Goal: Task Accomplishment & Management: Manage account settings

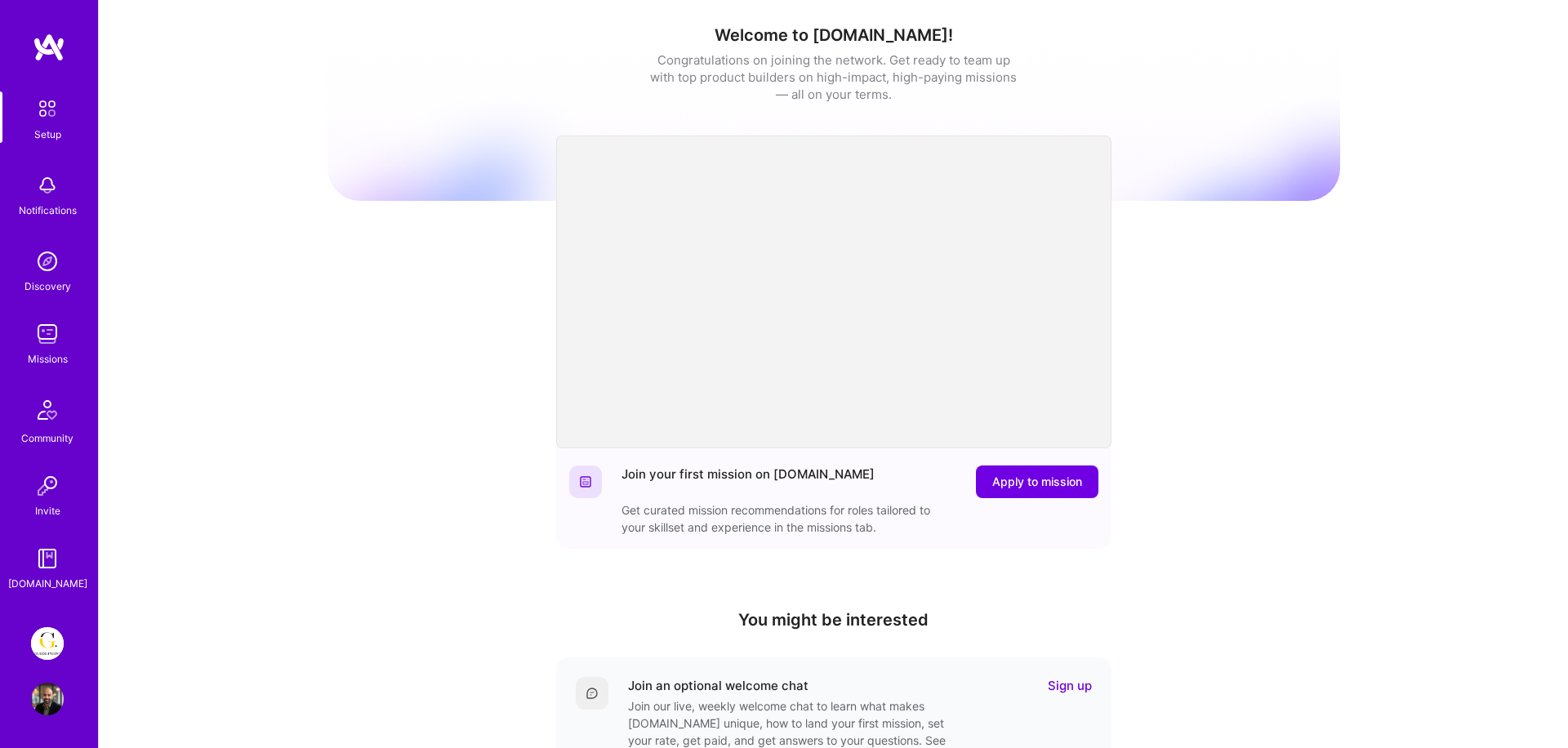
click at [32, 647] on img at bounding box center [47, 643] width 33 height 33
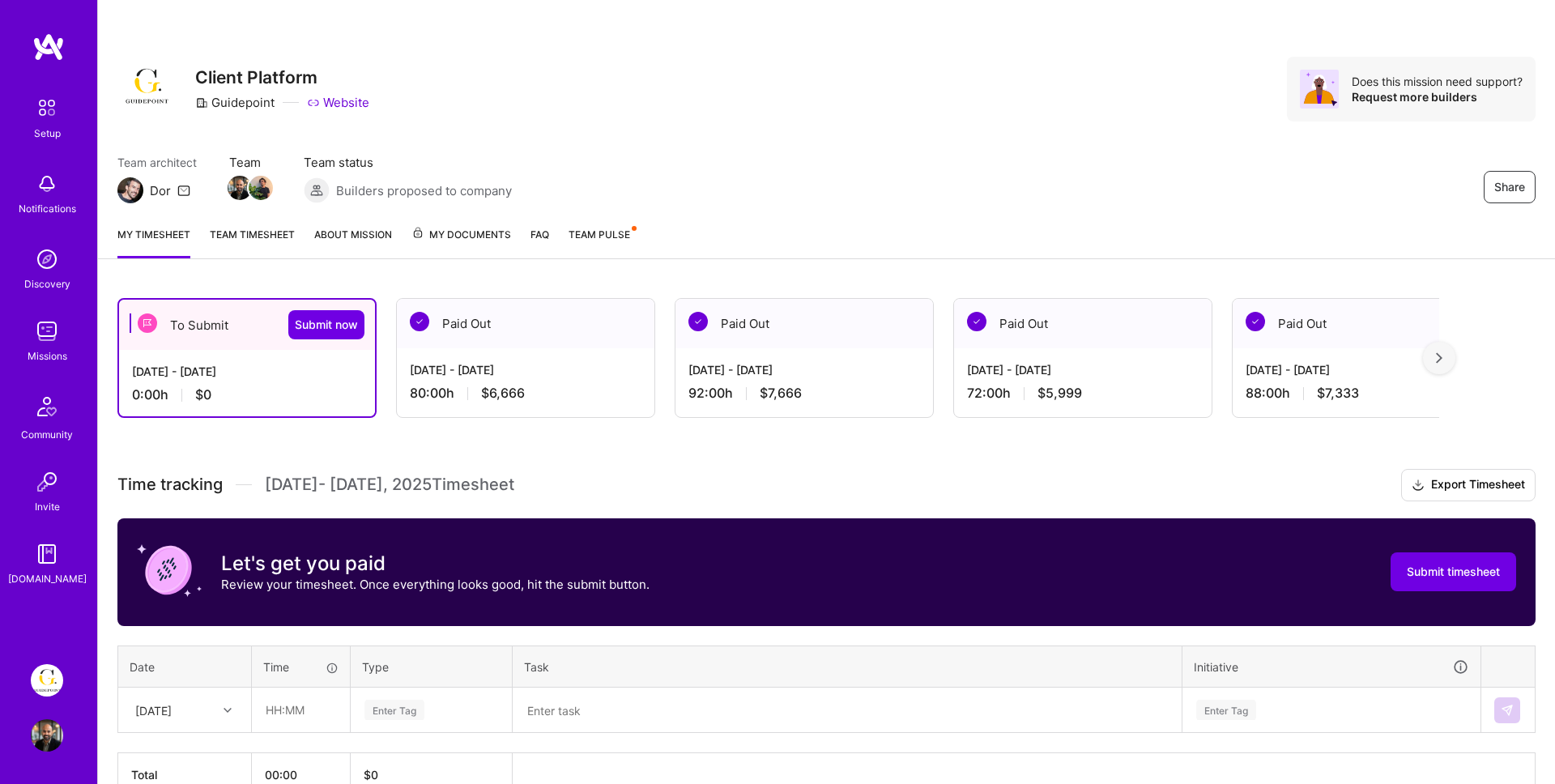
scroll to position [93, 0]
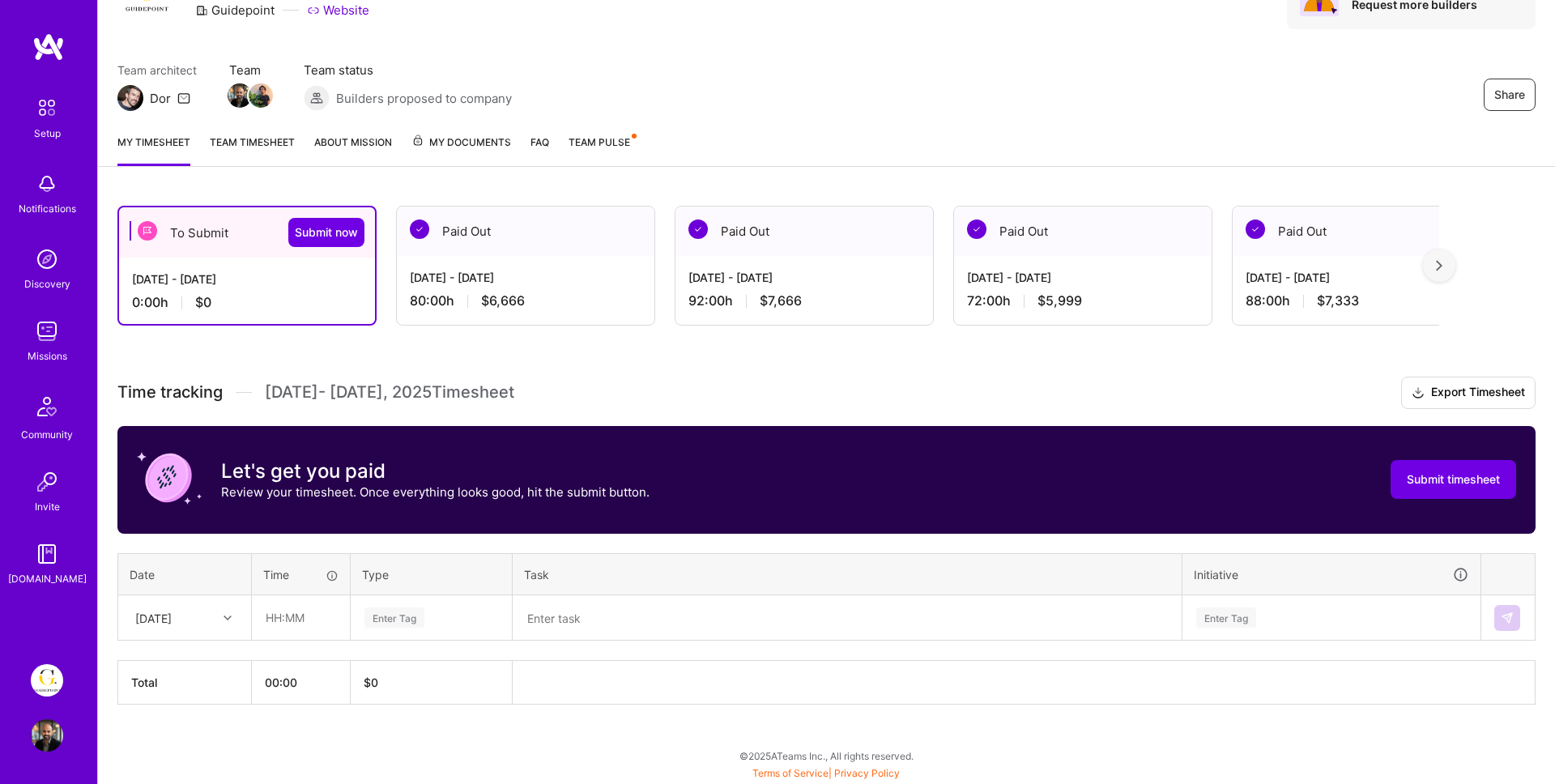
click at [214, 609] on div "[DATE]" at bounding box center [172, 617] width 90 height 26
click at [204, 662] on div "[DATE]" at bounding box center [184, 663] width 131 height 30
click at [266, 627] on input "text" at bounding box center [300, 617] width 96 height 43
type input "08:00"
click at [417, 615] on div "Enter Tag" at bounding box center [394, 617] width 60 height 25
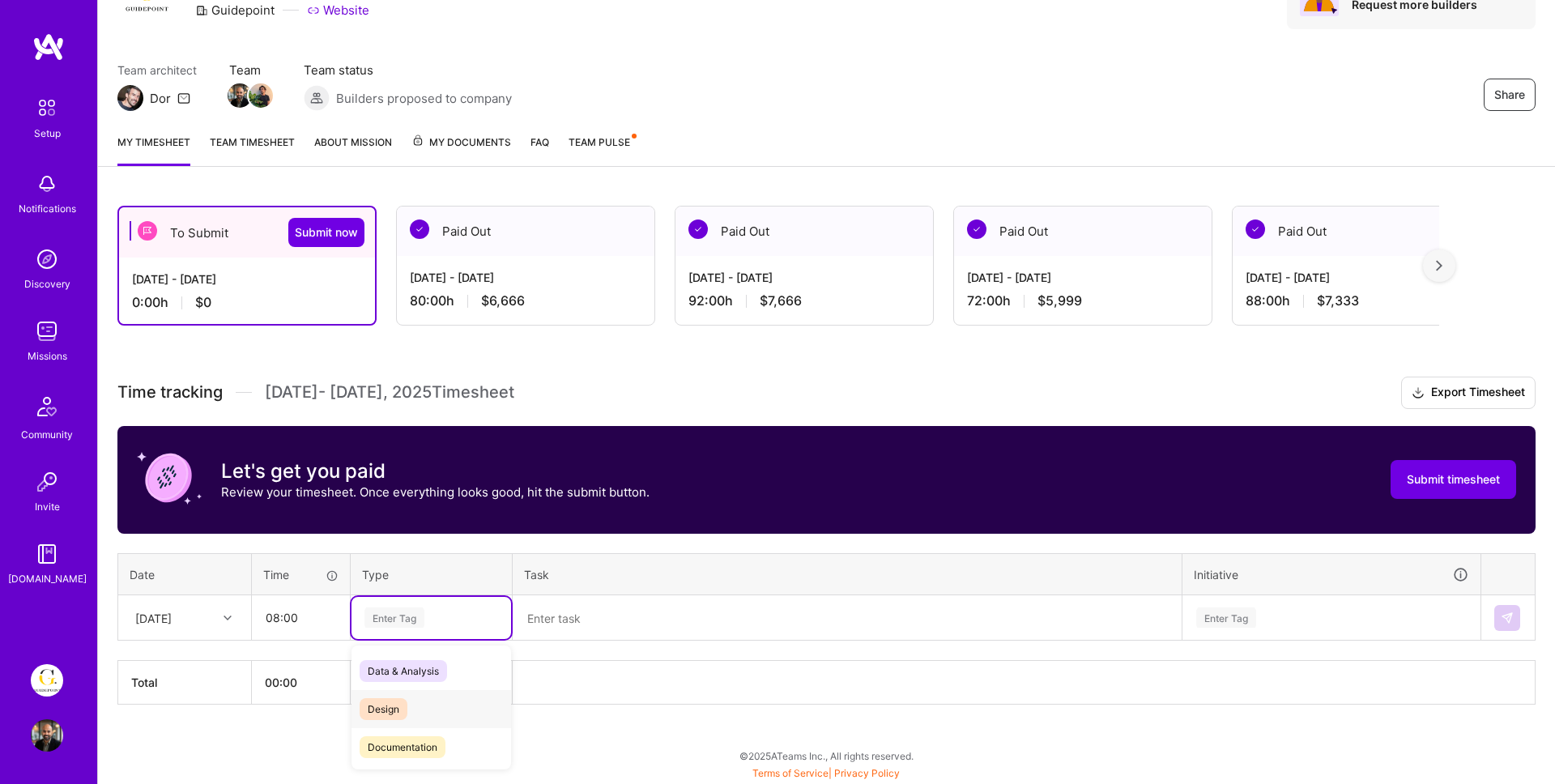
click at [382, 711] on span "Design" at bounding box center [384, 708] width 48 height 22
click at [549, 623] on textarea at bounding box center [847, 618] width 666 height 42
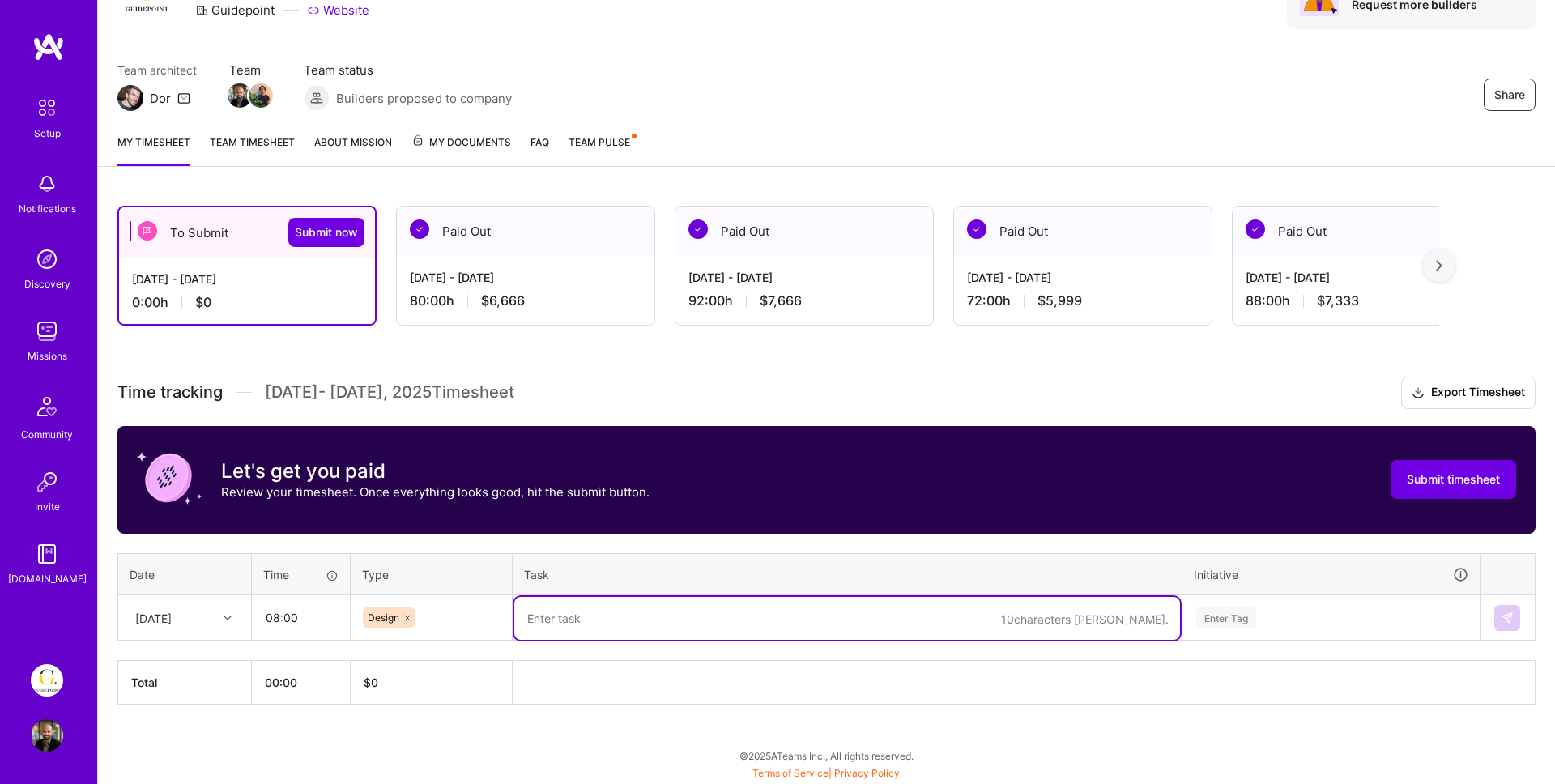
click at [589, 608] on textarea at bounding box center [847, 618] width 666 height 43
type textarea "Deep"
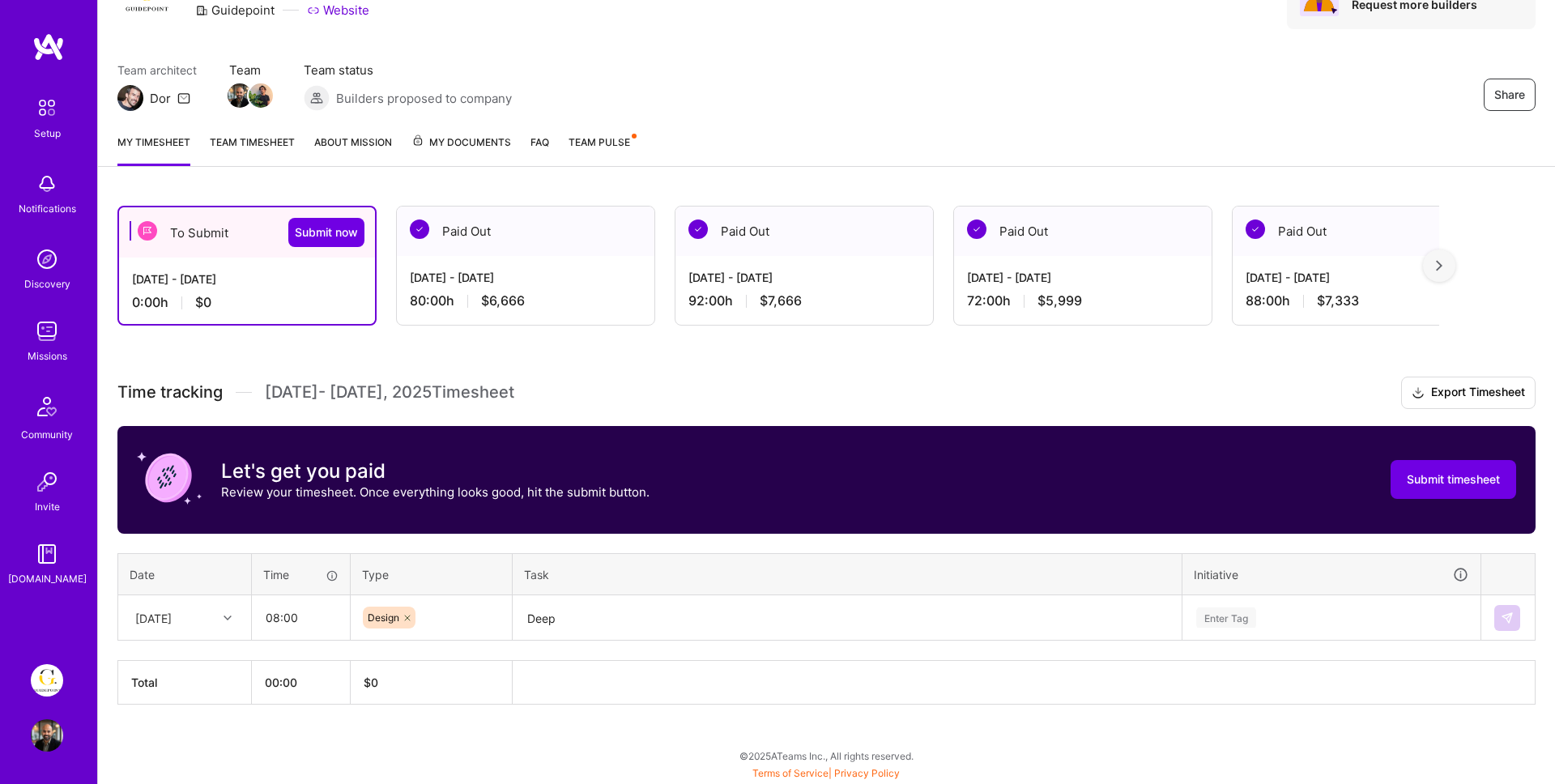
click at [553, 249] on div "Paid Out" at bounding box center [526, 231] width 258 height 49
click at [519, 276] on div "[DATE] - [DATE]" at bounding box center [526, 277] width 232 height 17
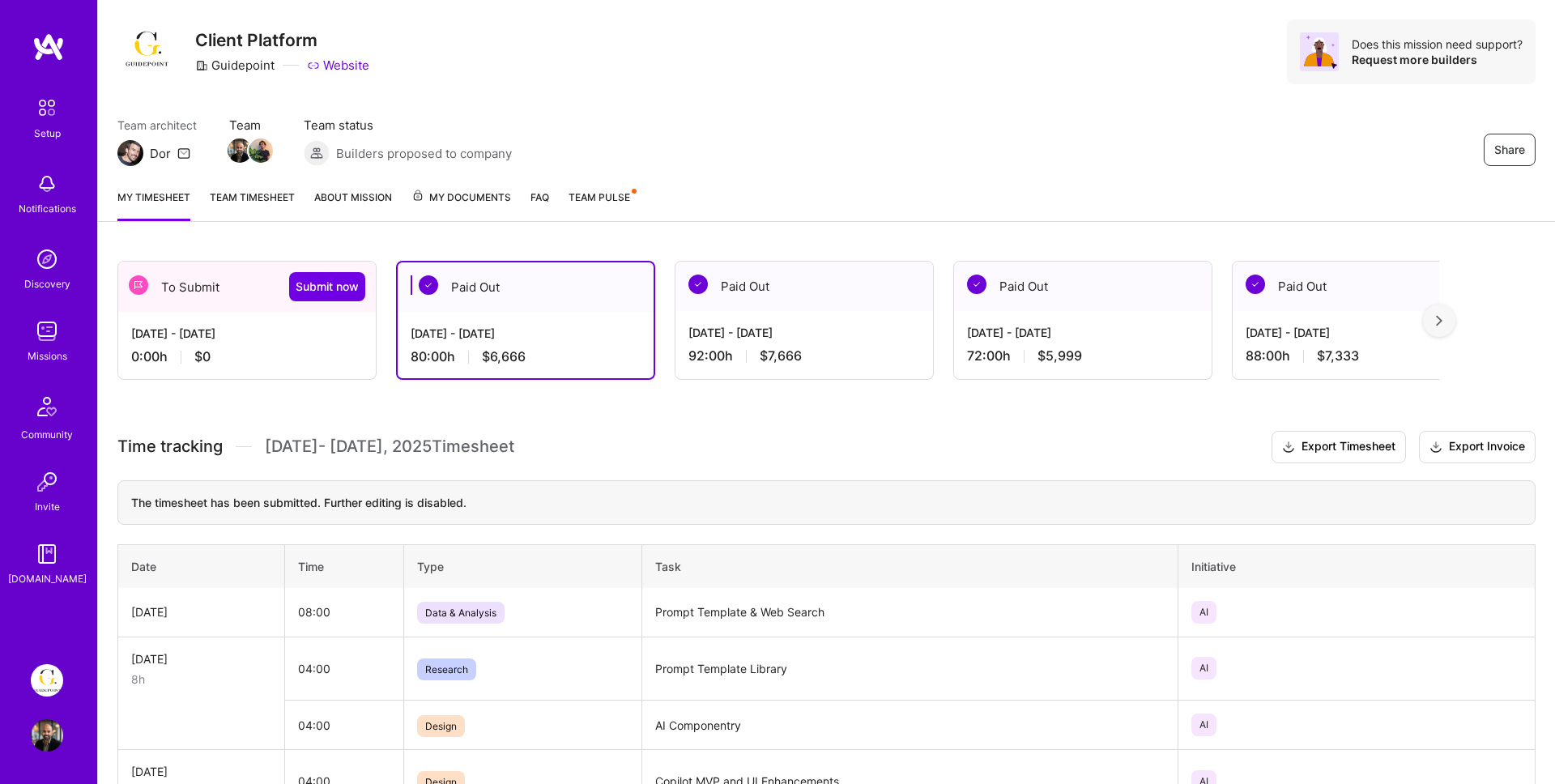
scroll to position [0, 0]
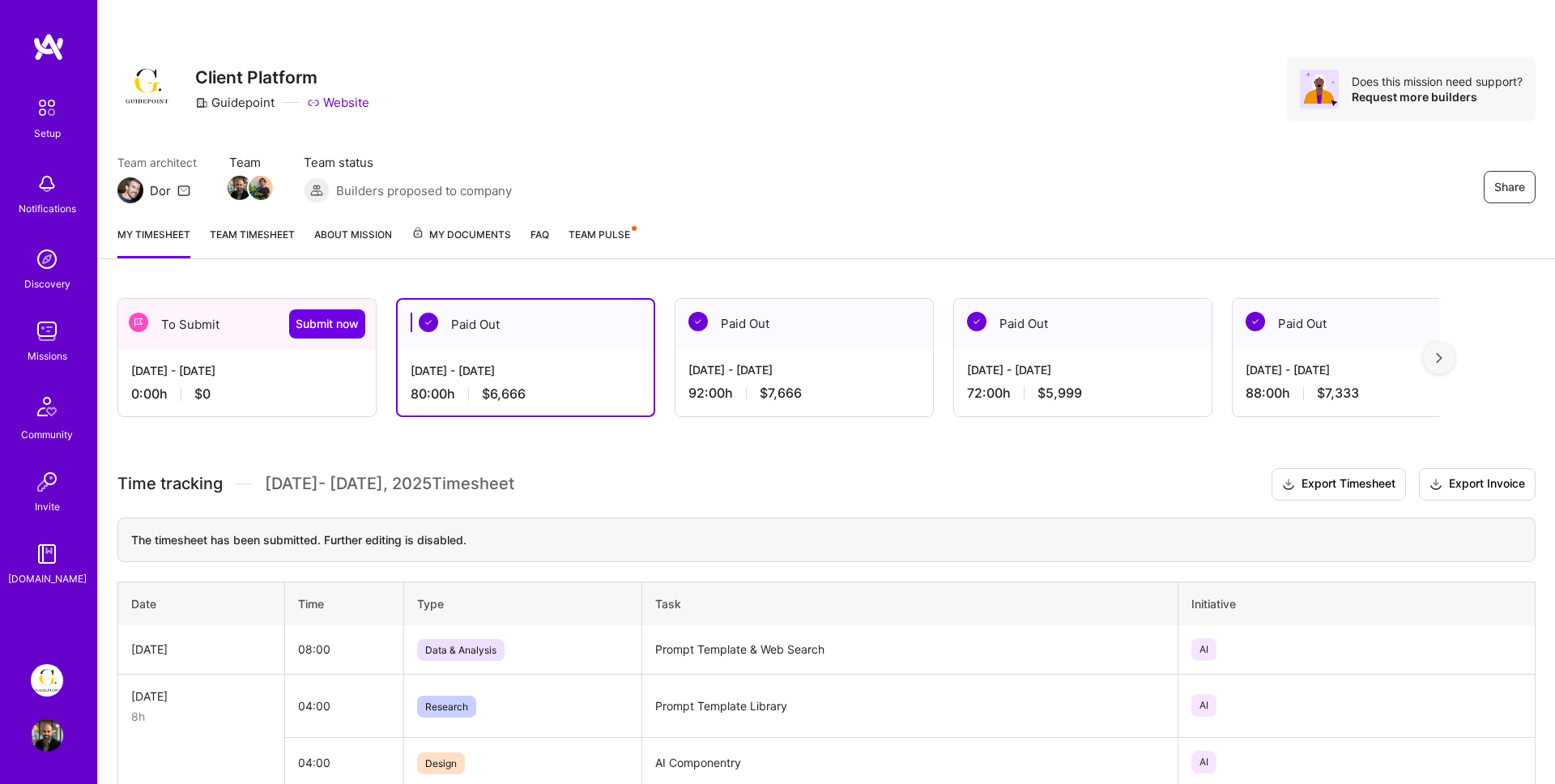
click at [269, 381] on div "[DATE] - [DATE] 0:00 h $0" at bounding box center [247, 382] width 258 height 66
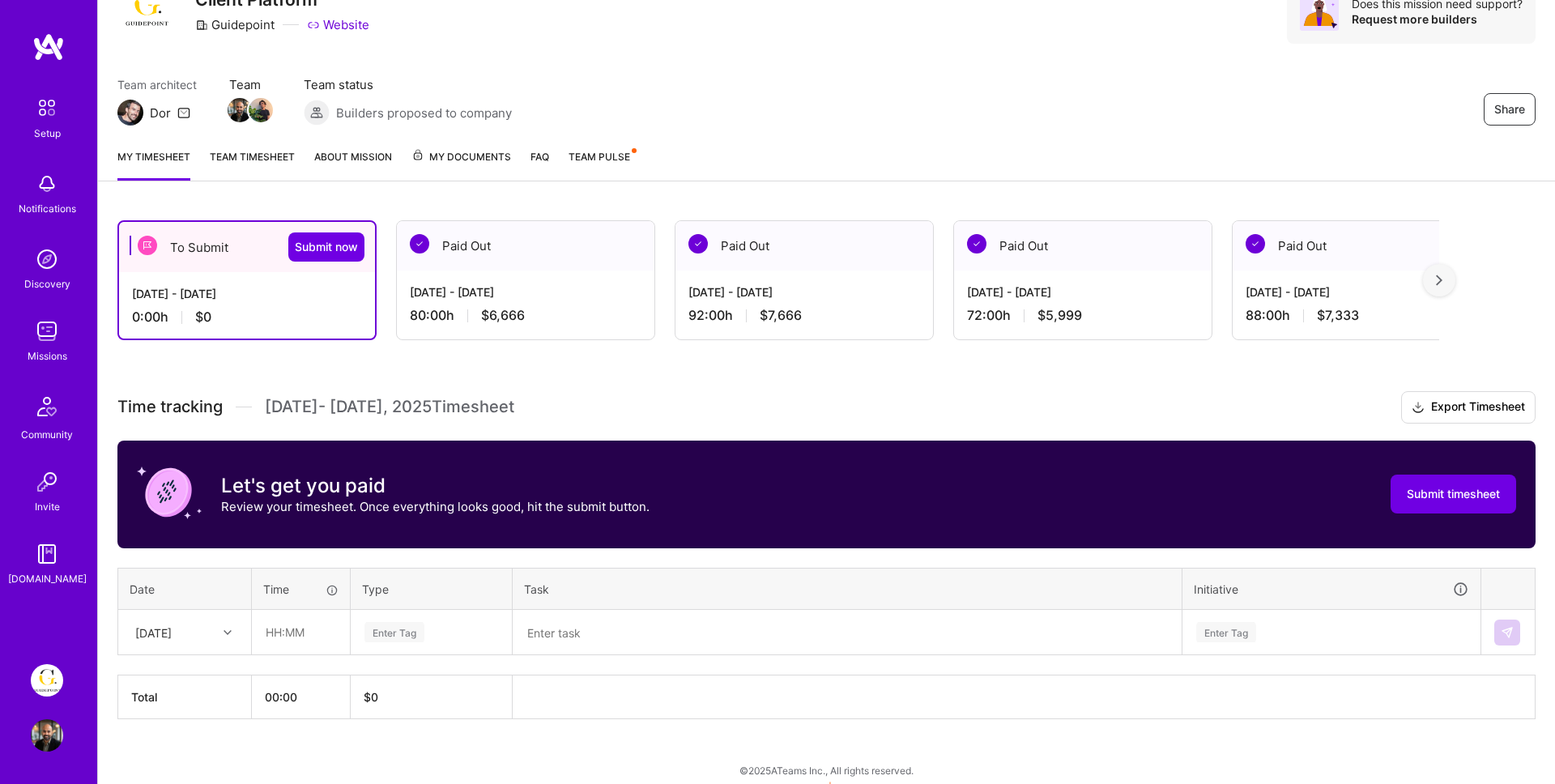
scroll to position [93, 0]
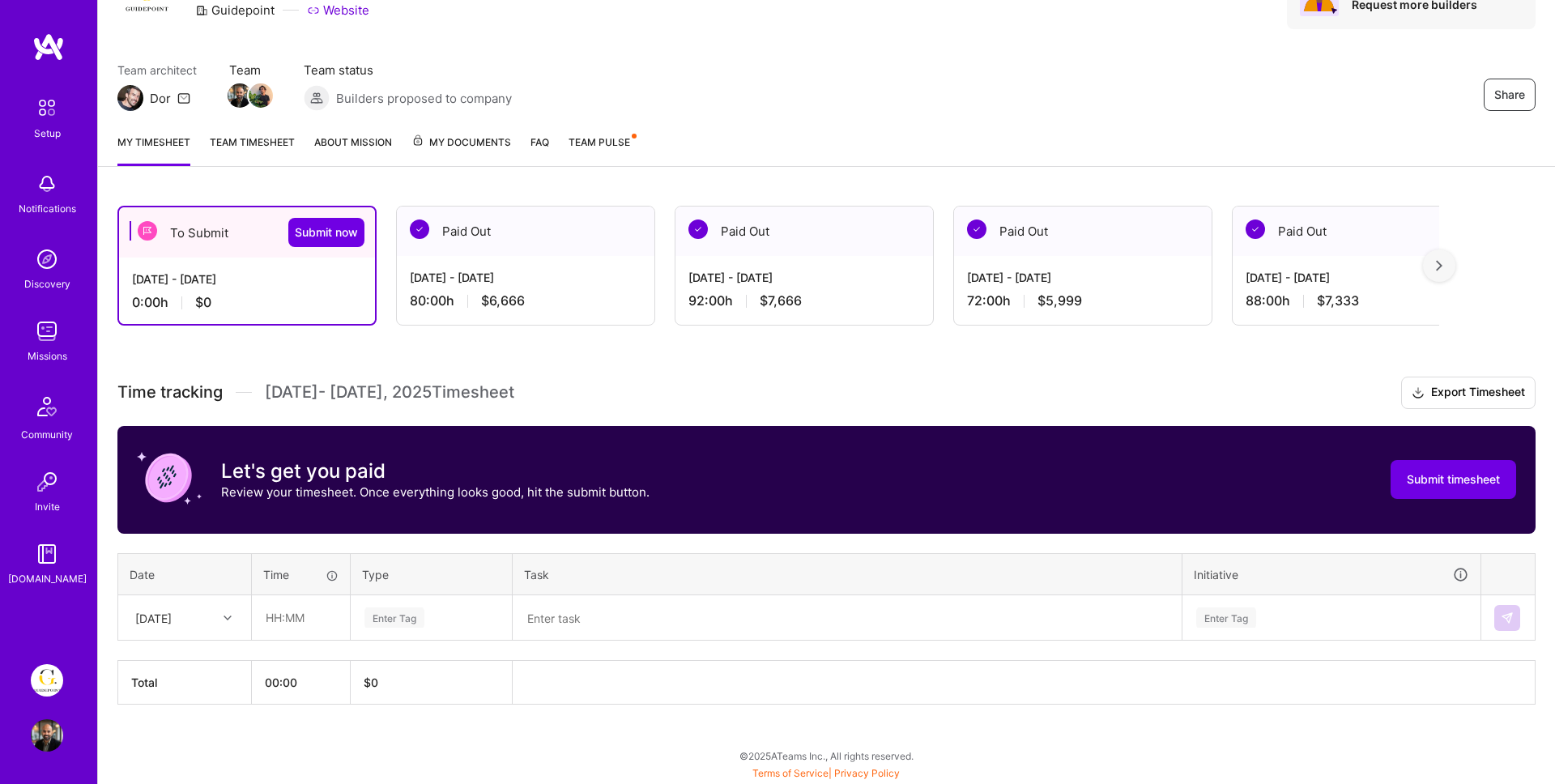
click at [213, 609] on div "[DATE]" at bounding box center [172, 617] width 90 height 26
click at [273, 611] on input "text" at bounding box center [300, 617] width 96 height 43
type input "08:00"
click at [378, 630] on div "Enter Tag" at bounding box center [430, 618] width 160 height 42
click at [388, 704] on span "Design" at bounding box center [384, 708] width 48 height 22
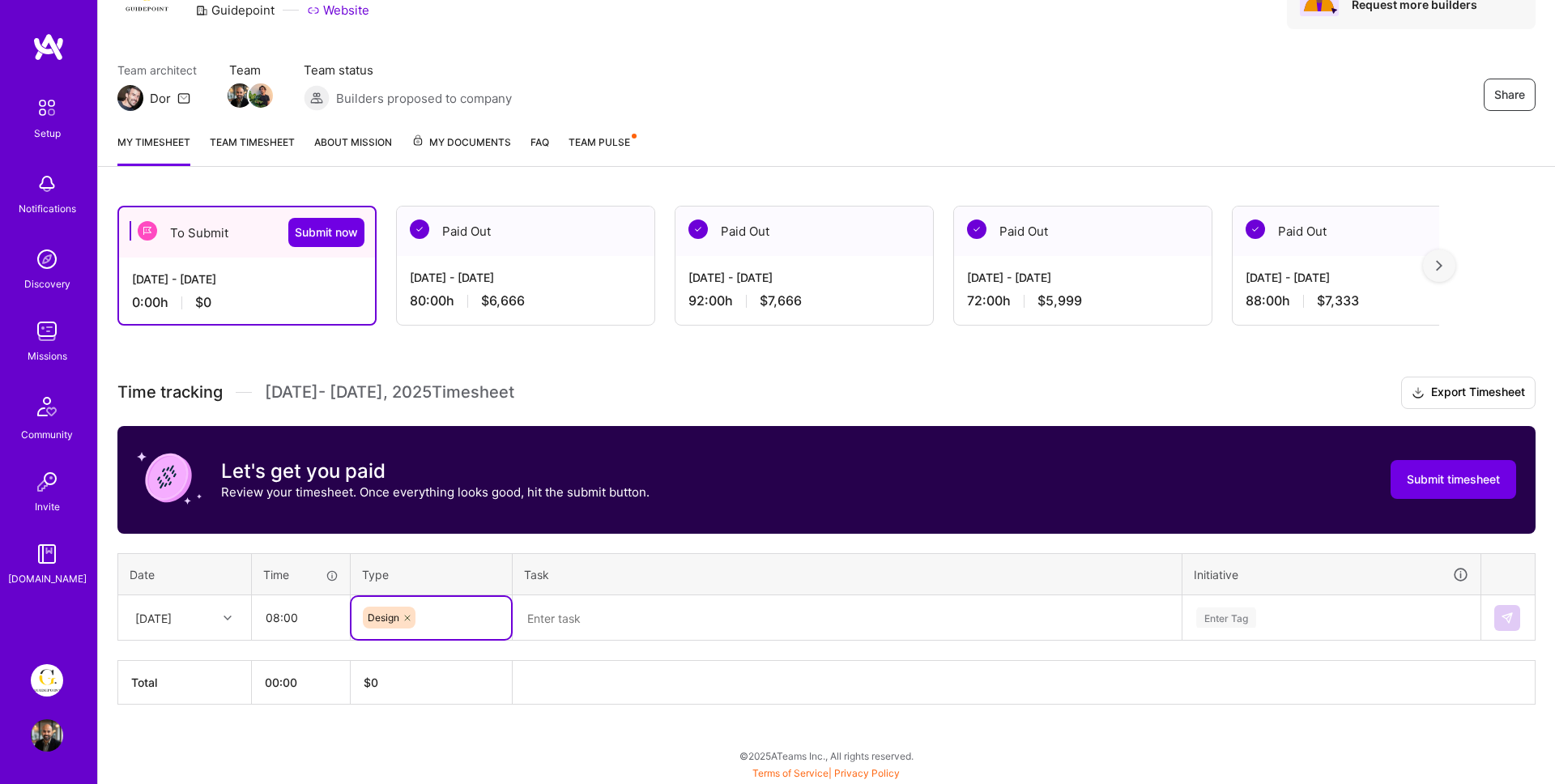
click at [539, 628] on textarea at bounding box center [847, 618] width 666 height 42
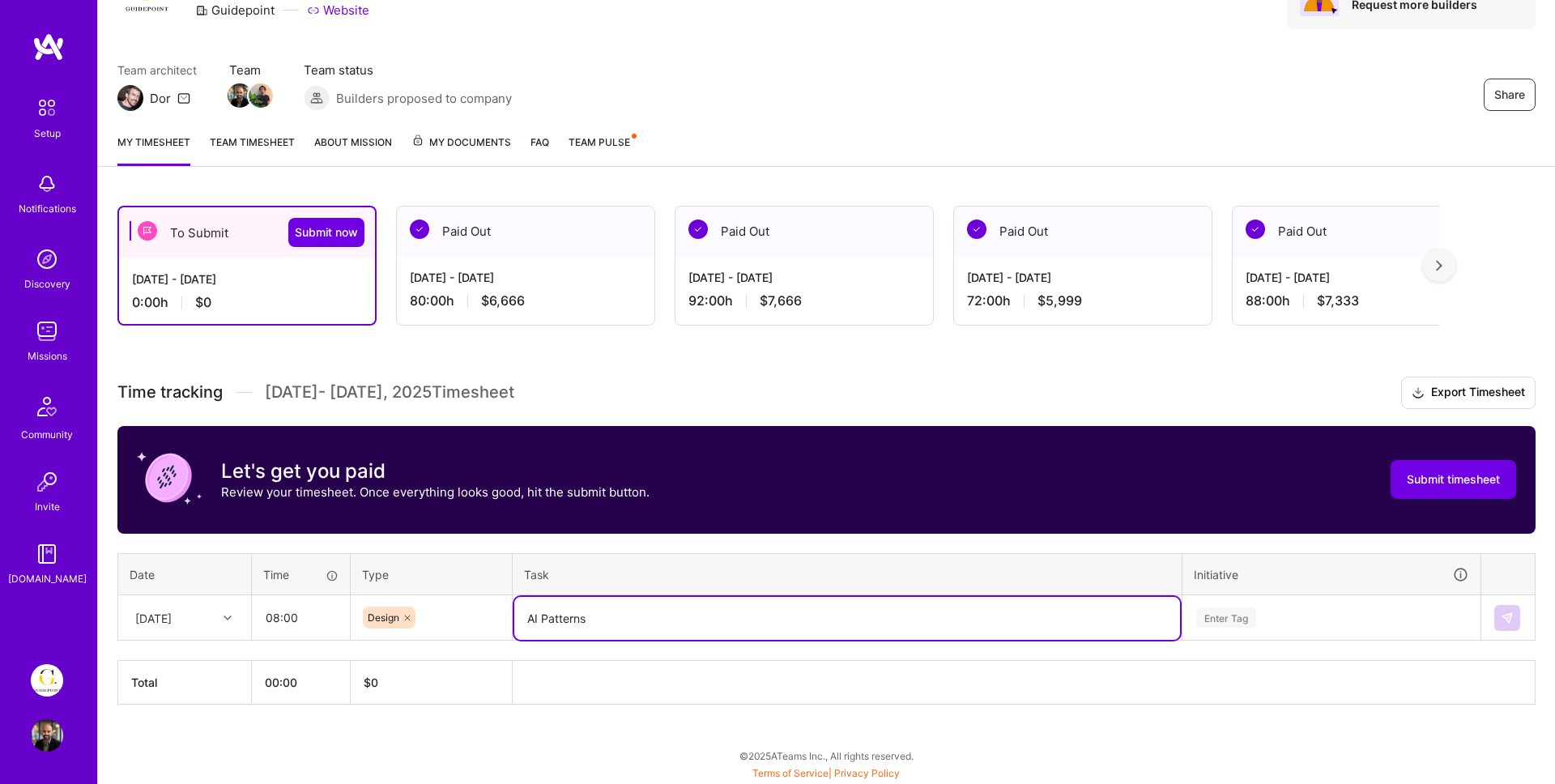
type textarea "AI Patterns"
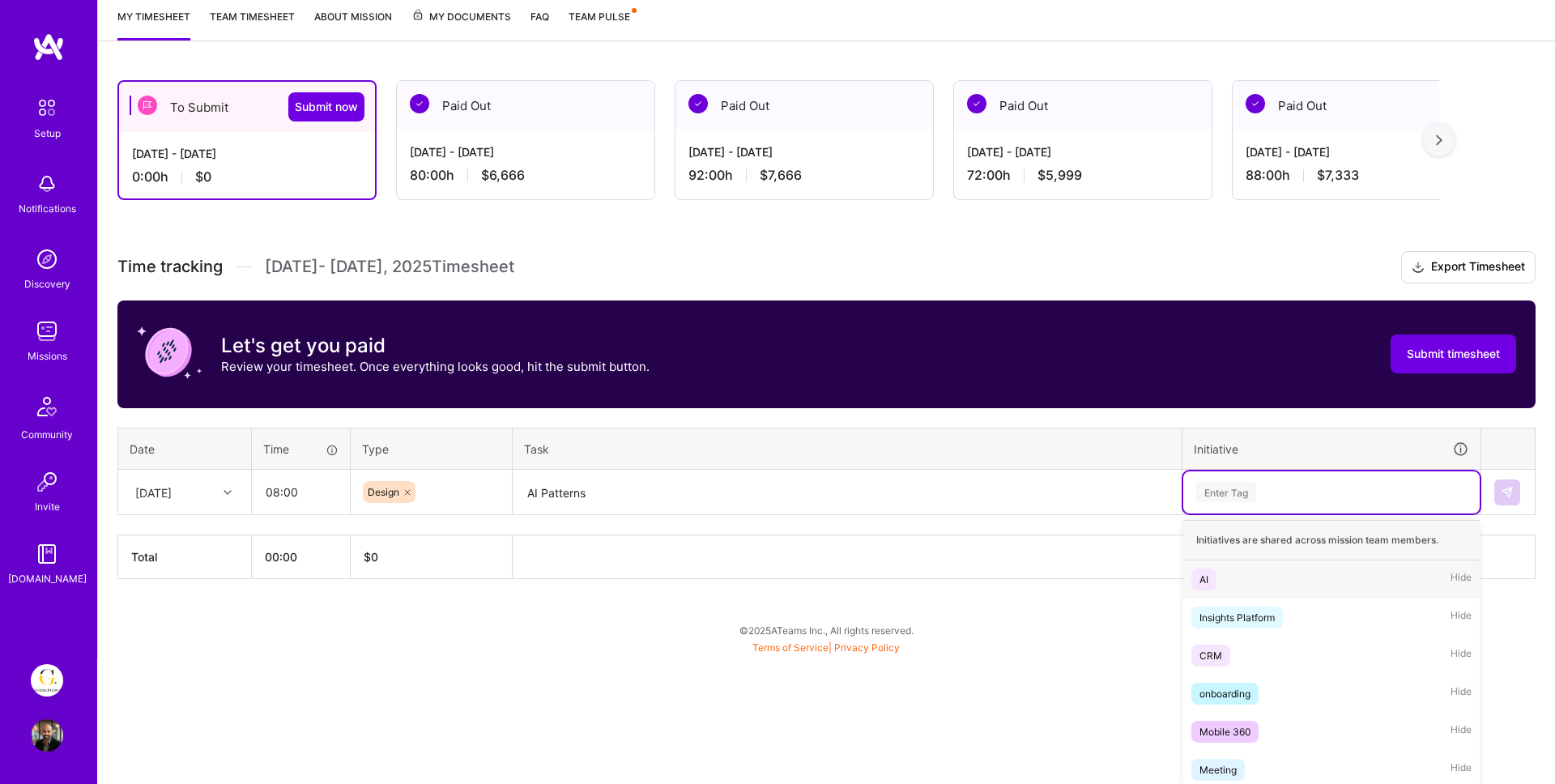
scroll to position [222, 0]
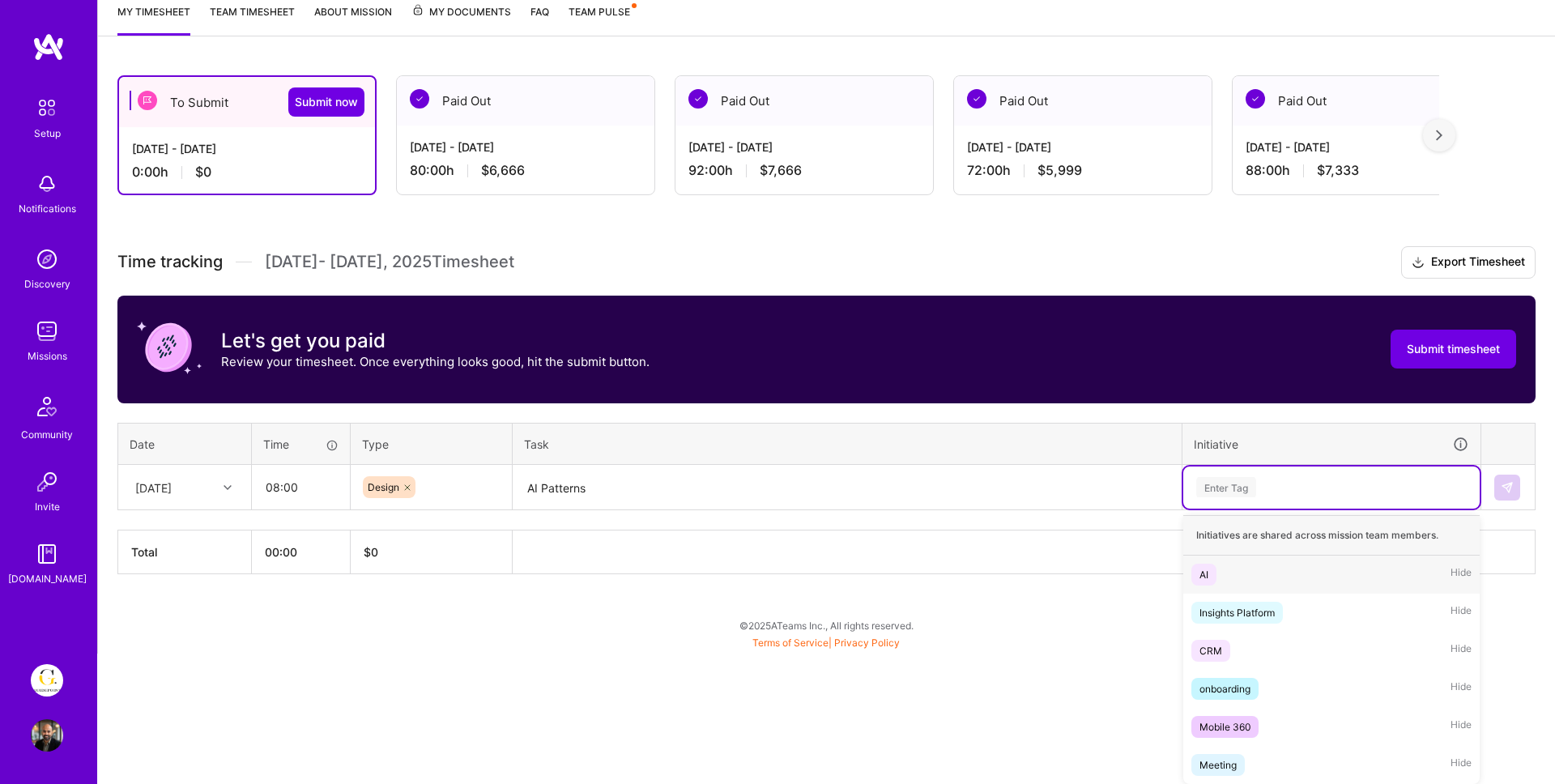
click at [1300, 572] on div "AI Hide" at bounding box center [1331, 574] width 296 height 38
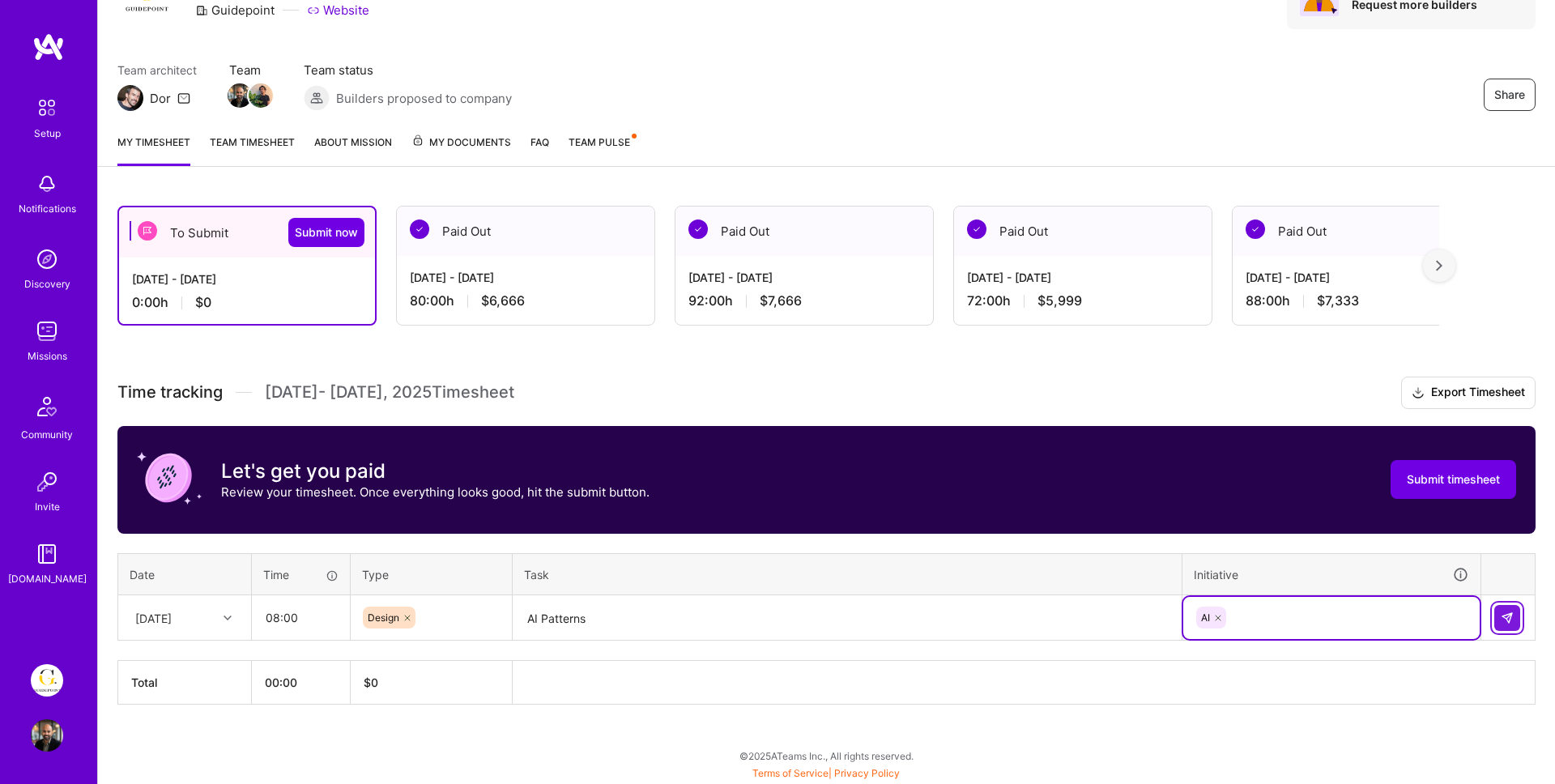
click at [1515, 608] on button at bounding box center [1506, 617] width 26 height 26
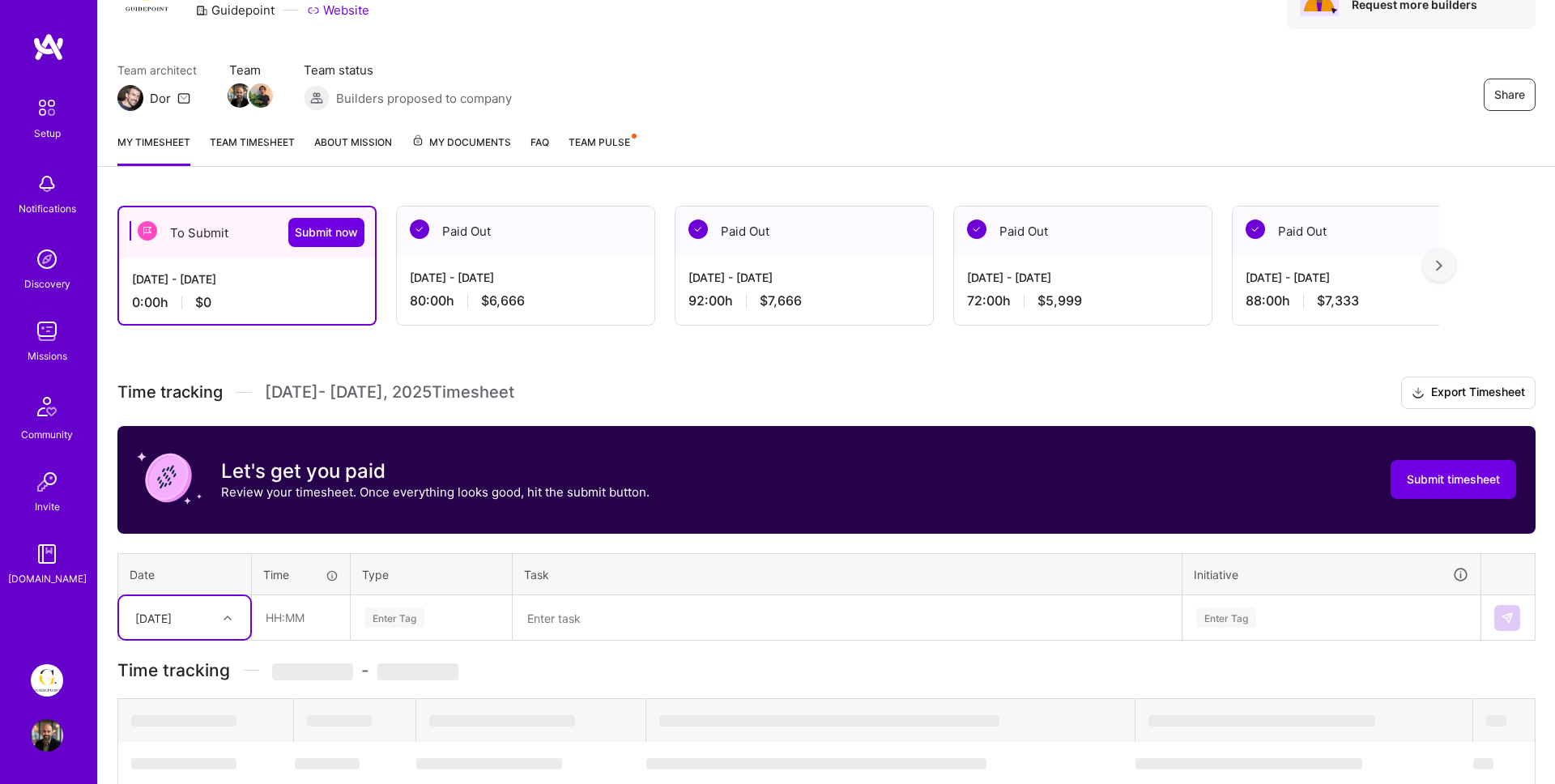
click at [183, 623] on div "Select is focused ,type to refine list, press Down to open the menu, [DATE]" at bounding box center [184, 617] width 131 height 43
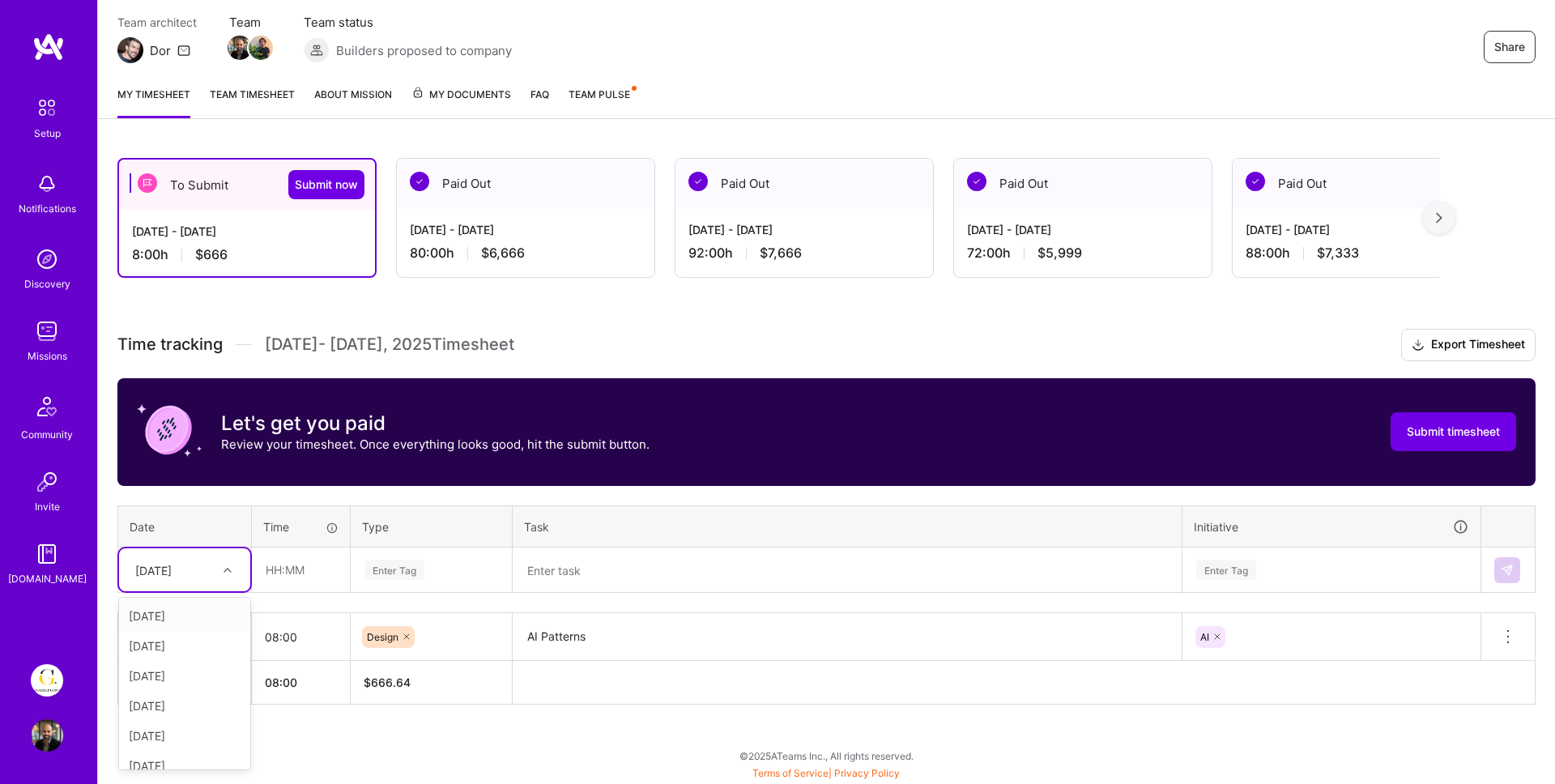
click at [168, 619] on div "[DATE]" at bounding box center [184, 616] width 131 height 30
click at [293, 562] on input "text" at bounding box center [300, 570] width 96 height 43
type input "08:00"
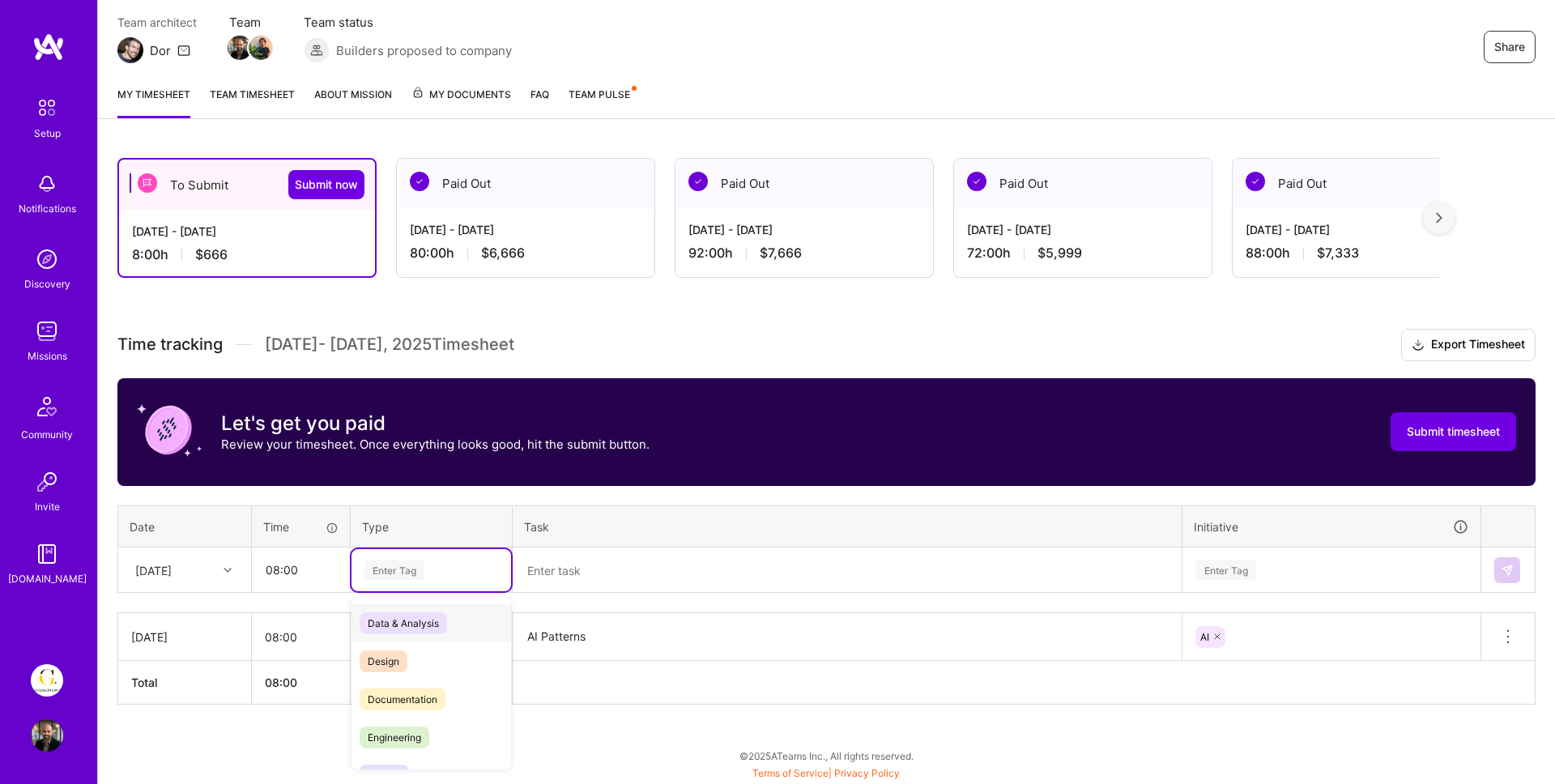
click at [420, 571] on div "Enter Tag" at bounding box center [394, 570] width 60 height 25
click at [405, 659] on span "Design" at bounding box center [384, 661] width 48 height 22
click at [602, 587] on textarea at bounding box center [847, 570] width 666 height 43
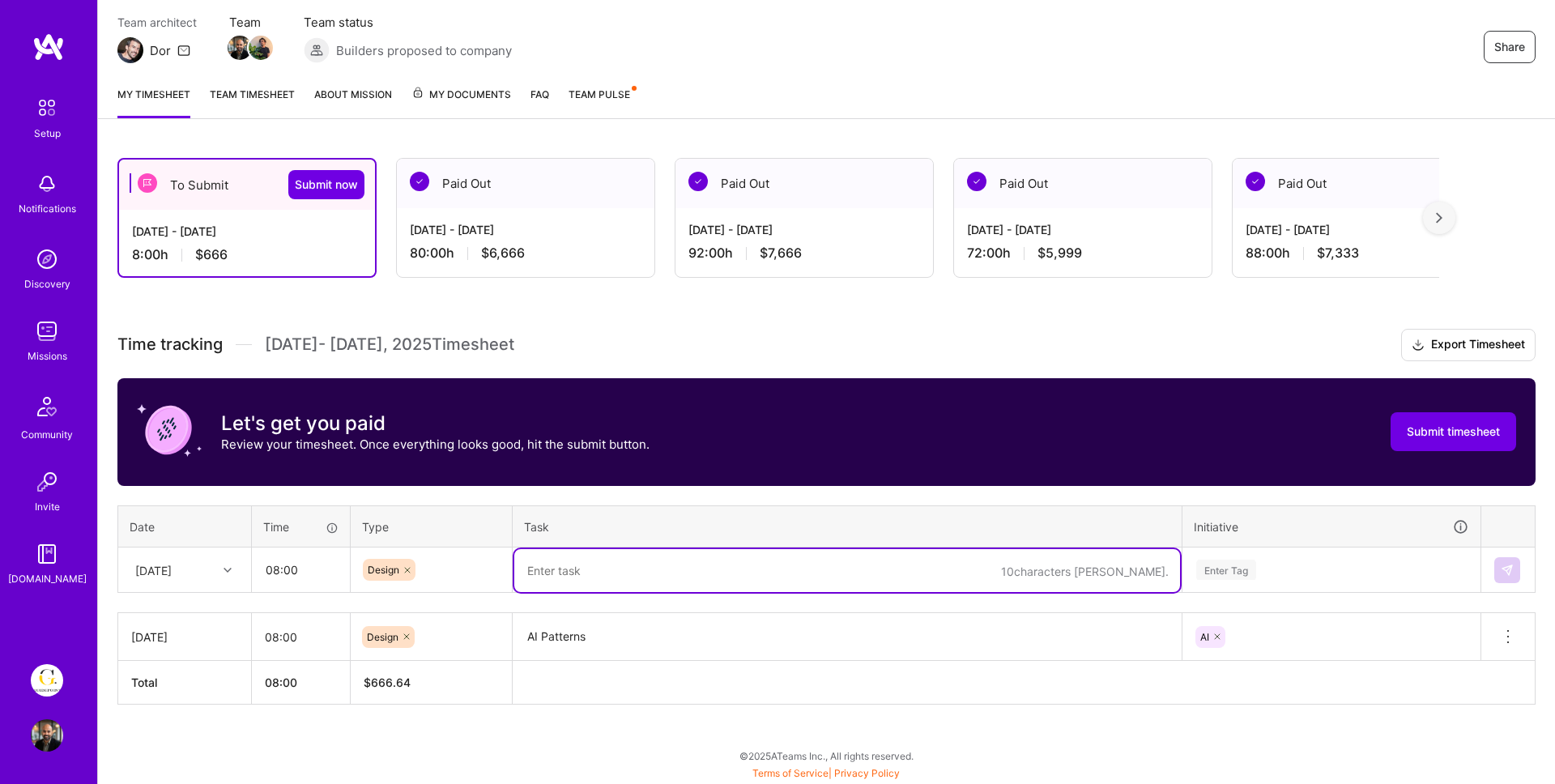
type textarea "P"
type textarea "Prompt Template & Web Search"
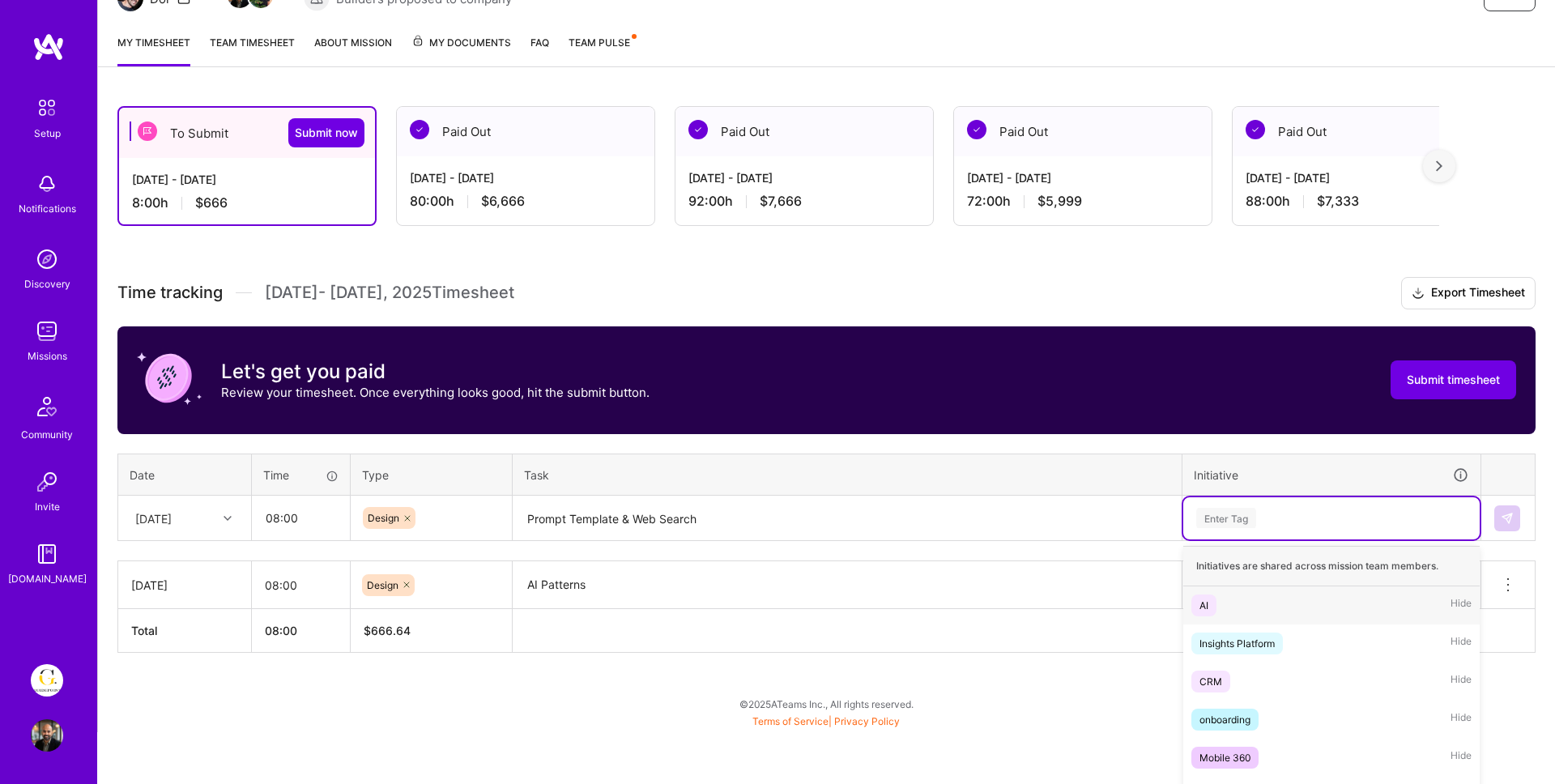
click at [1291, 539] on div "option AI, selected. option AI focused, 1 of 6. 6 results available. Use Up and…" at bounding box center [1331, 519] width 296 height 42
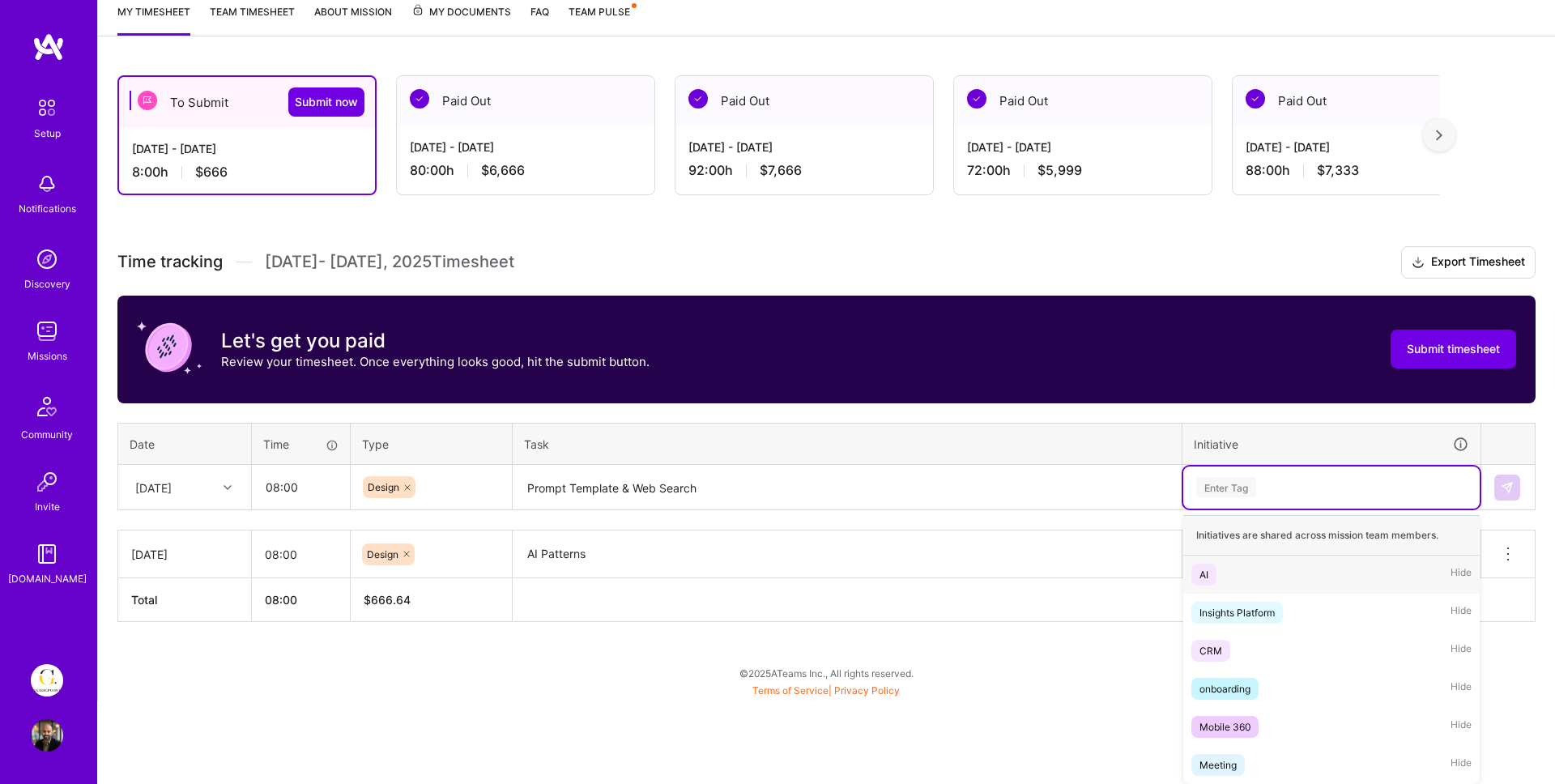
click at [1205, 576] on div "AI" at bounding box center [1204, 574] width 9 height 17
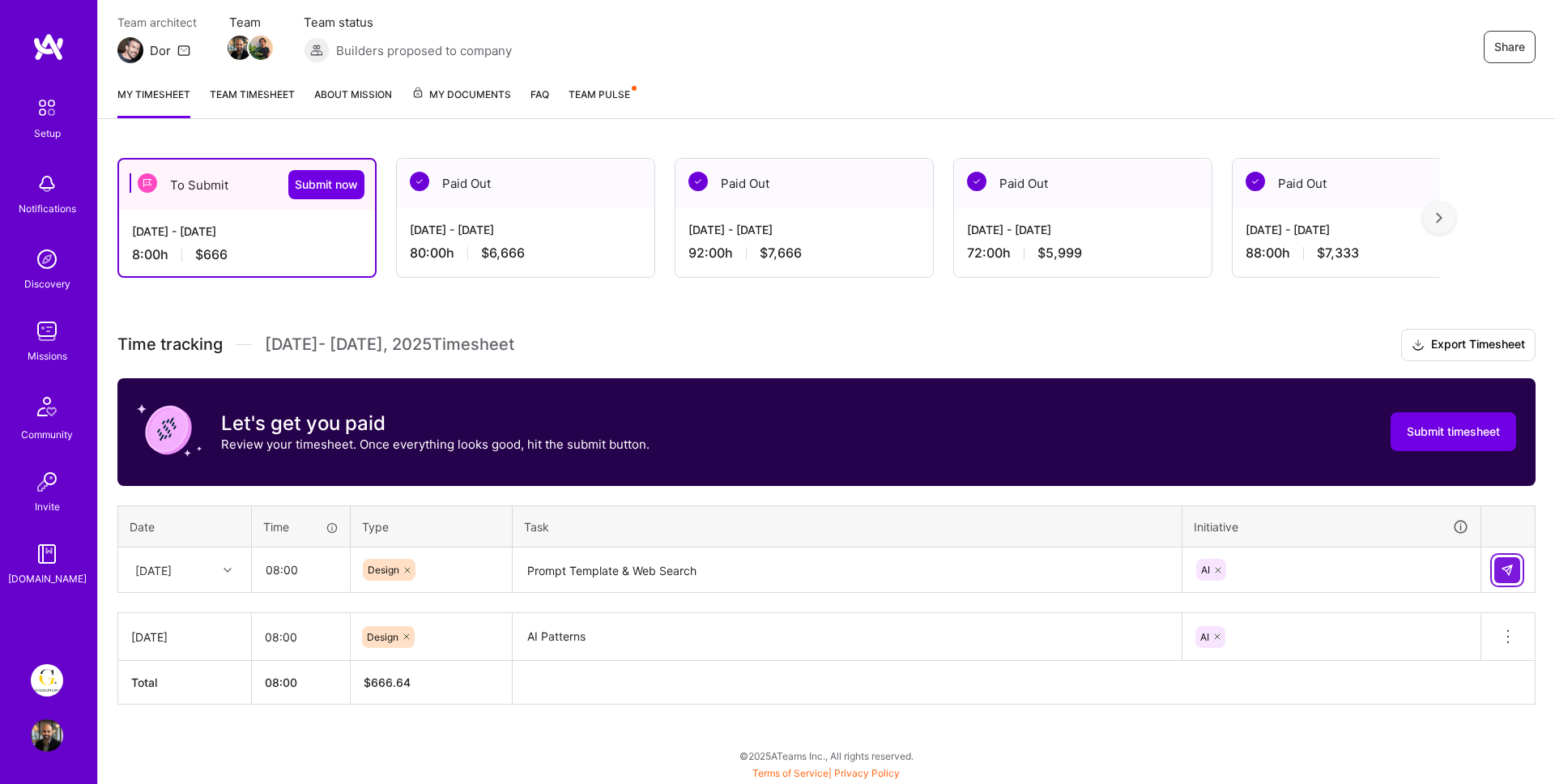
click at [1510, 575] on img at bounding box center [1506, 570] width 13 height 13
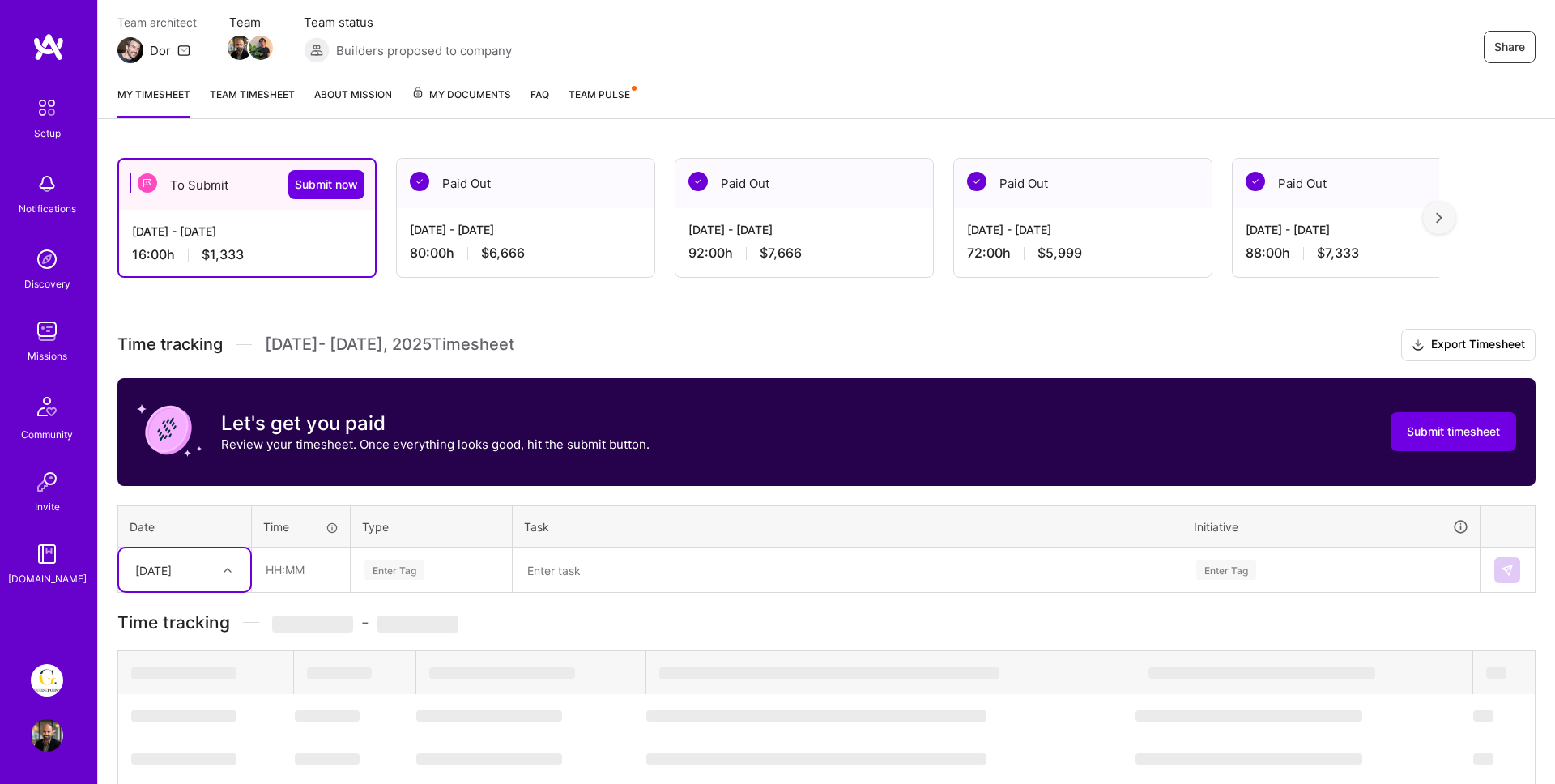
click at [204, 577] on div "option [DATE], selected. Select is focused ,type to refine list, press Down to …" at bounding box center [184, 570] width 131 height 43
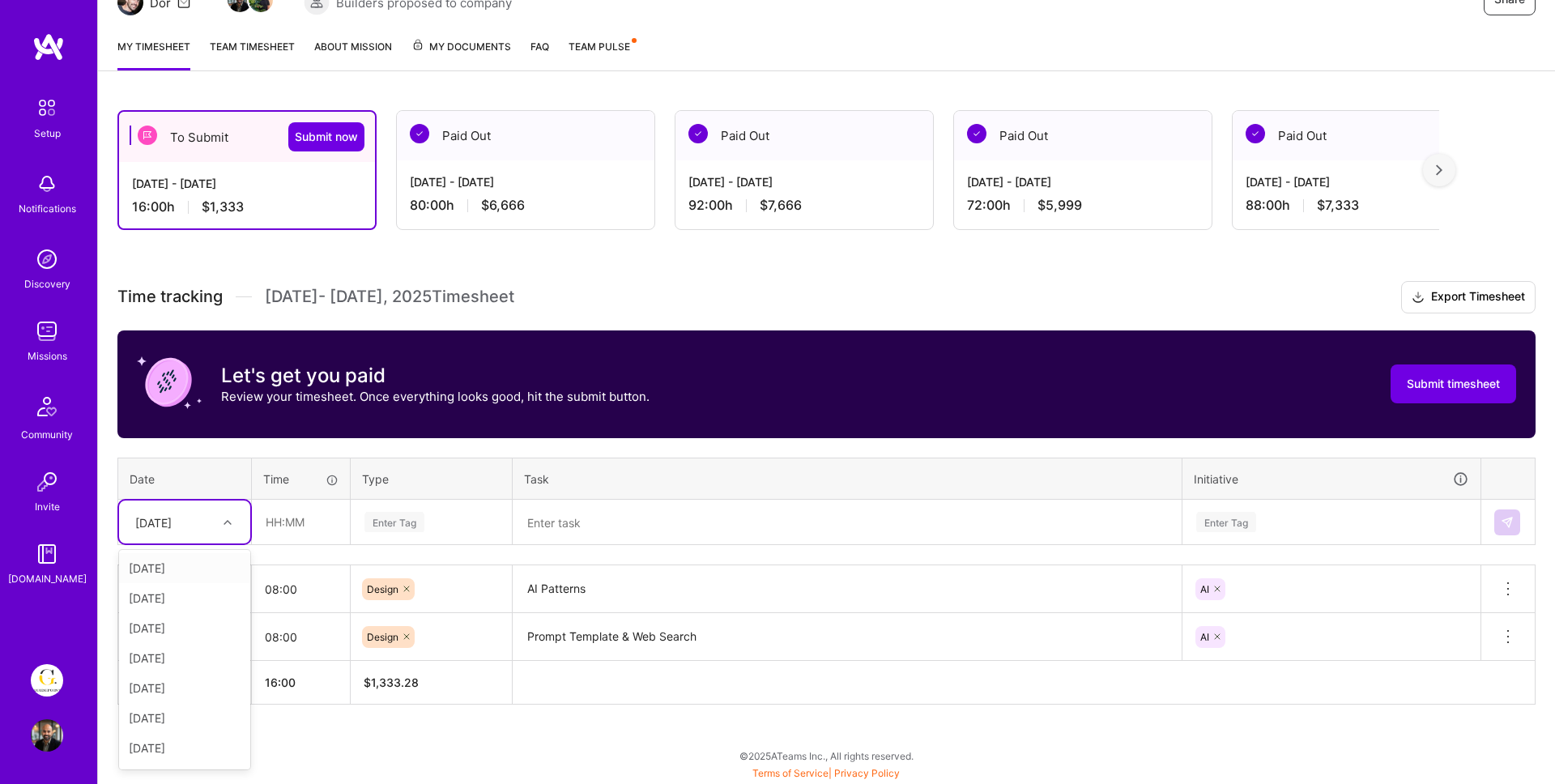
click at [175, 575] on div "[DATE]" at bounding box center [184, 568] width 131 height 30
click at [266, 530] on input "text" at bounding box center [300, 521] width 96 height 43
type input "08:00"
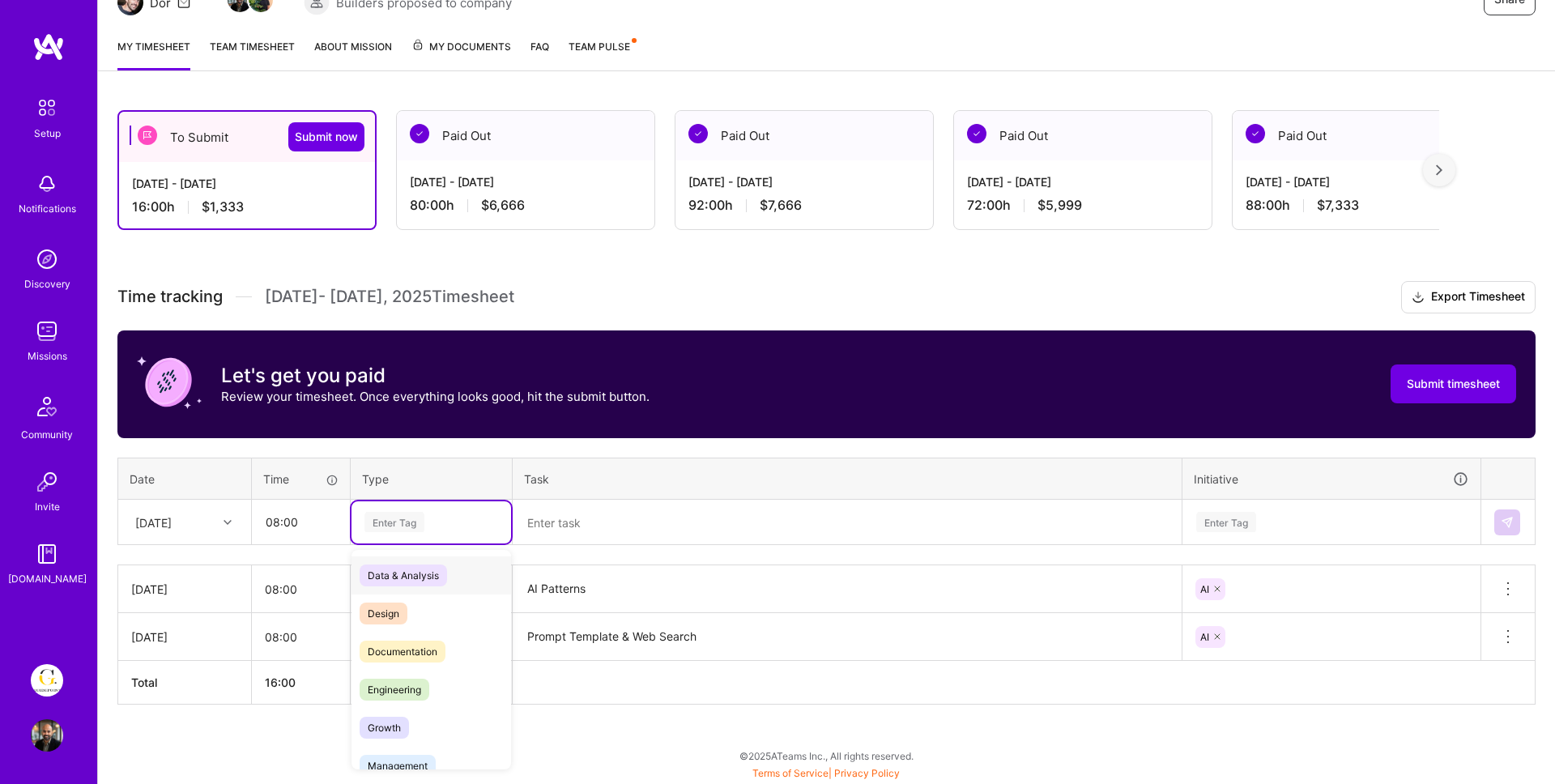
click at [400, 534] on div "Enter Tag" at bounding box center [430, 522] width 160 height 42
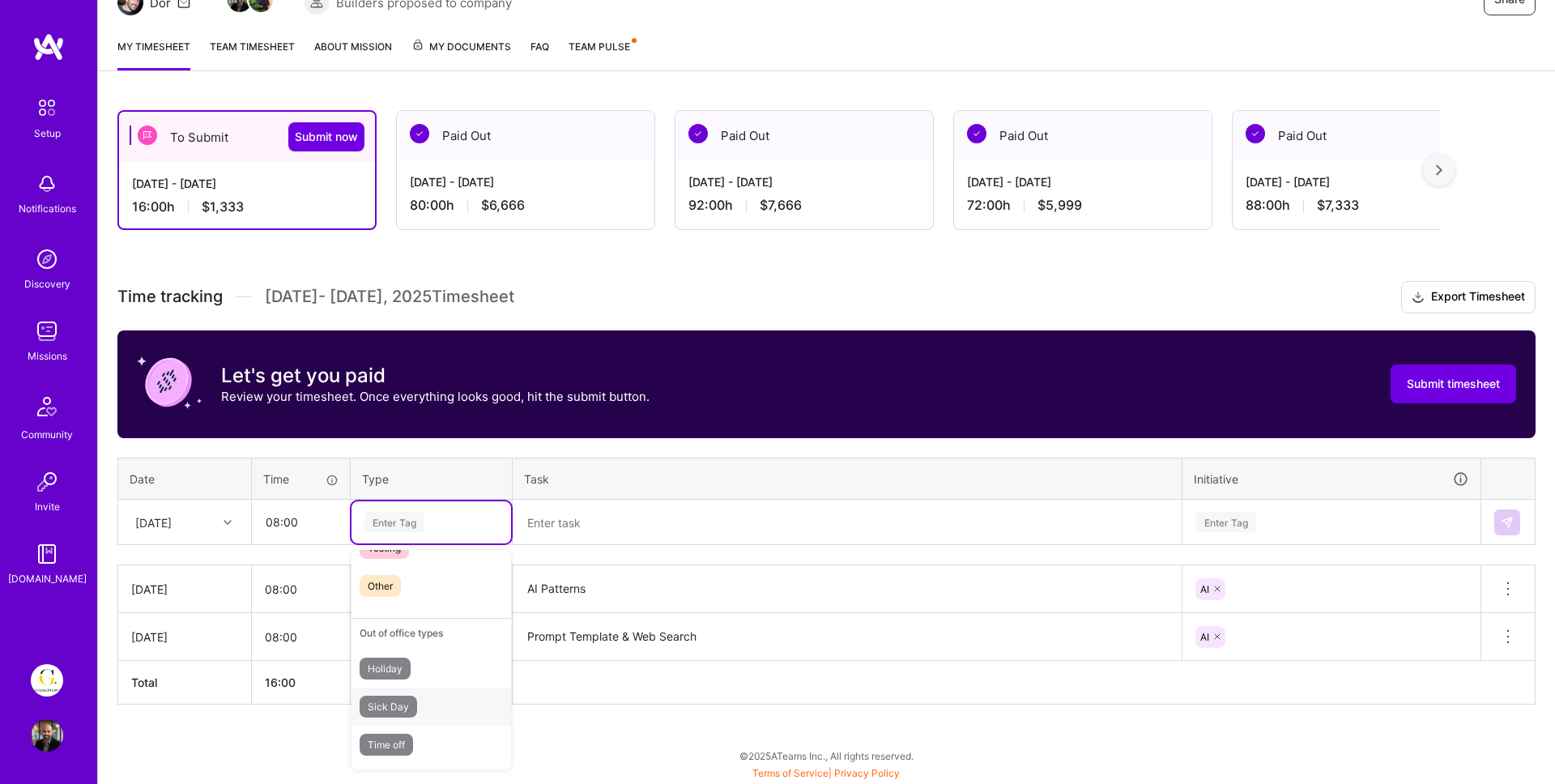
click at [401, 702] on span "Sick Day" at bounding box center [388, 706] width 57 height 22
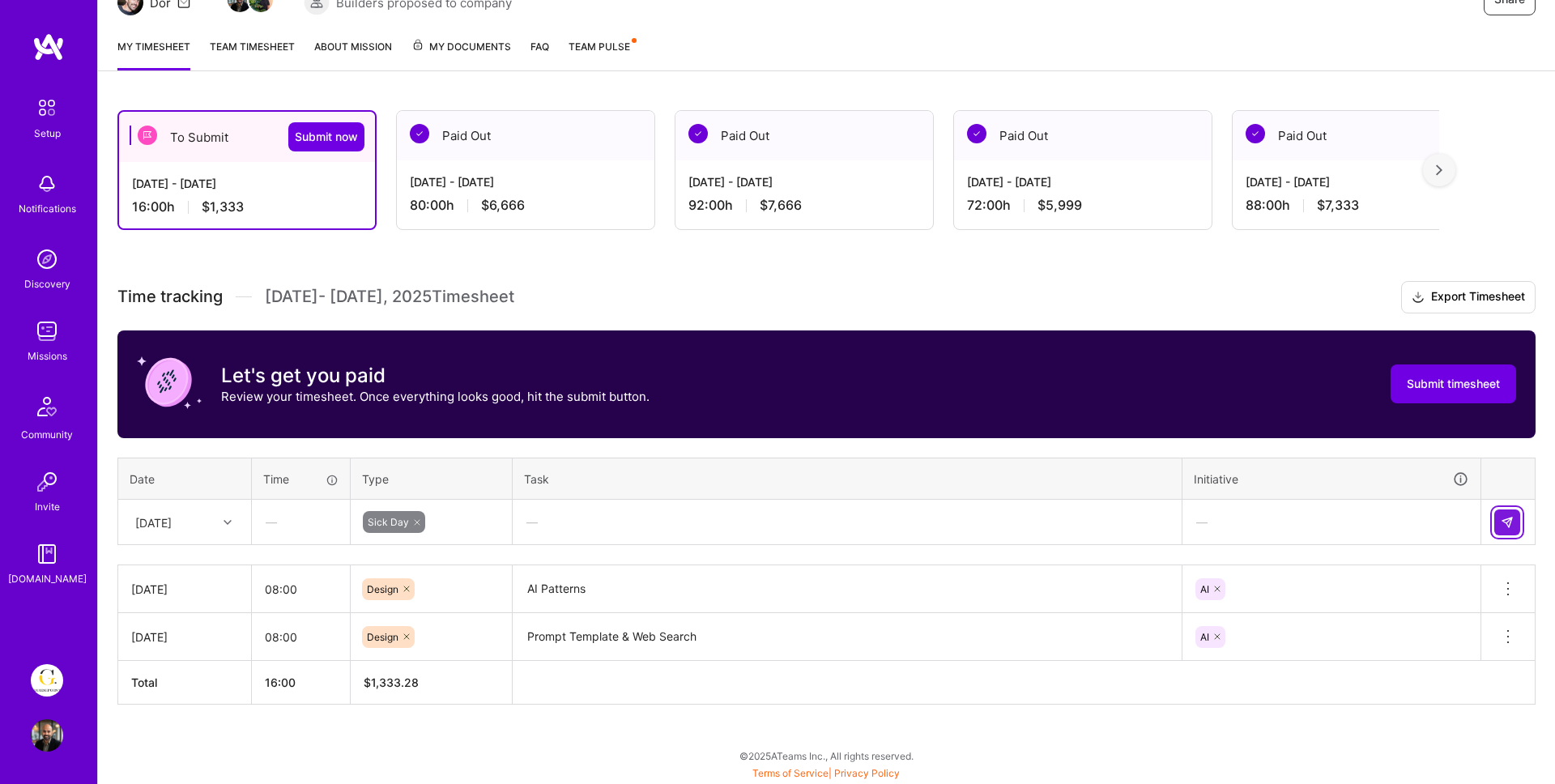
click at [1515, 516] on button at bounding box center [1506, 521] width 26 height 26
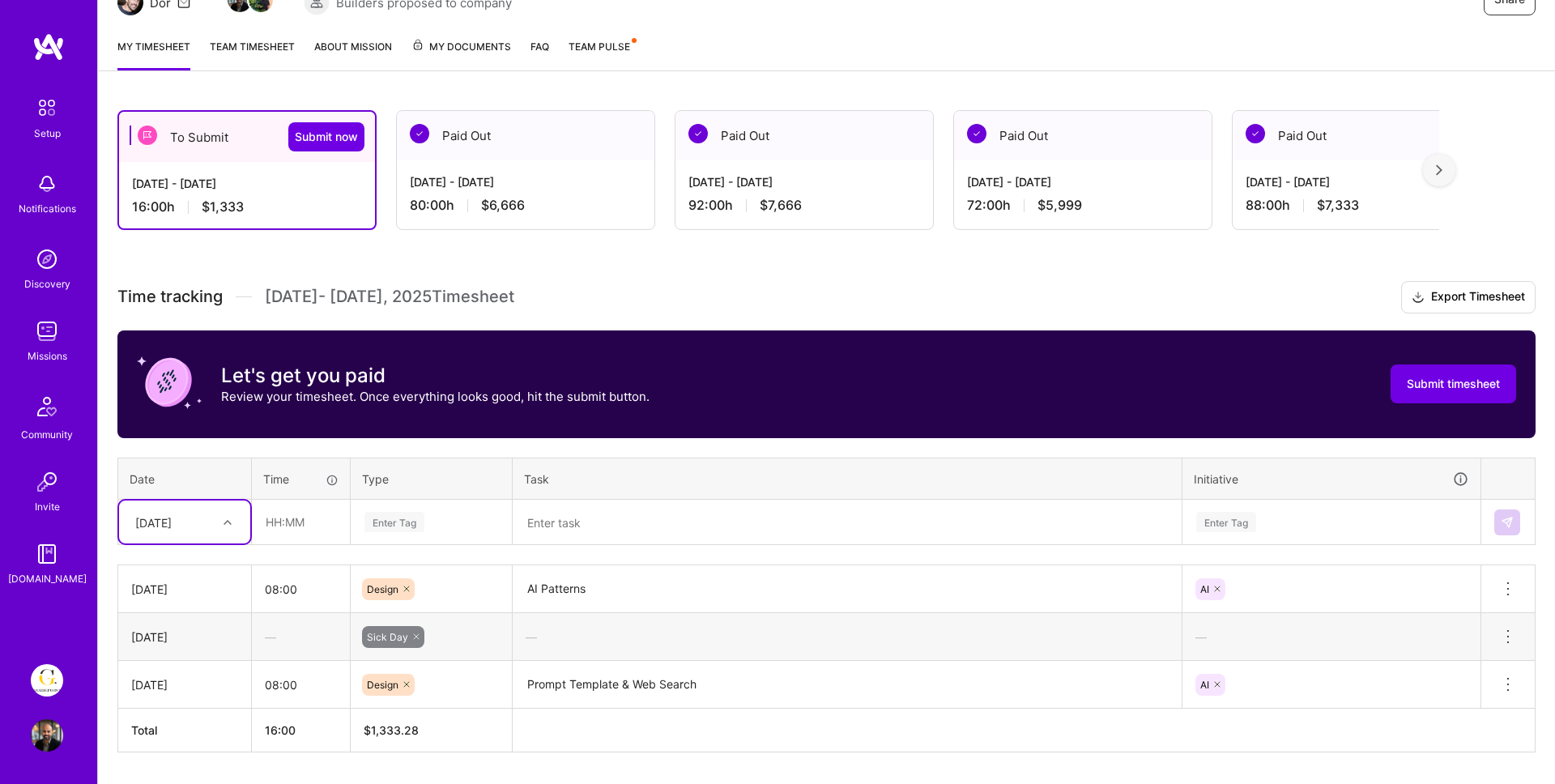
click at [213, 523] on div "[DATE]" at bounding box center [184, 521] width 131 height 43
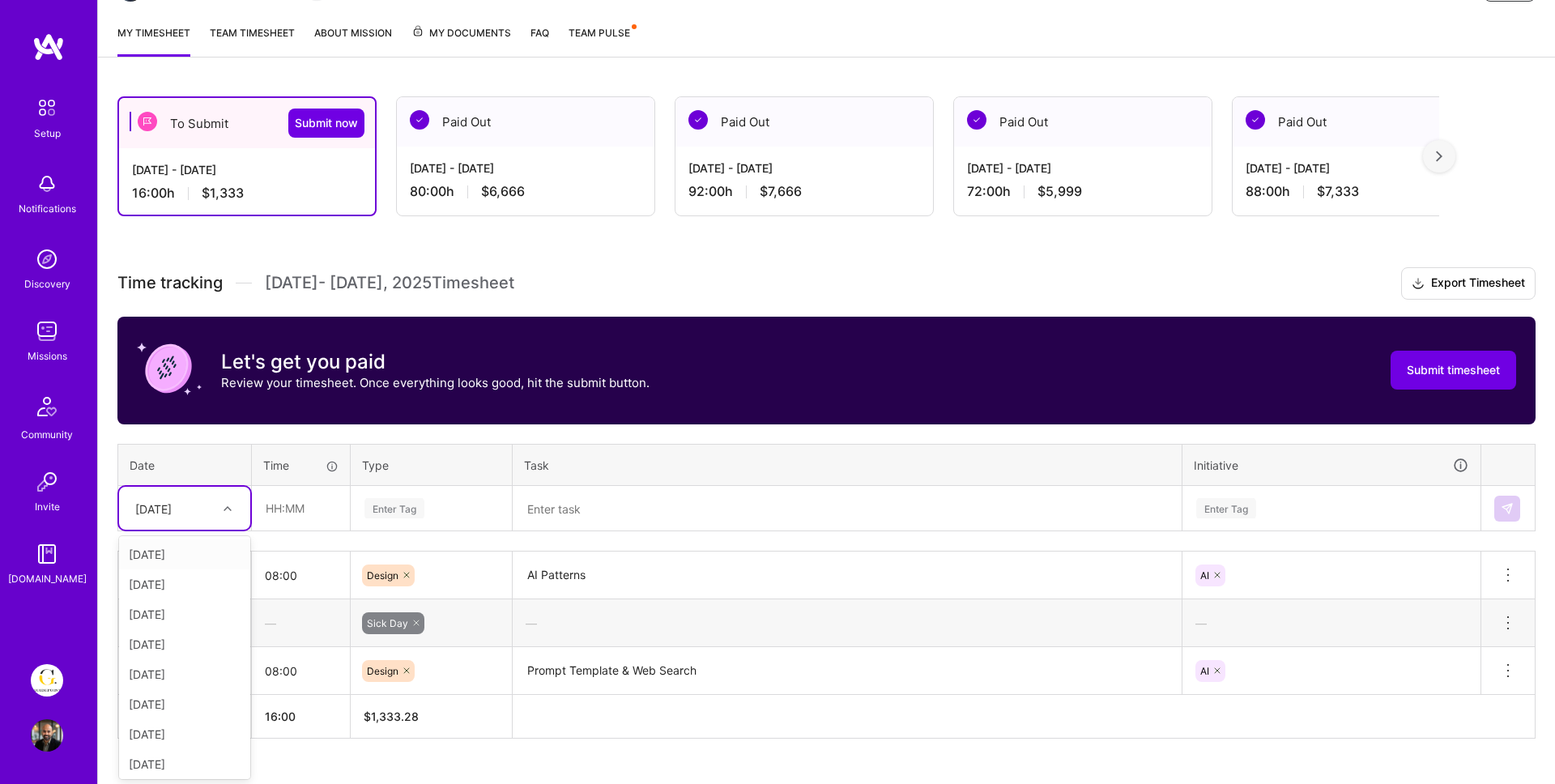
scroll to position [203, 0]
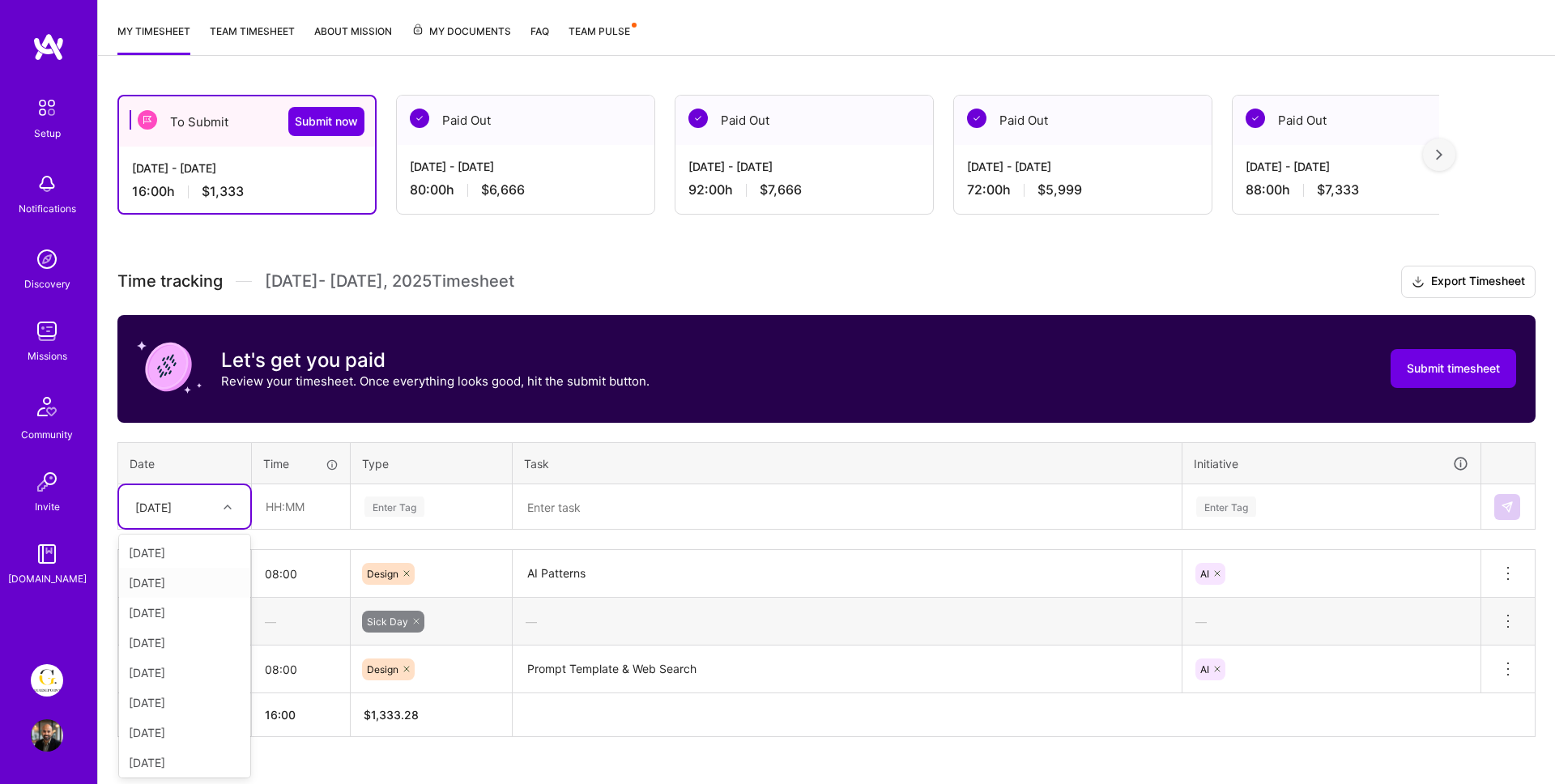
click at [159, 588] on div "[DATE]" at bounding box center [184, 583] width 131 height 30
click at [283, 508] on input "text" at bounding box center [300, 506] width 96 height 43
type input "08:00"
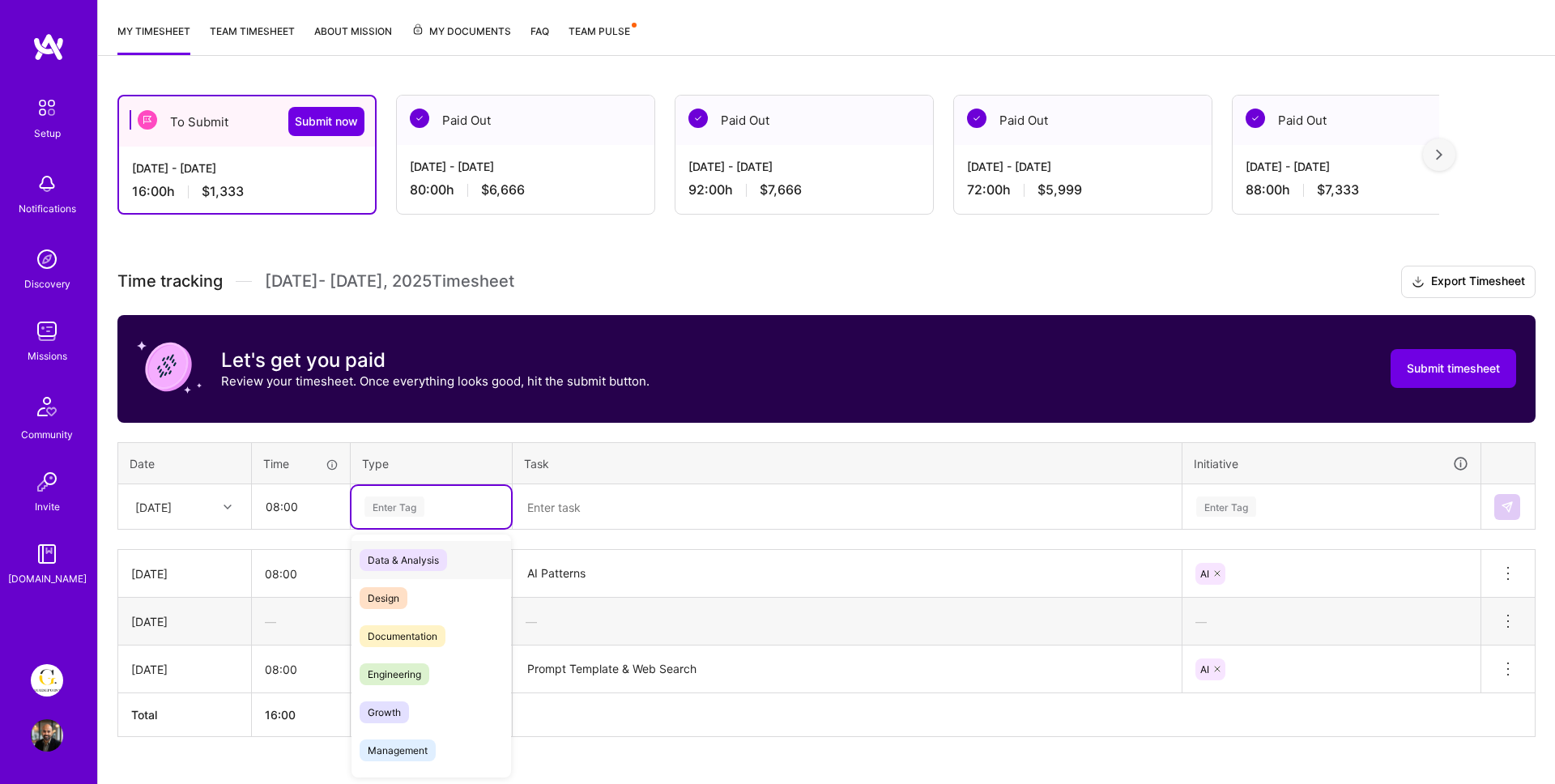
click at [404, 508] on div "Enter Tag" at bounding box center [394, 506] width 60 height 25
click at [399, 586] on div "Design" at bounding box center [430, 597] width 160 height 38
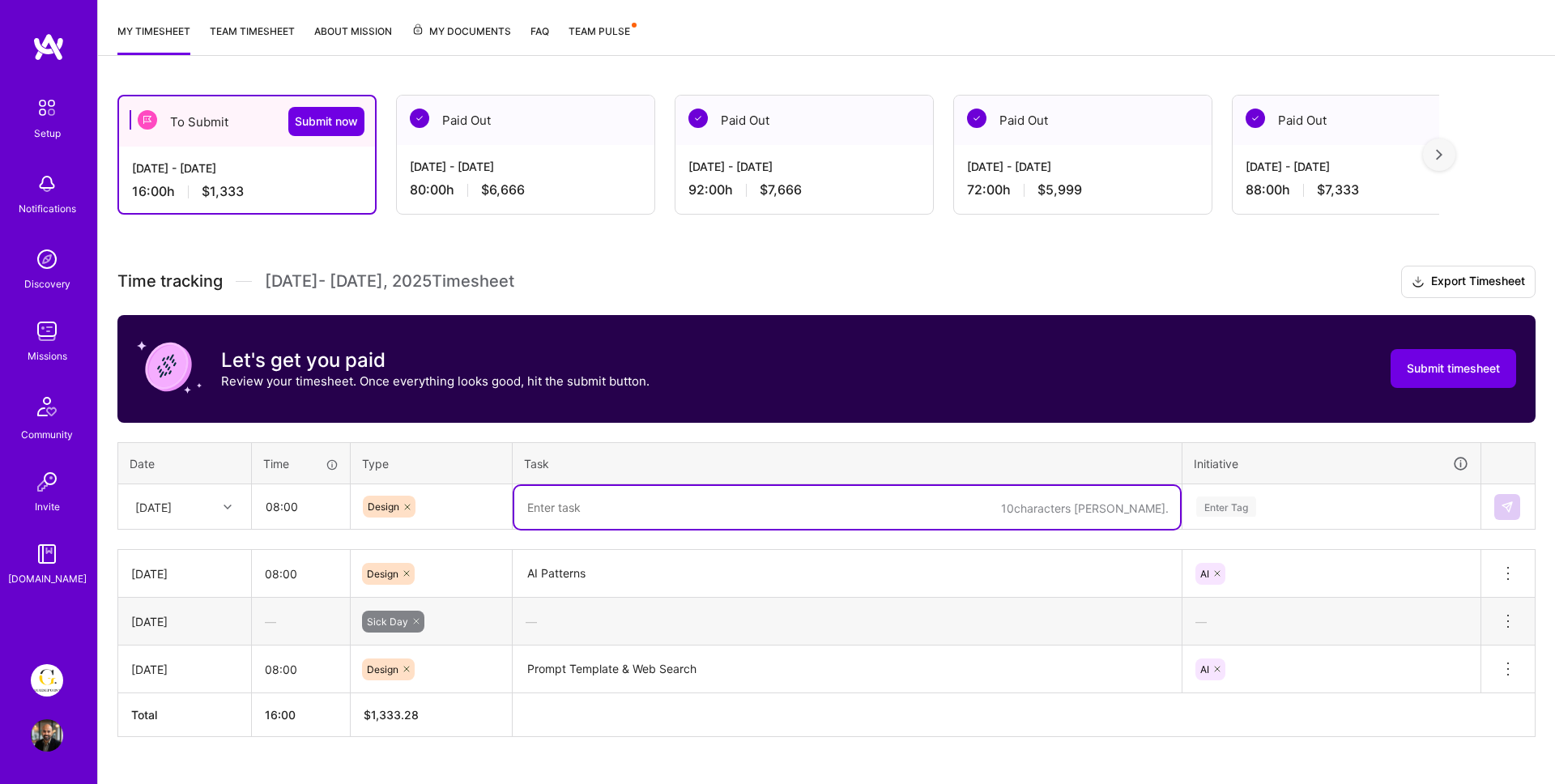
click at [584, 500] on textarea at bounding box center [847, 507] width 666 height 43
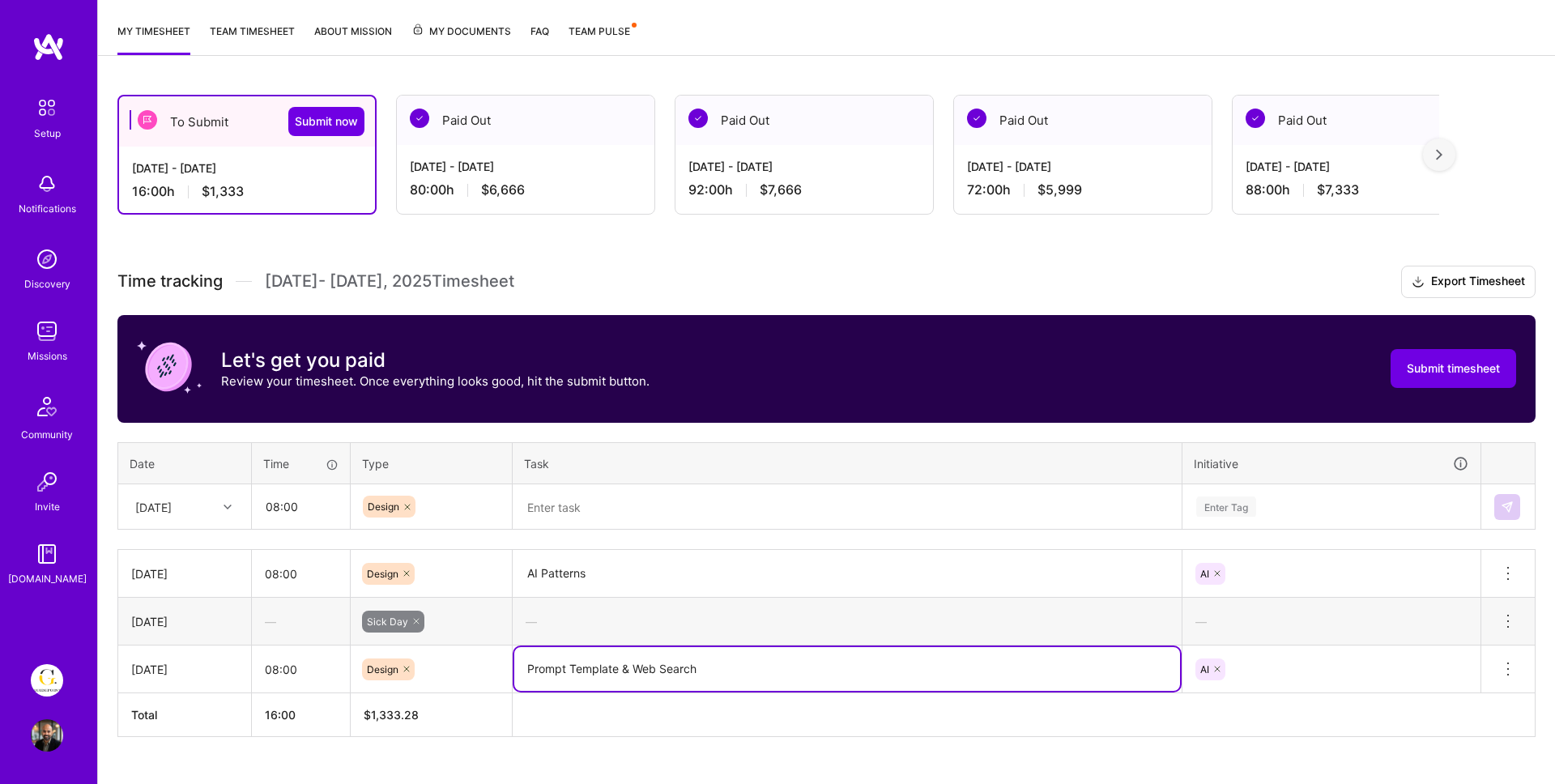
drag, startPoint x: 710, startPoint y: 675, endPoint x: 517, endPoint y: 661, distance: 193.5
click at [517, 661] on textarea "Prompt Template & Web Search" at bounding box center [847, 669] width 666 height 44
click at [574, 516] on textarea at bounding box center [847, 507] width 666 height 43
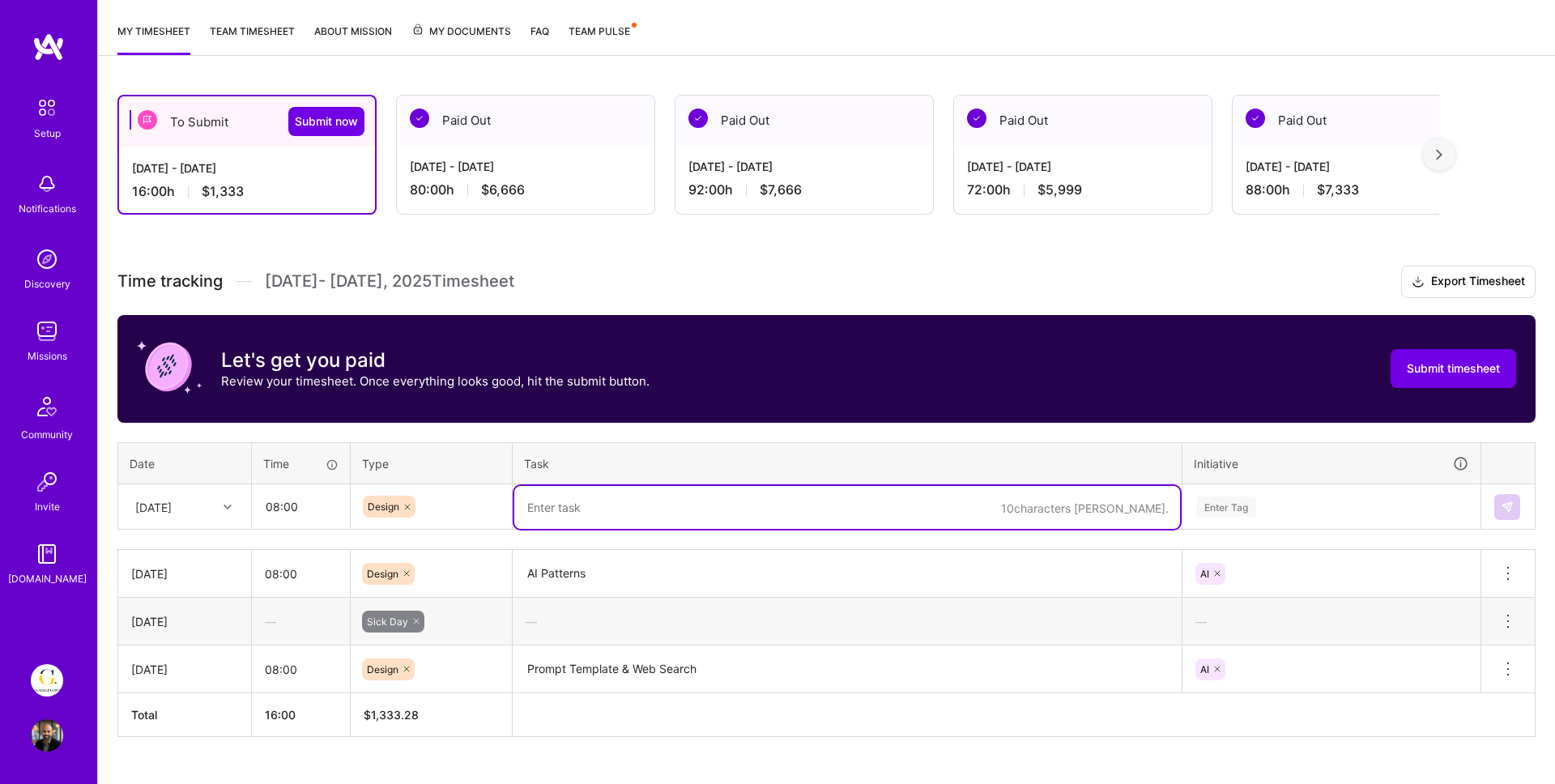
paste textarea "Prompt Template & Web Search"
type textarea "Prompt Template & Web Search"
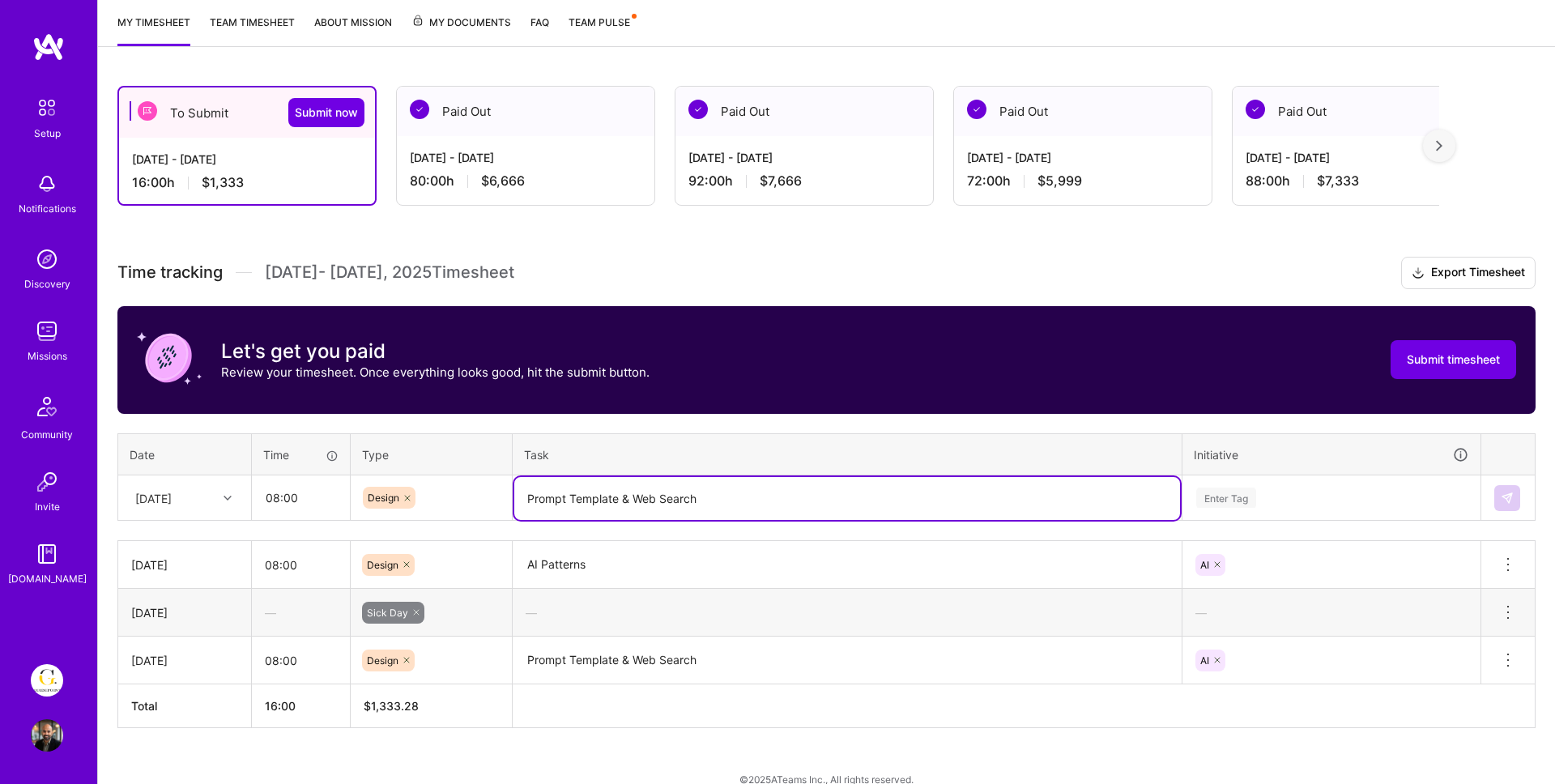
click at [1280, 519] on div "Enter Tag" at bounding box center [1331, 498] width 296 height 42
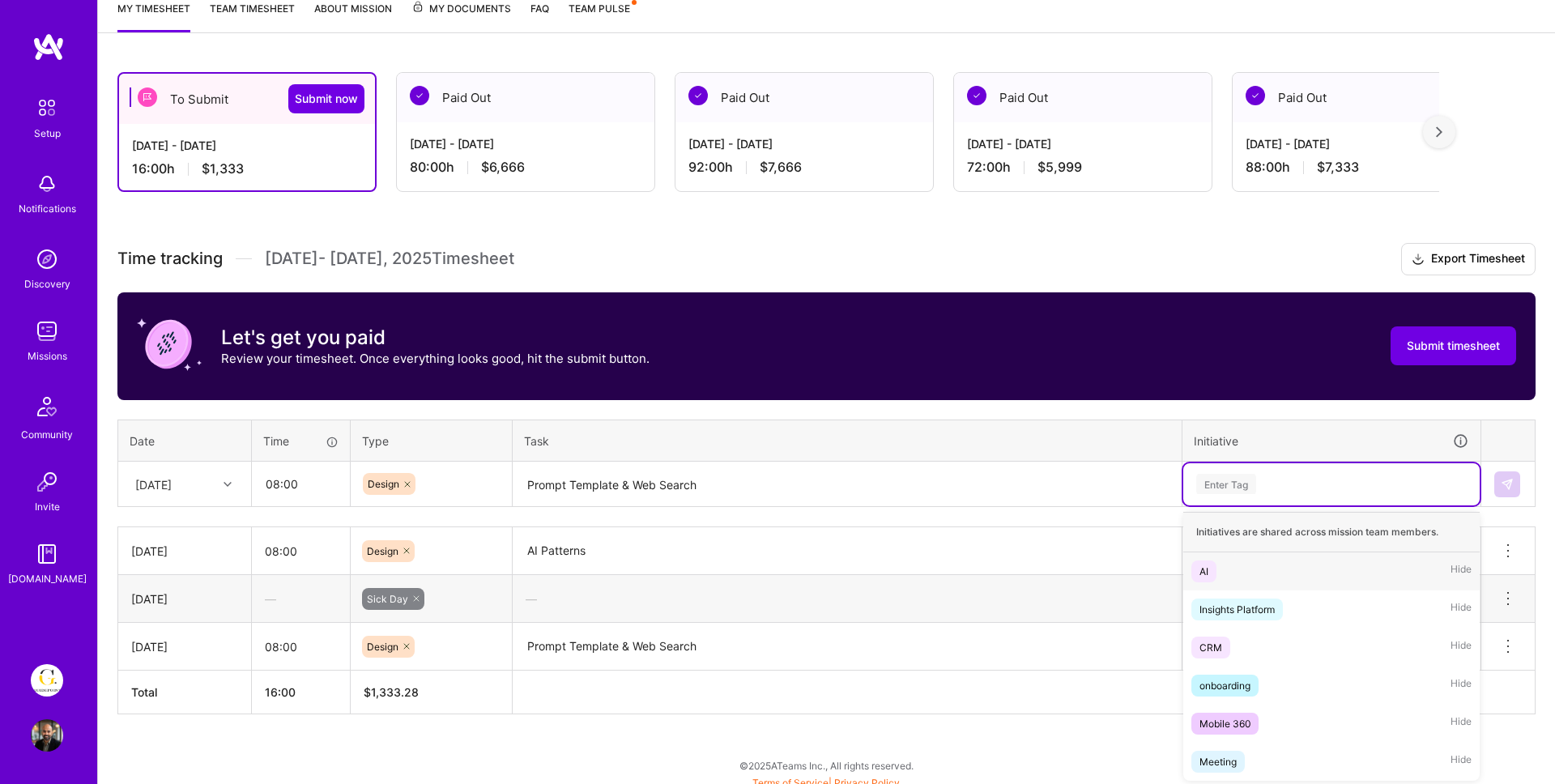
scroll to position [229, 0]
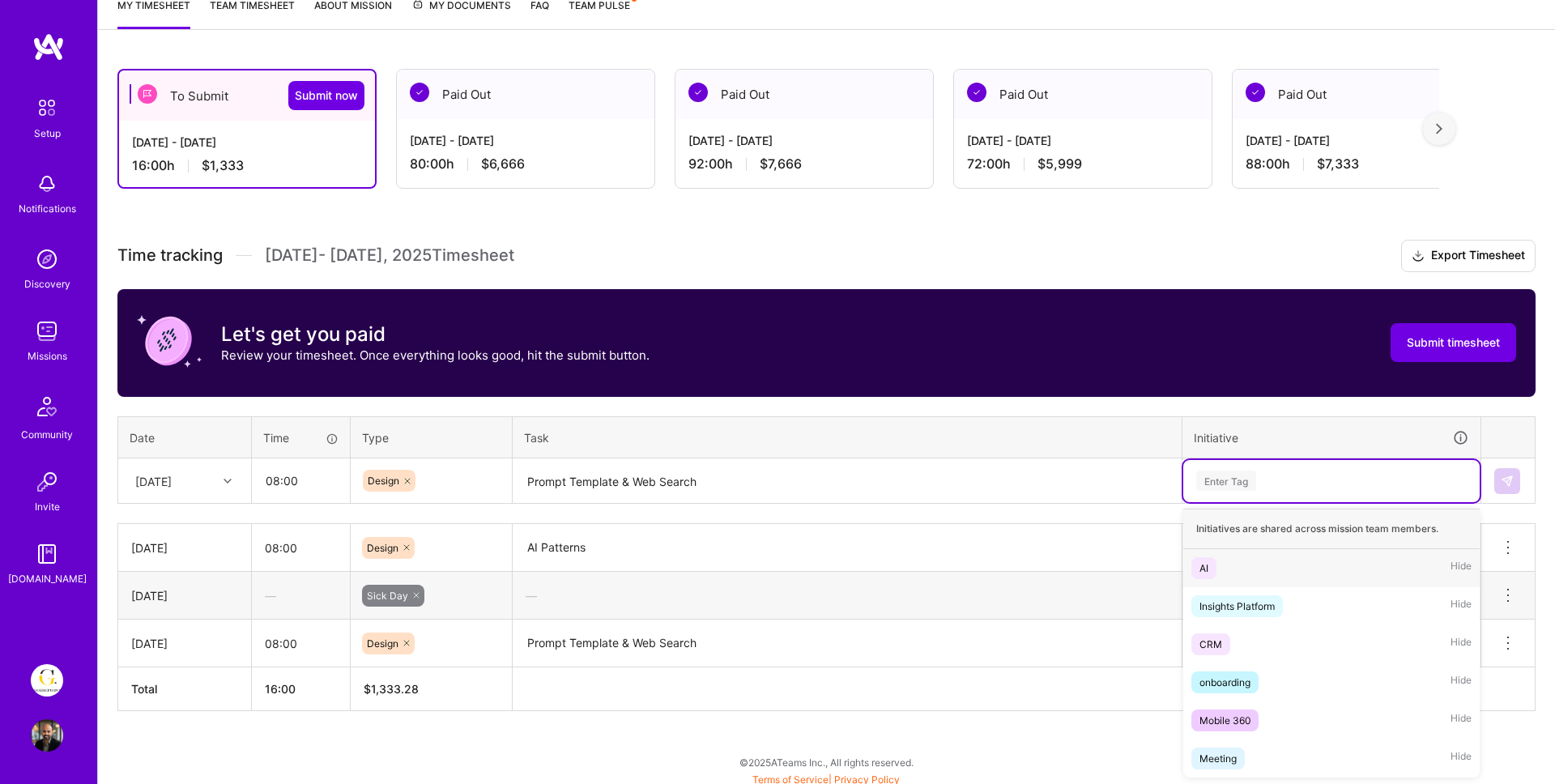
click at [1215, 566] on span "AI" at bounding box center [1203, 568] width 25 height 22
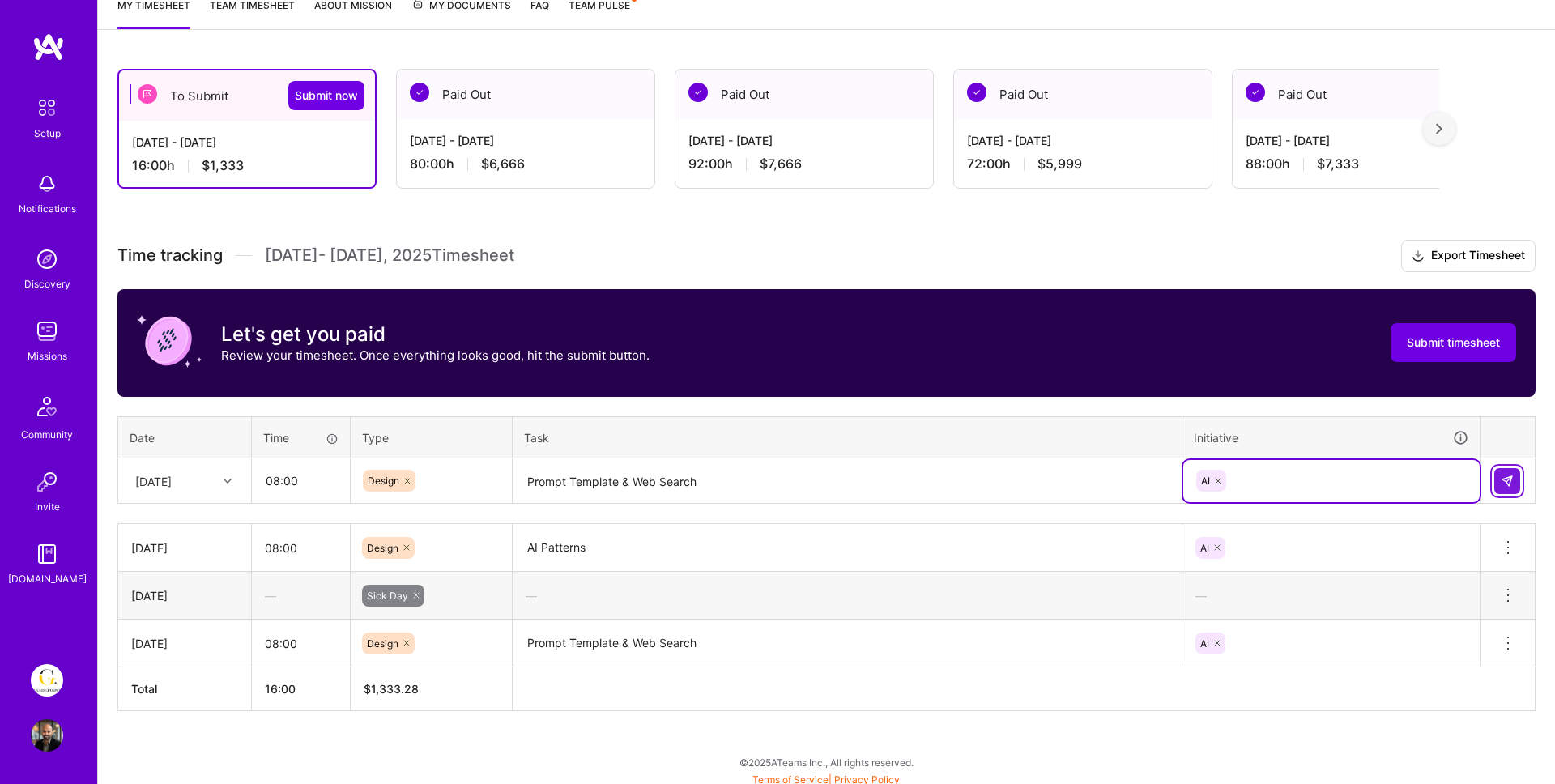
click at [1500, 475] on img at bounding box center [1506, 481] width 13 height 13
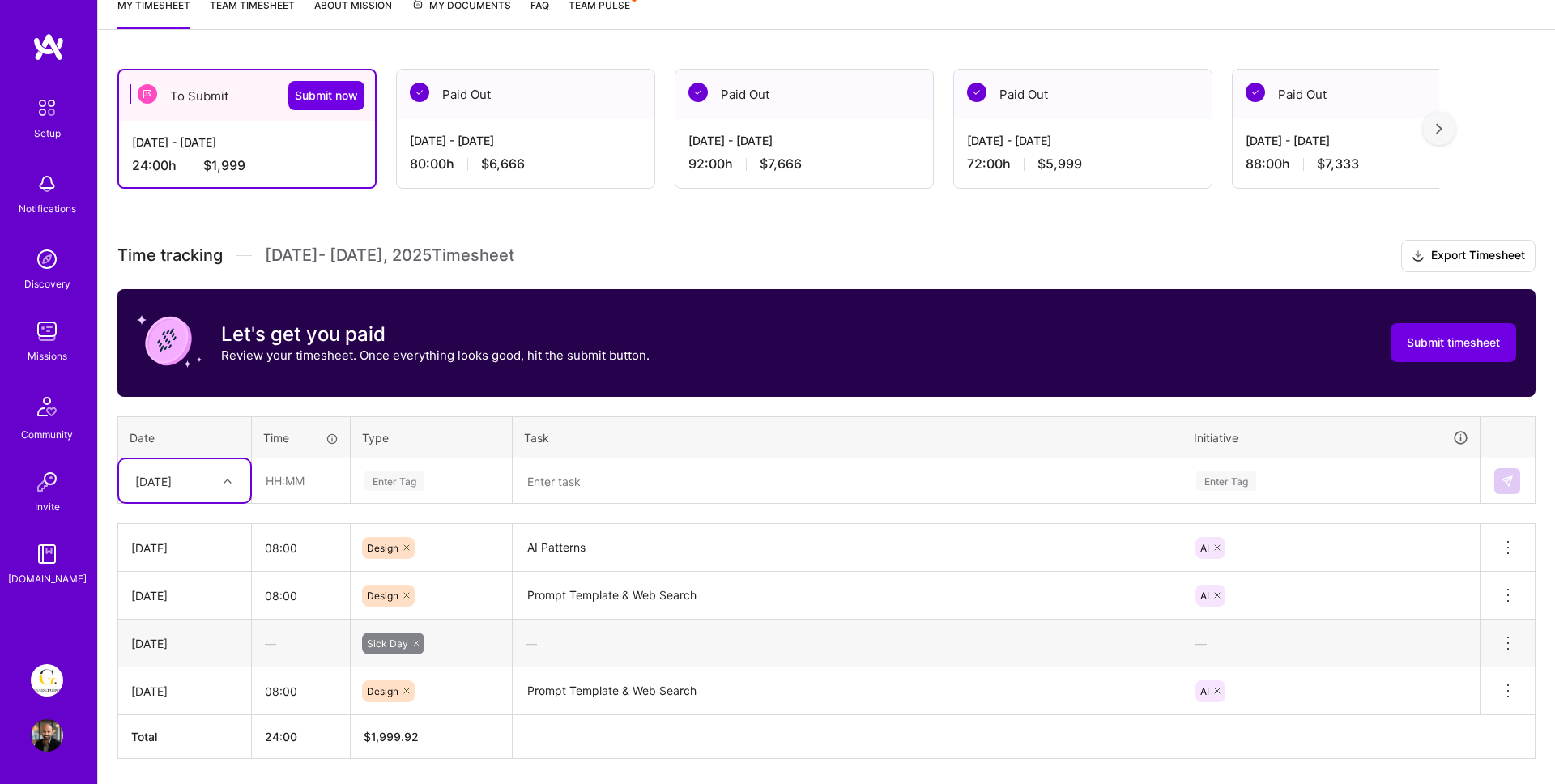
click at [172, 477] on div "[DATE]" at bounding box center [153, 480] width 36 height 17
click at [228, 405] on div "Time tracking [DATE] - [DATE] Timesheet Export Timesheet Let's get you paid Rev…" at bounding box center [826, 499] width 1417 height 519
click at [195, 468] on div "[DATE]" at bounding box center [172, 481] width 90 height 26
click at [166, 583] on div "[DATE]" at bounding box center [184, 586] width 131 height 30
click at [290, 478] on input "text" at bounding box center [300, 481] width 96 height 43
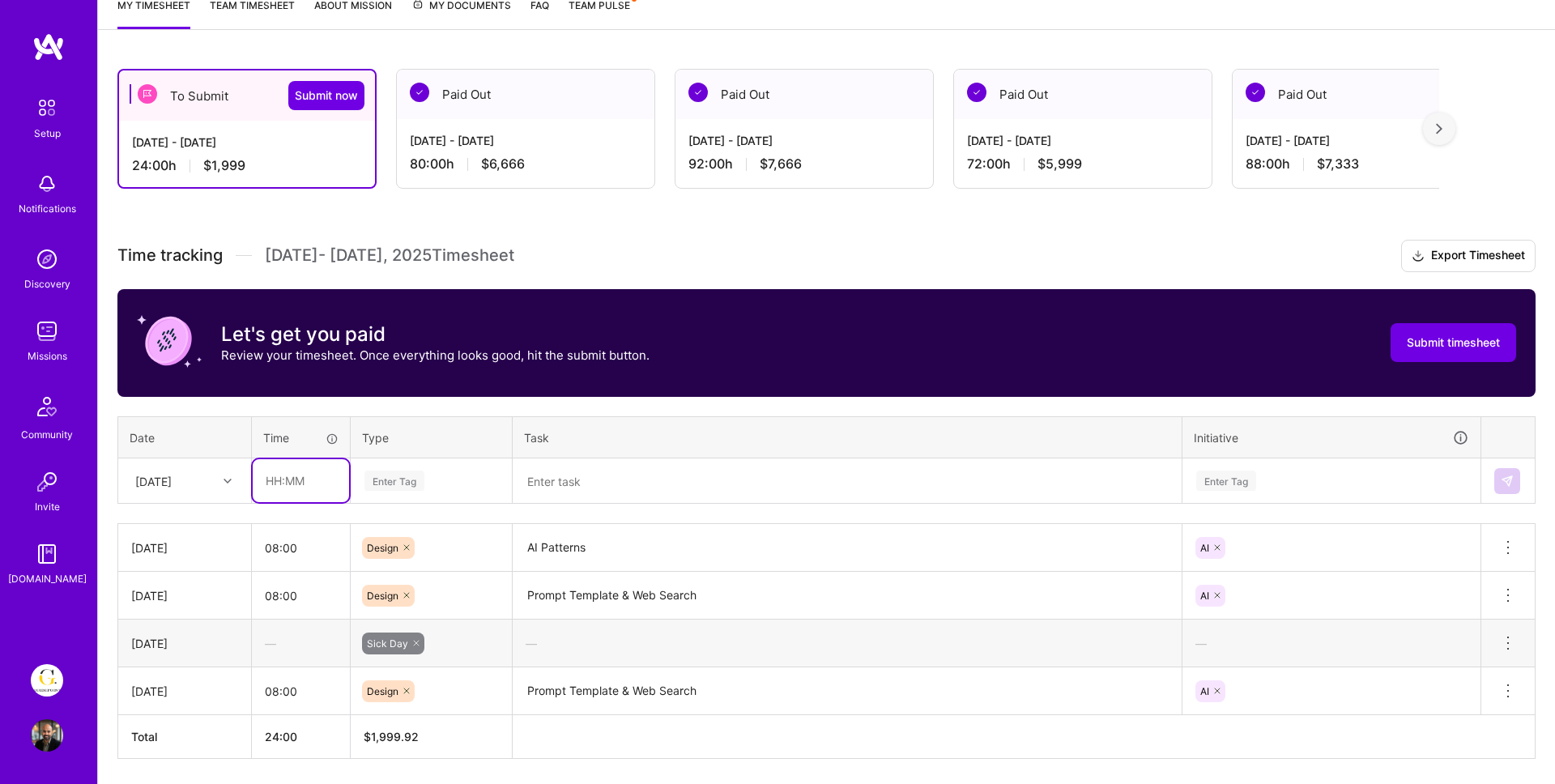
type input "08:00"
click at [392, 482] on div "Enter Tag" at bounding box center [394, 481] width 60 height 25
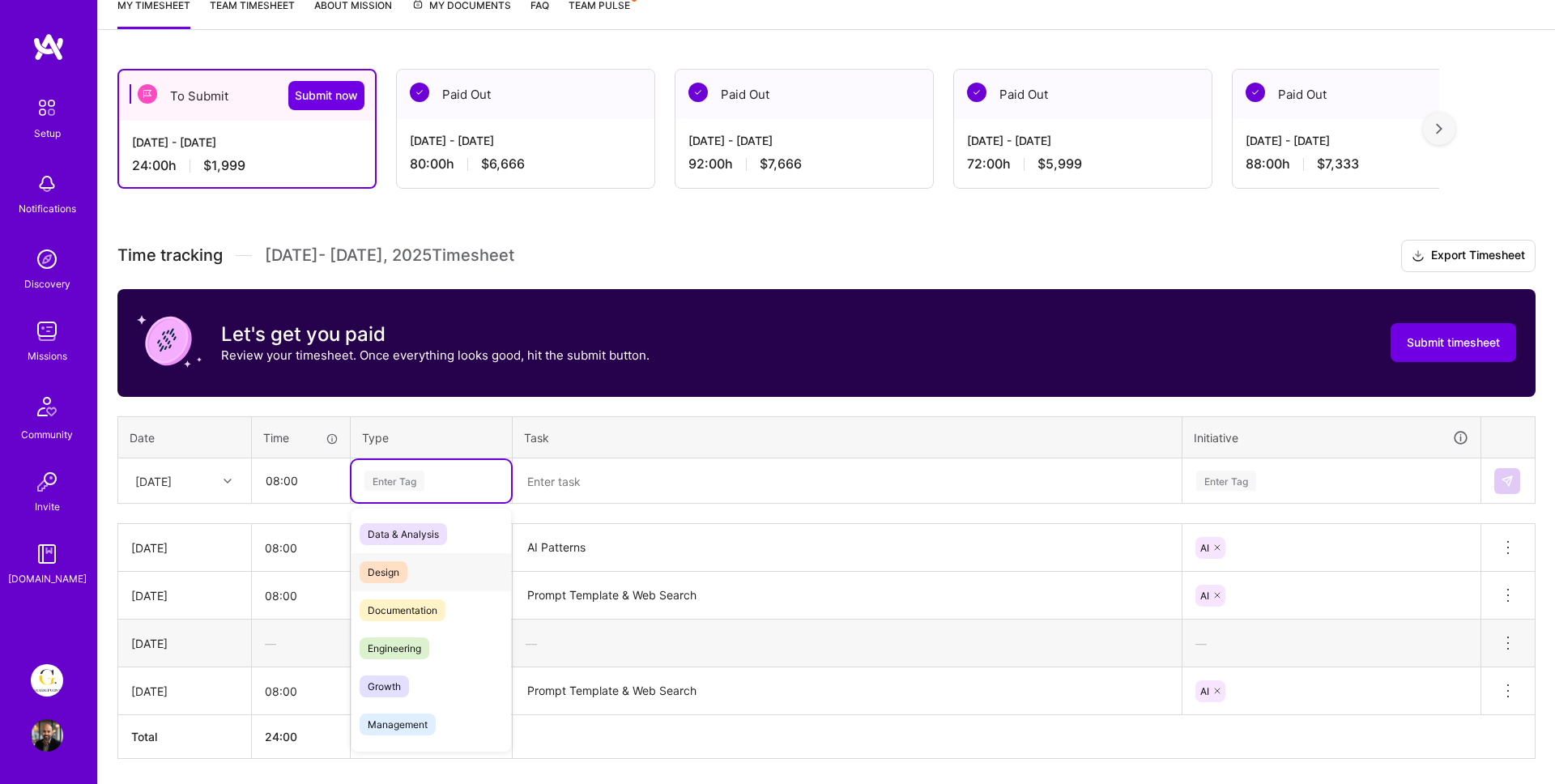
click at [399, 571] on span "Design" at bounding box center [384, 571] width 48 height 22
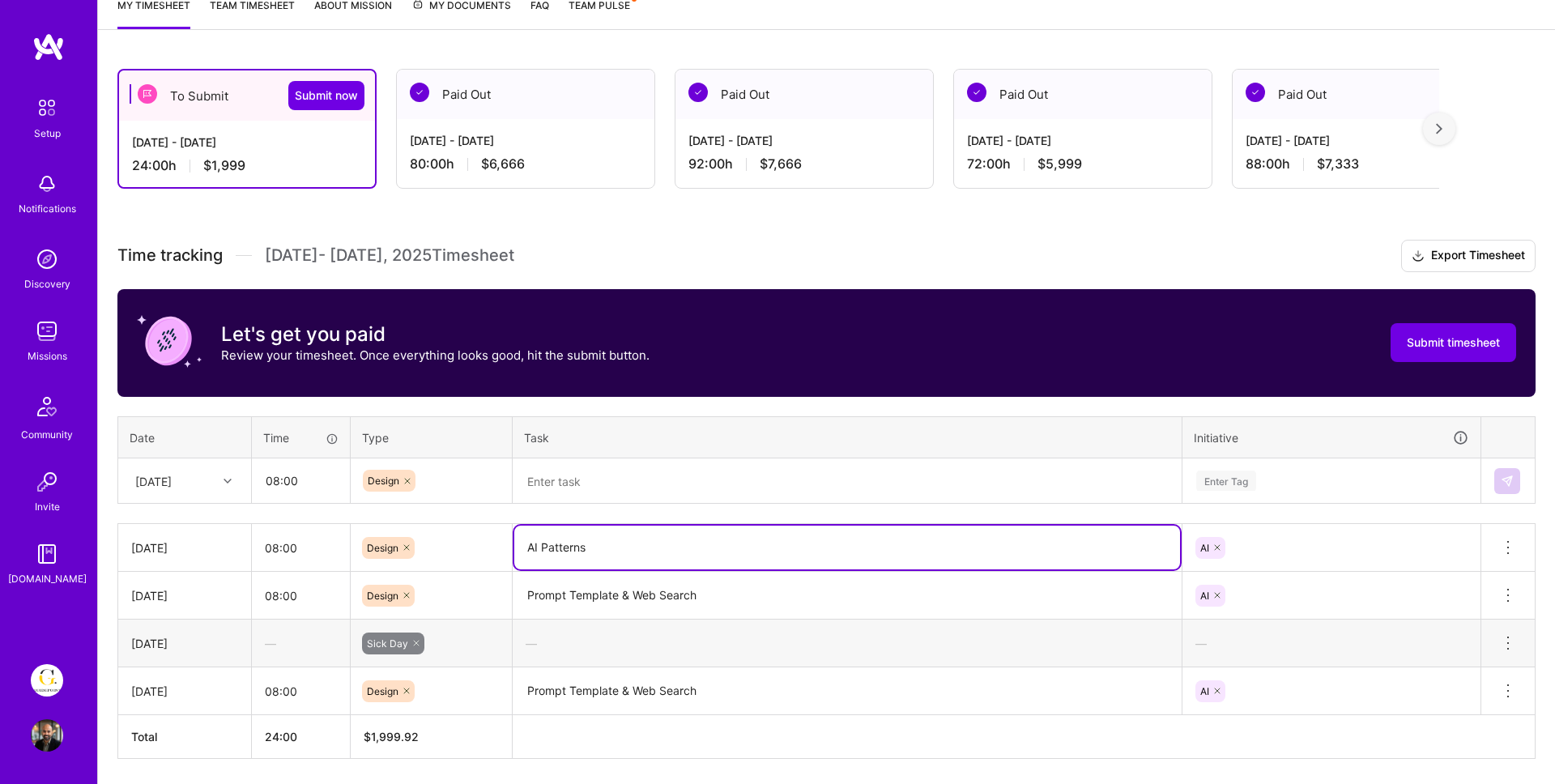
drag, startPoint x: 593, startPoint y: 559, endPoint x: 509, endPoint y: 537, distance: 86.8
click at [509, 537] on tr "[DATE] 08:00 Design AI Patterns AI Delete row" at bounding box center [826, 548] width 1417 height 48
click at [597, 459] on td at bounding box center [847, 481] width 669 height 45
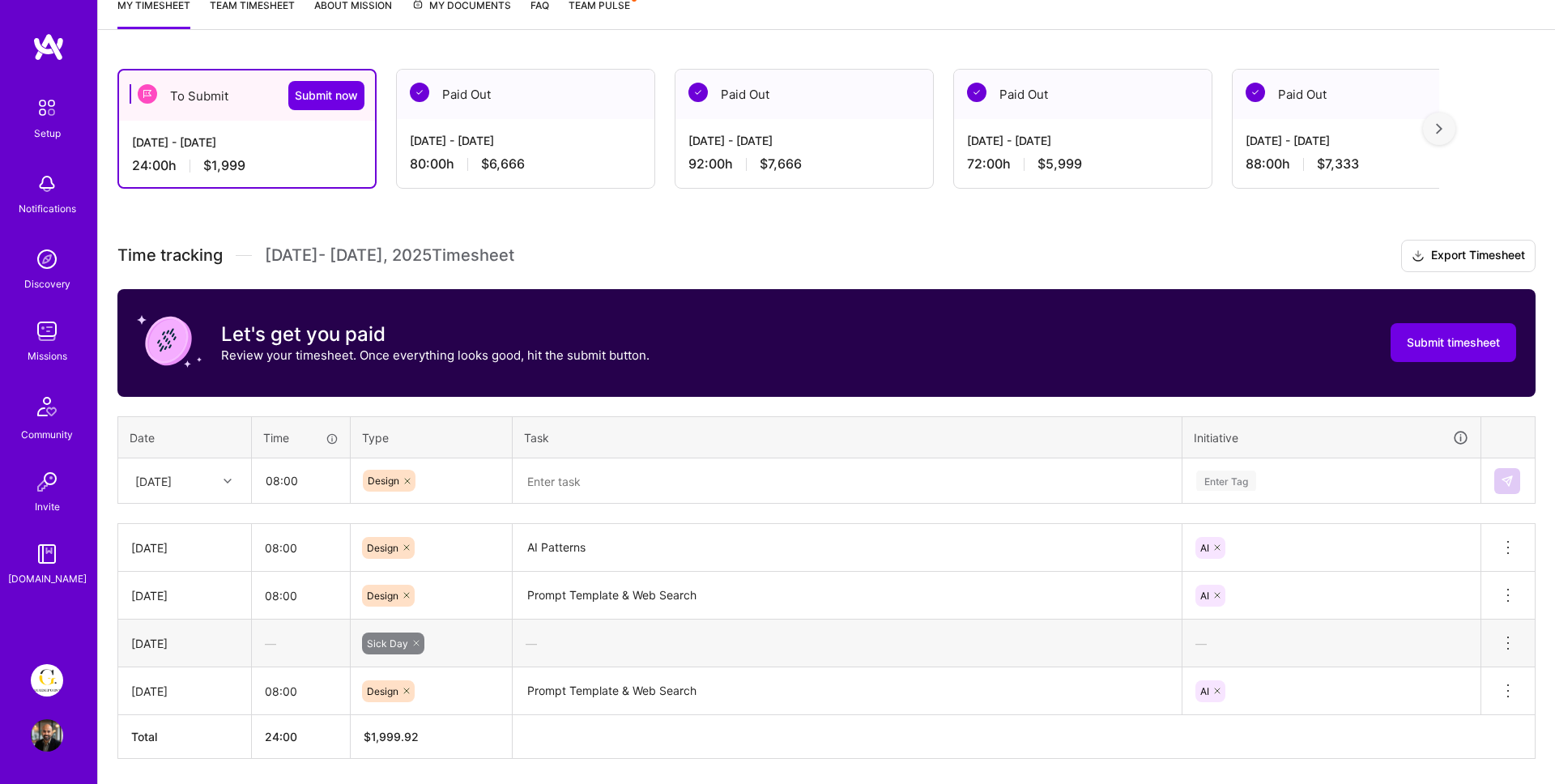
click at [578, 477] on textarea at bounding box center [847, 481] width 666 height 43
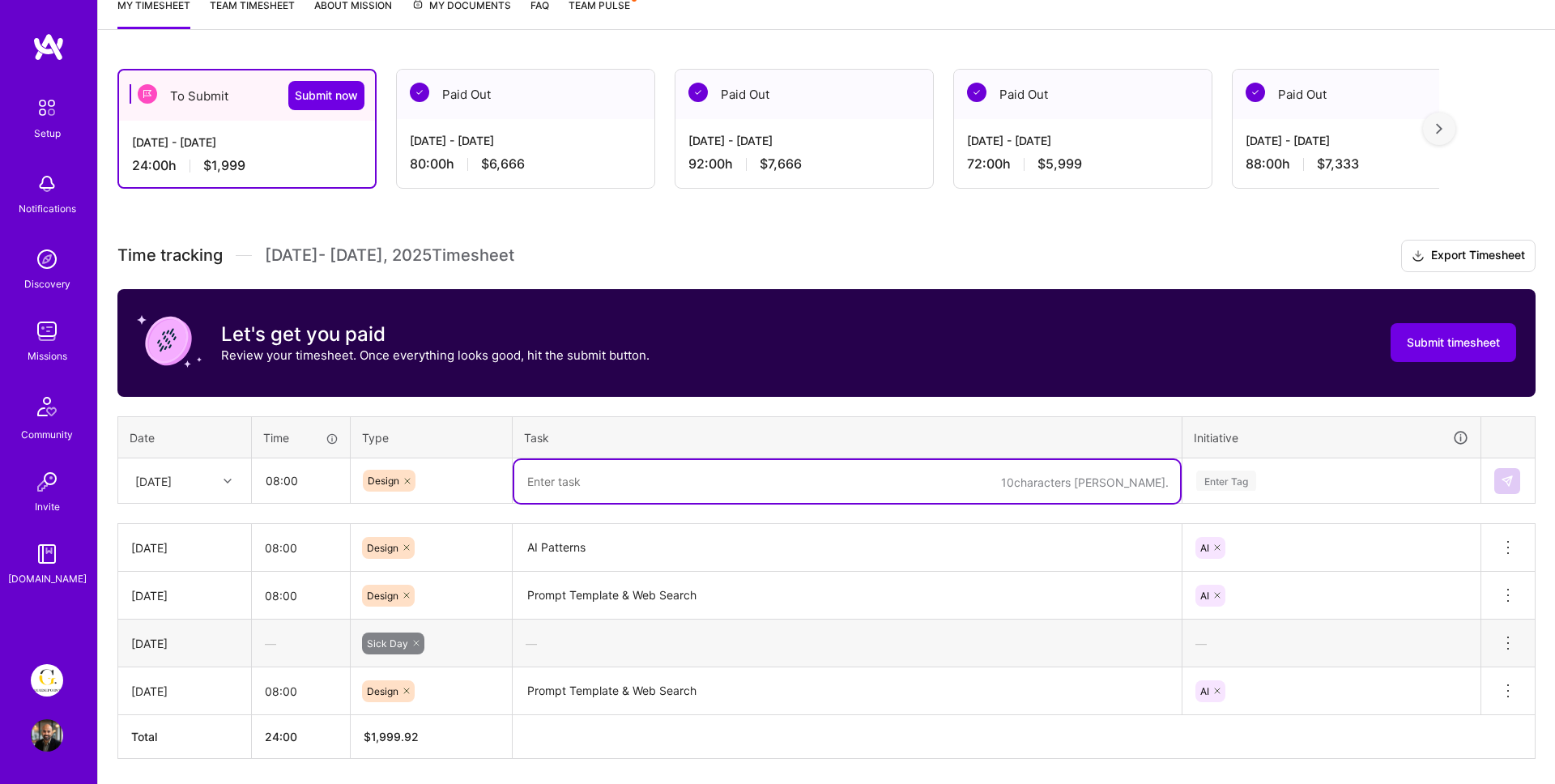
paste textarea "AI Patterns"
type textarea "AI Patterns"
click at [1226, 493] on div "Enter Tag" at bounding box center [1331, 481] width 296 height 42
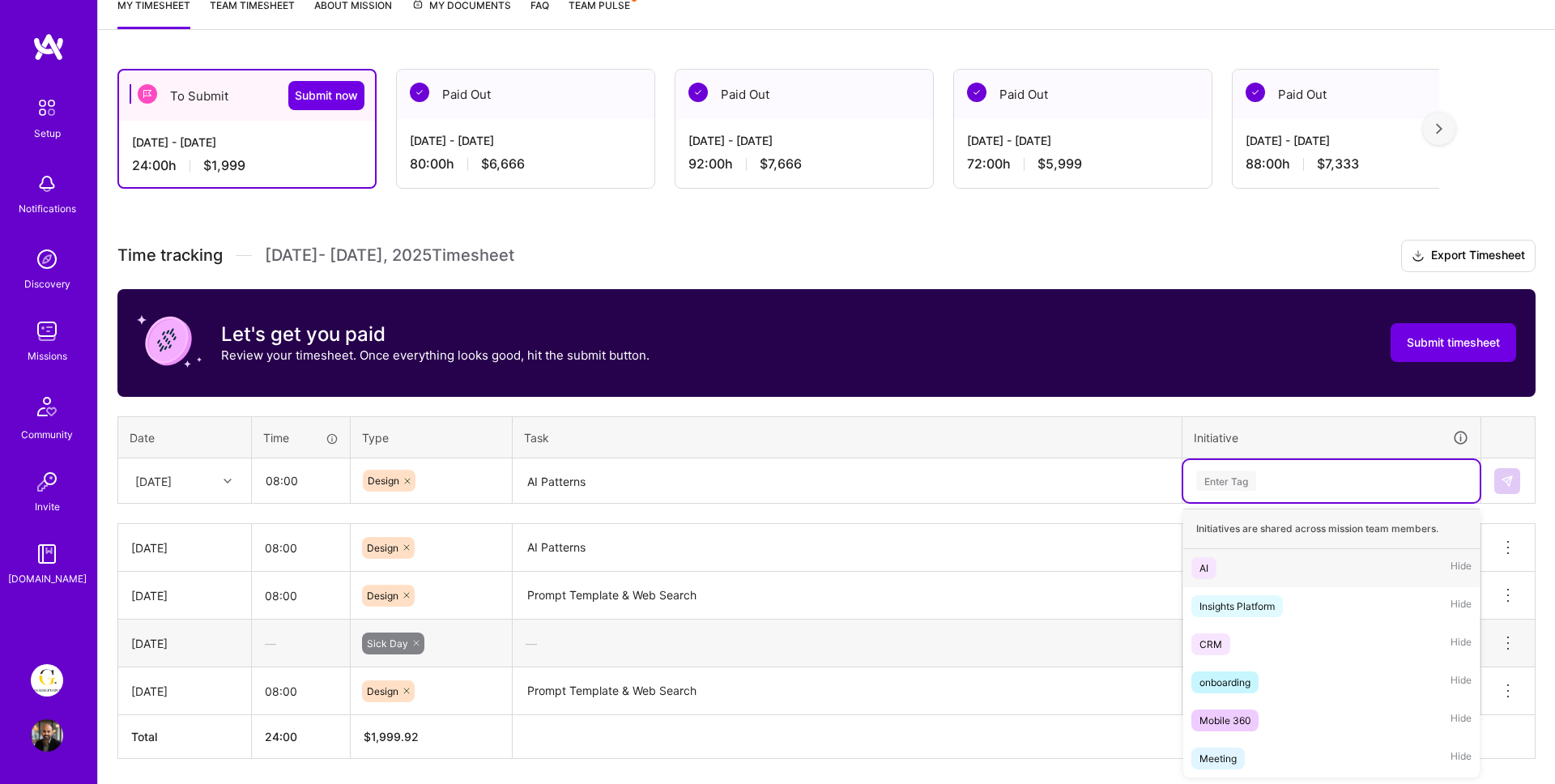
click at [1213, 563] on span "AI" at bounding box center [1203, 568] width 25 height 22
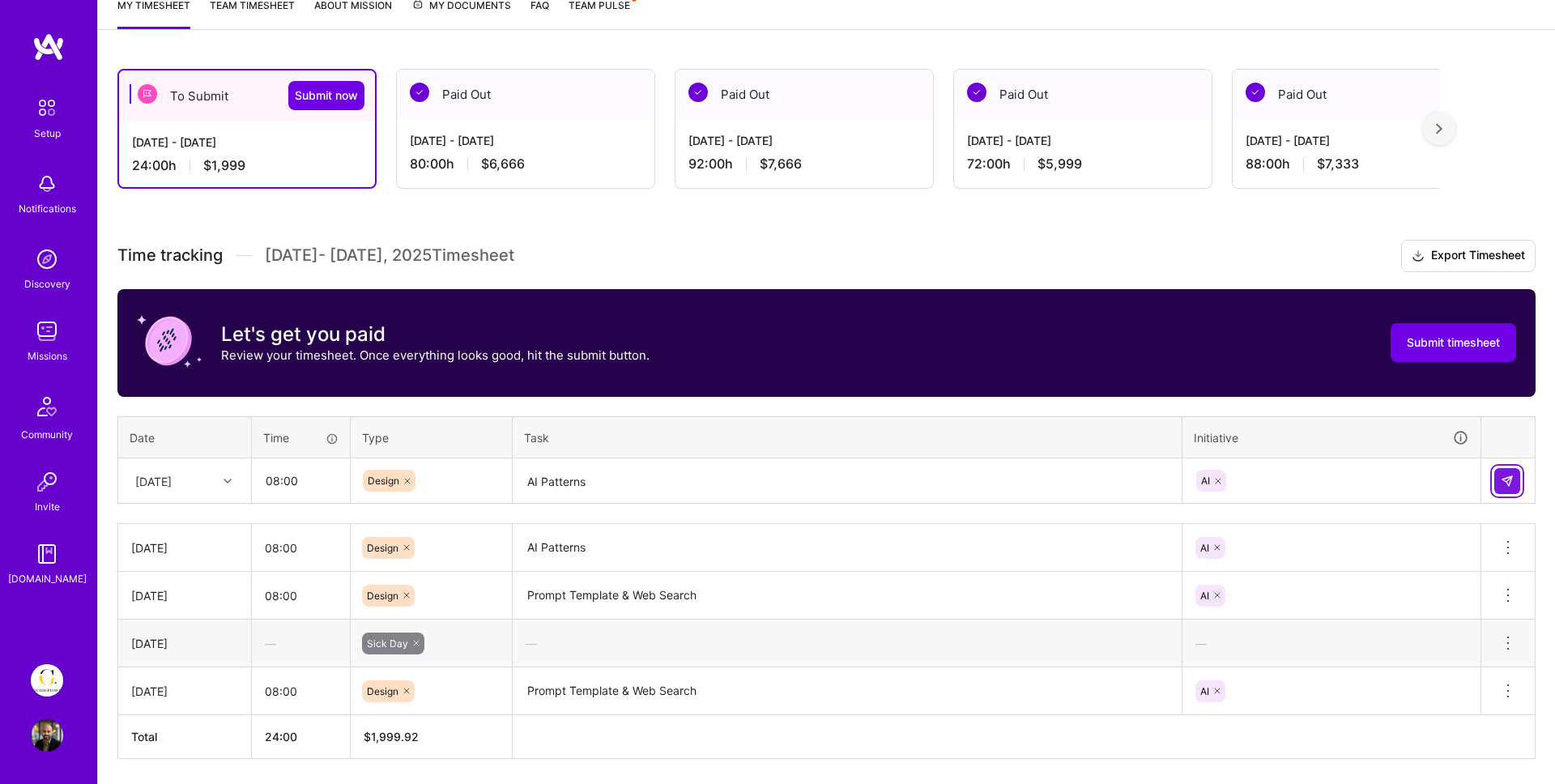
click at [1509, 472] on button at bounding box center [1506, 481] width 26 height 26
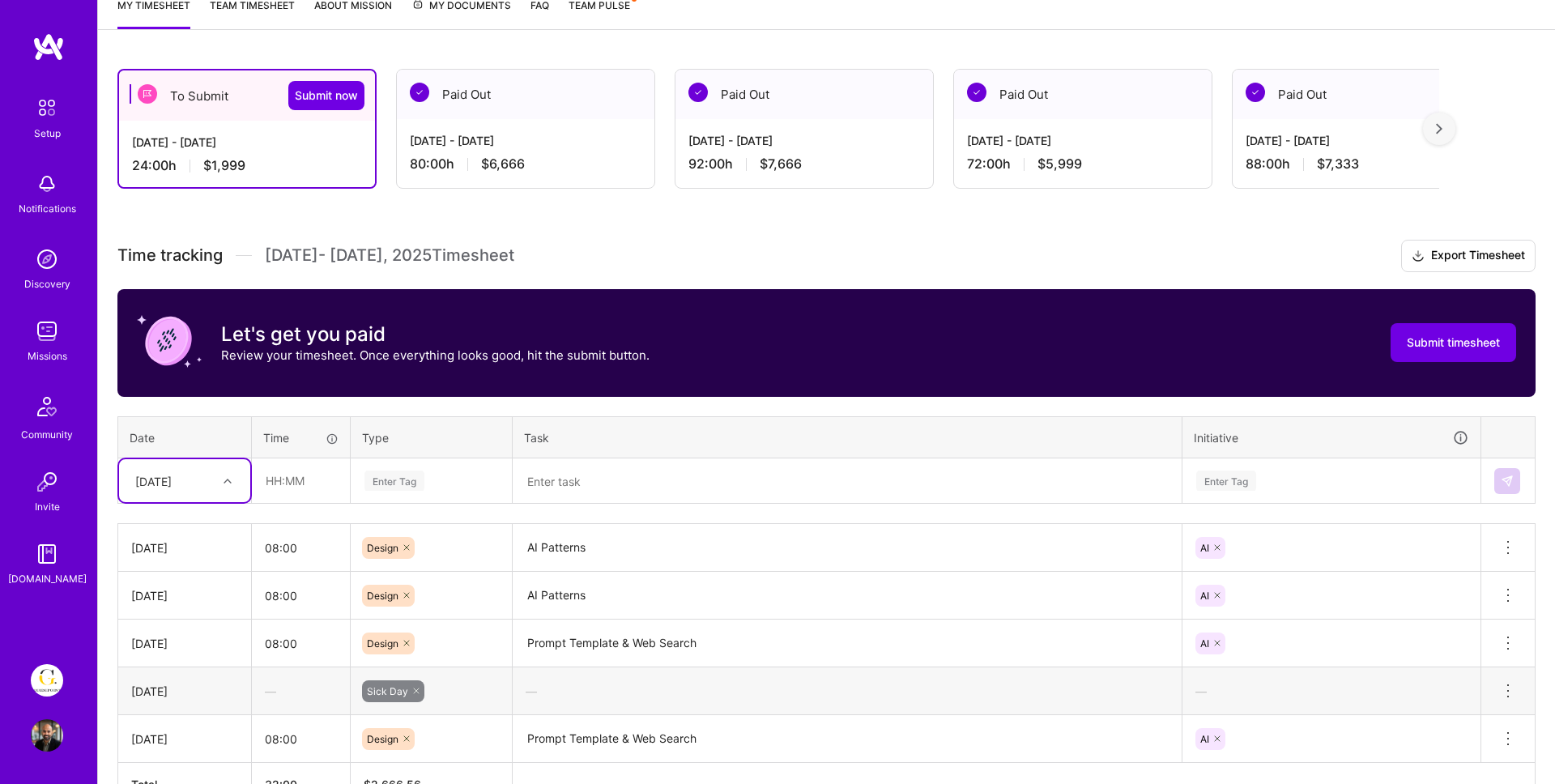
click at [172, 479] on div "[DATE]" at bounding box center [153, 480] width 36 height 17
click at [168, 618] on div "[DATE]" at bounding box center [184, 616] width 131 height 30
click at [306, 483] on input "text" at bounding box center [300, 481] width 96 height 43
click at [385, 486] on div "Enter Tag" at bounding box center [394, 481] width 60 height 25
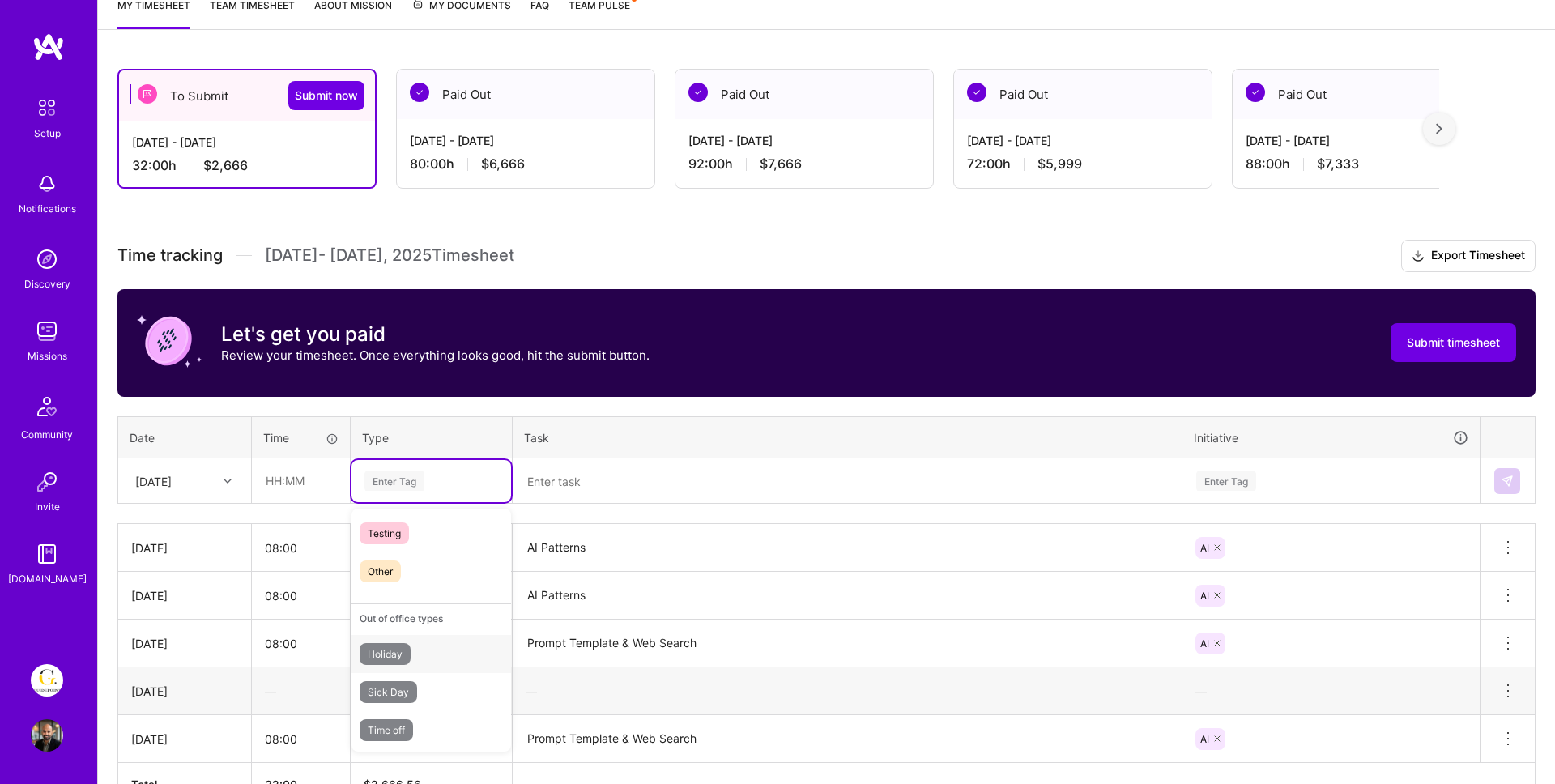
scroll to position [461, 0]
click at [394, 681] on span "Sick Day" at bounding box center [388, 687] width 57 height 22
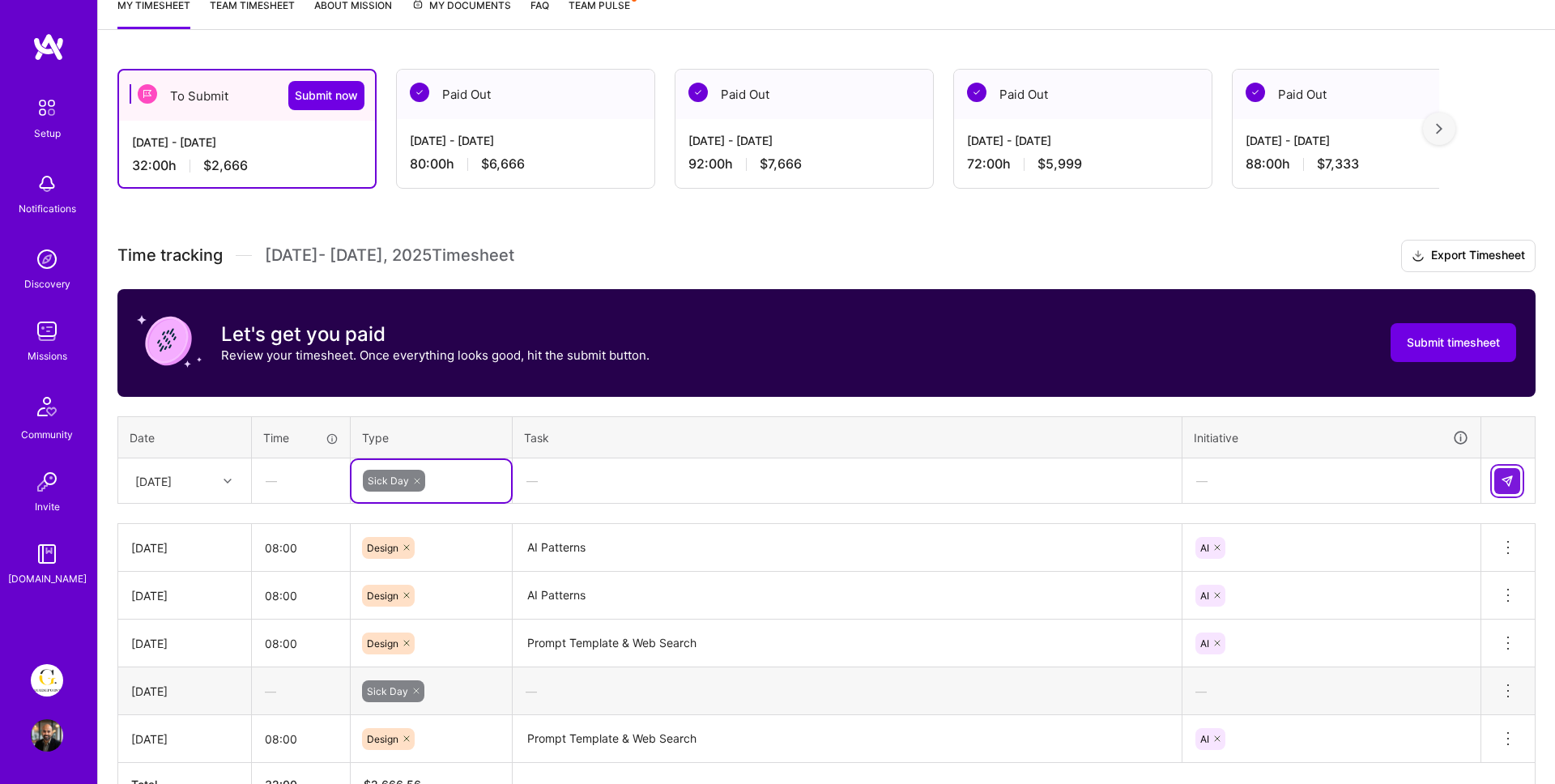
click at [1502, 483] on img at bounding box center [1506, 481] width 13 height 13
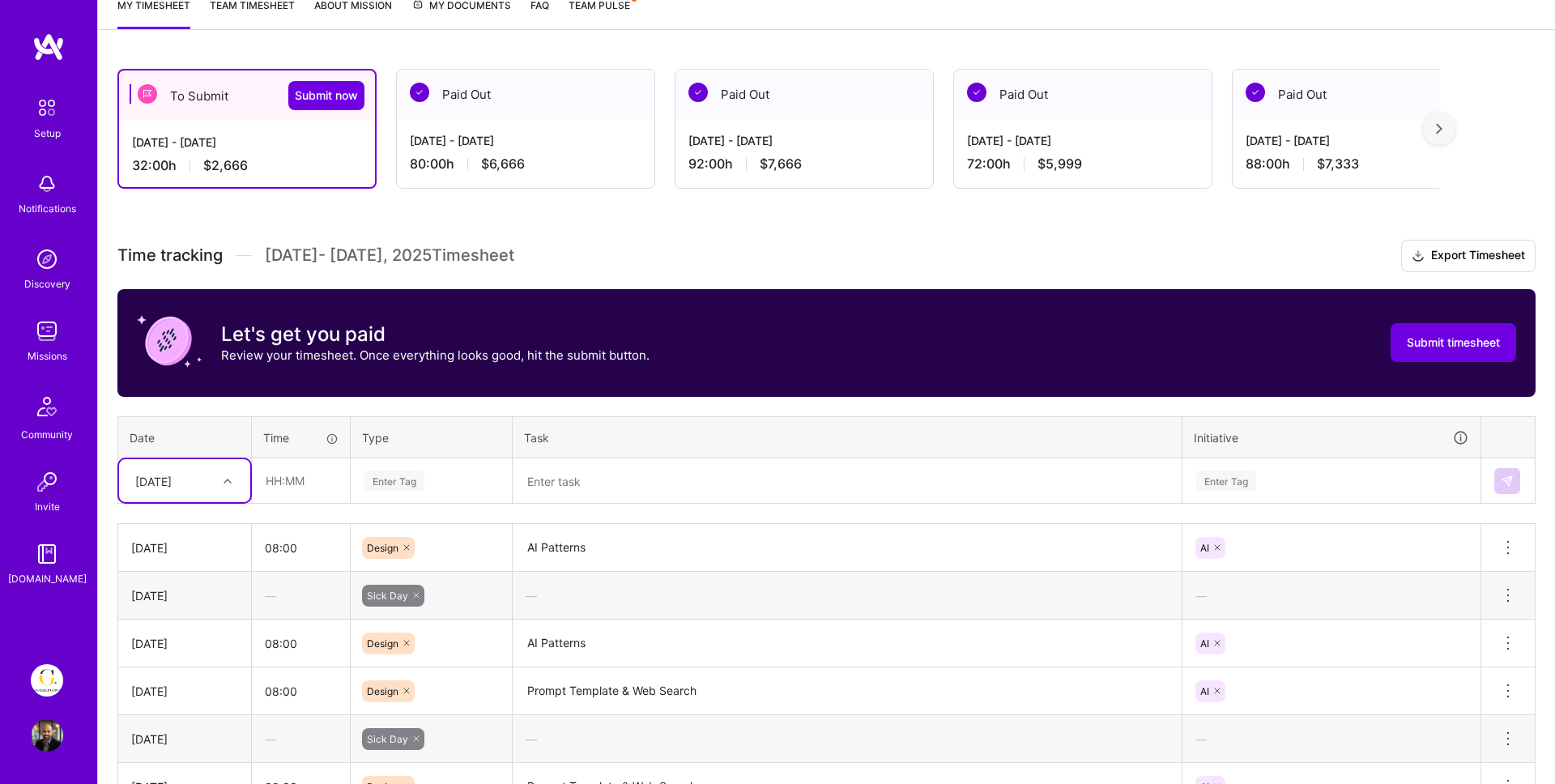
click at [220, 479] on div at bounding box center [229, 481] width 25 height 21
click at [201, 483] on div "[DATE]" at bounding box center [172, 481] width 90 height 26
click at [171, 706] on div "[DATE]" at bounding box center [184, 706] width 131 height 30
click at [286, 482] on input "text" at bounding box center [300, 481] width 96 height 43
type input "08:00"
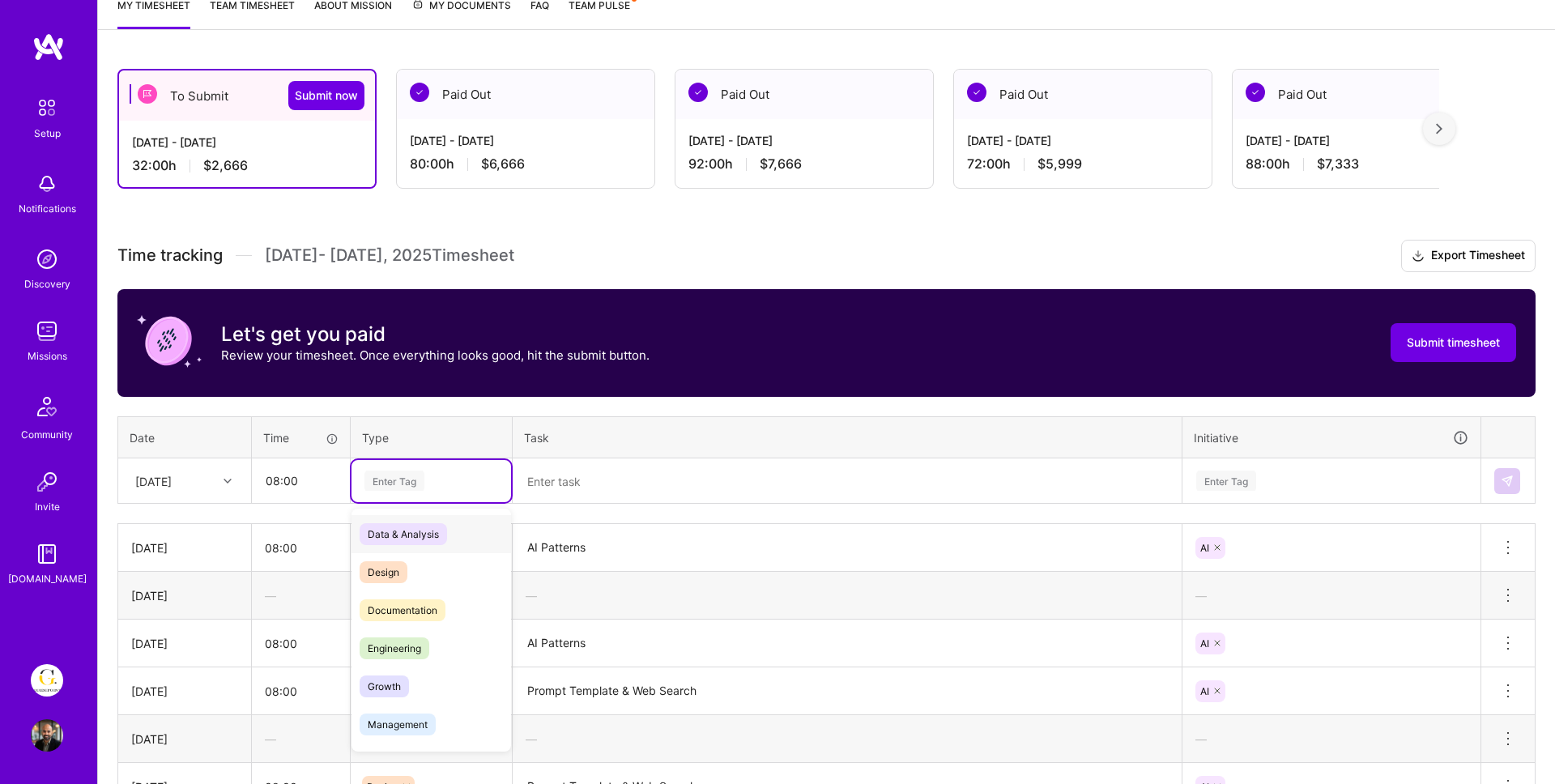
click at [381, 467] on div "Enter Tag" at bounding box center [430, 481] width 160 height 42
click at [413, 572] on div "Design" at bounding box center [430, 571] width 160 height 38
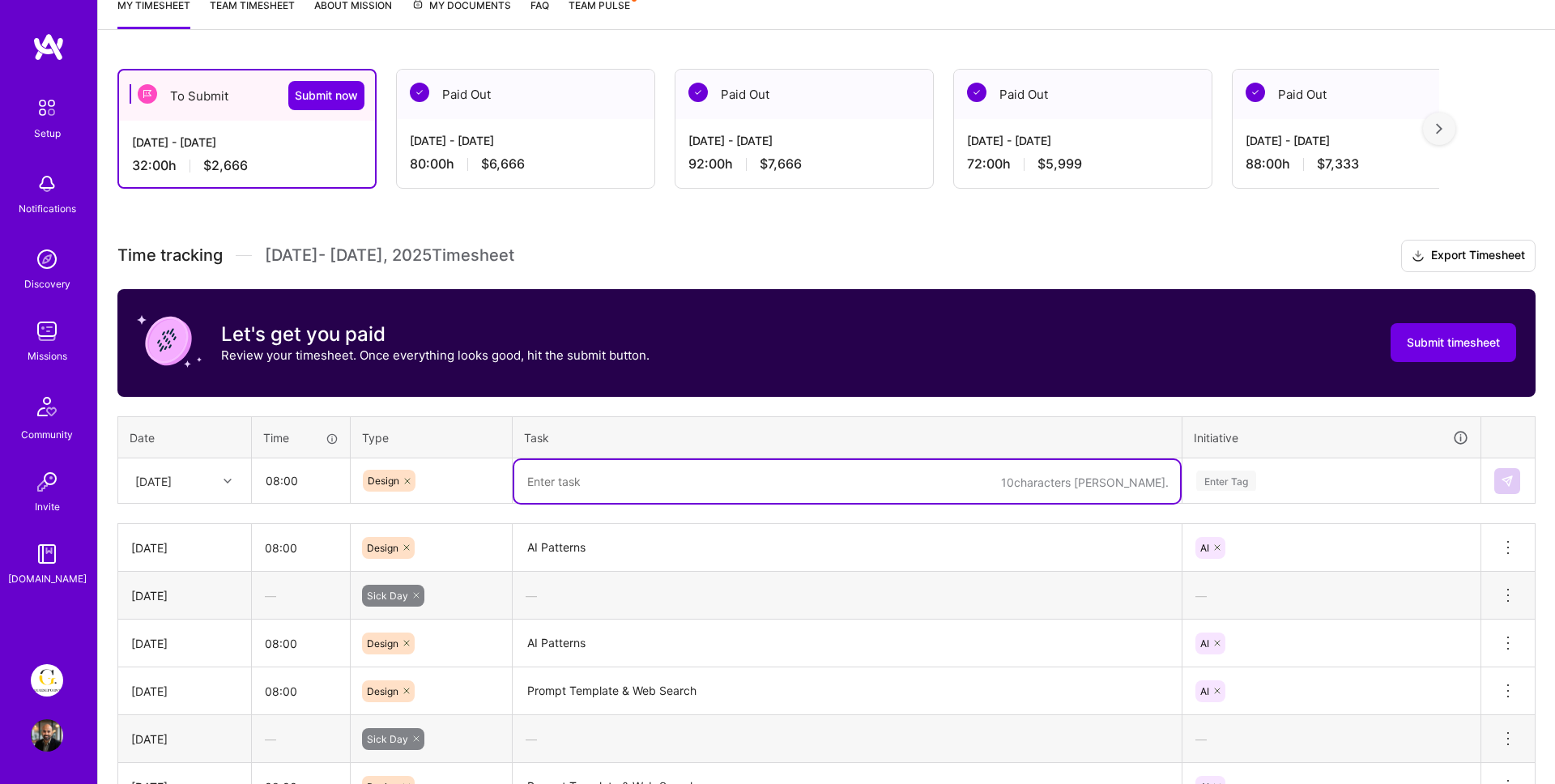
click at [547, 497] on textarea at bounding box center [847, 481] width 666 height 43
type textarea "AI Patterns"
click at [1297, 488] on div "Enter Tag" at bounding box center [1331, 480] width 273 height 20
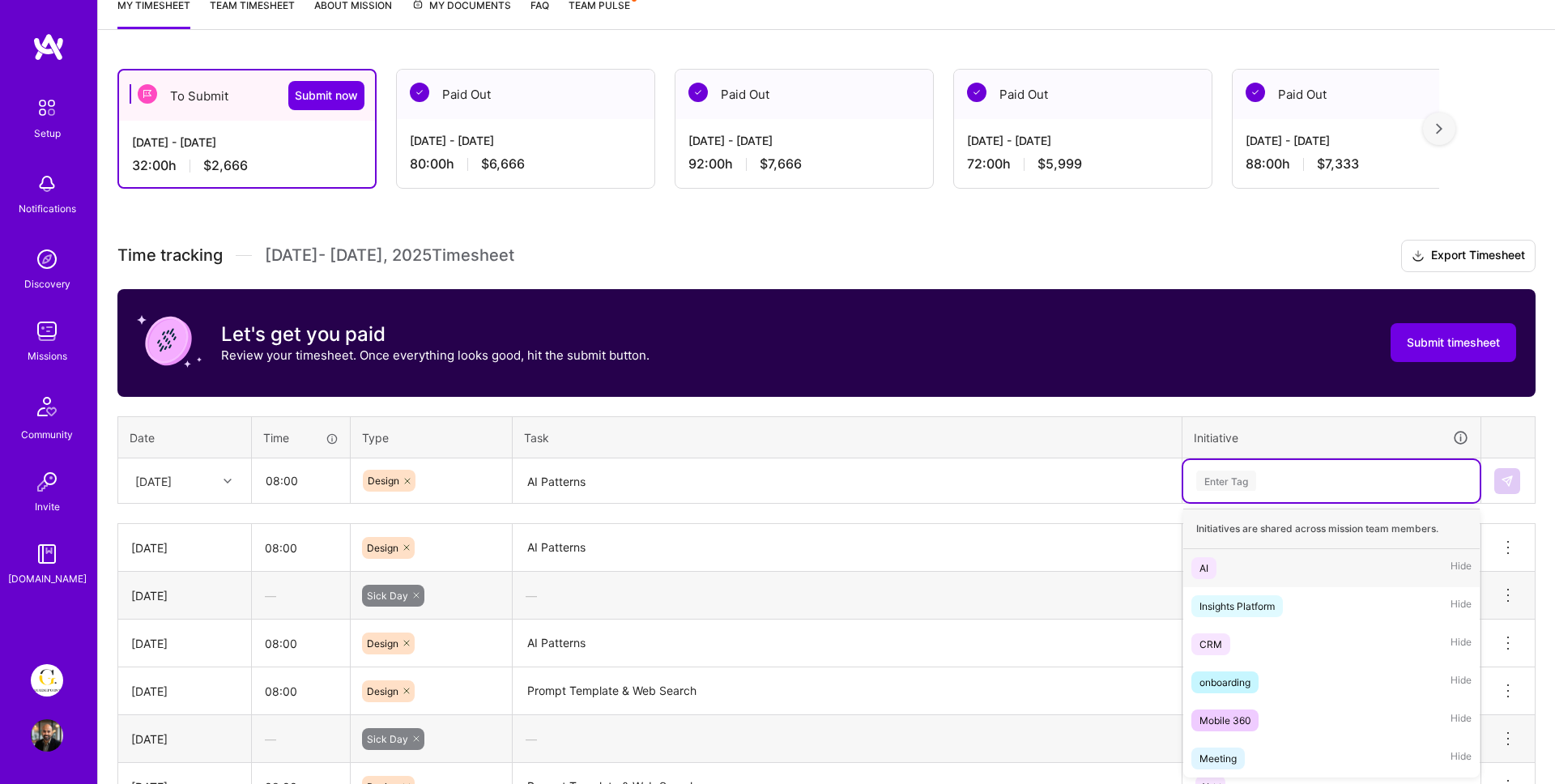
click at [1220, 562] on div "AI Hide" at bounding box center [1331, 567] width 296 height 38
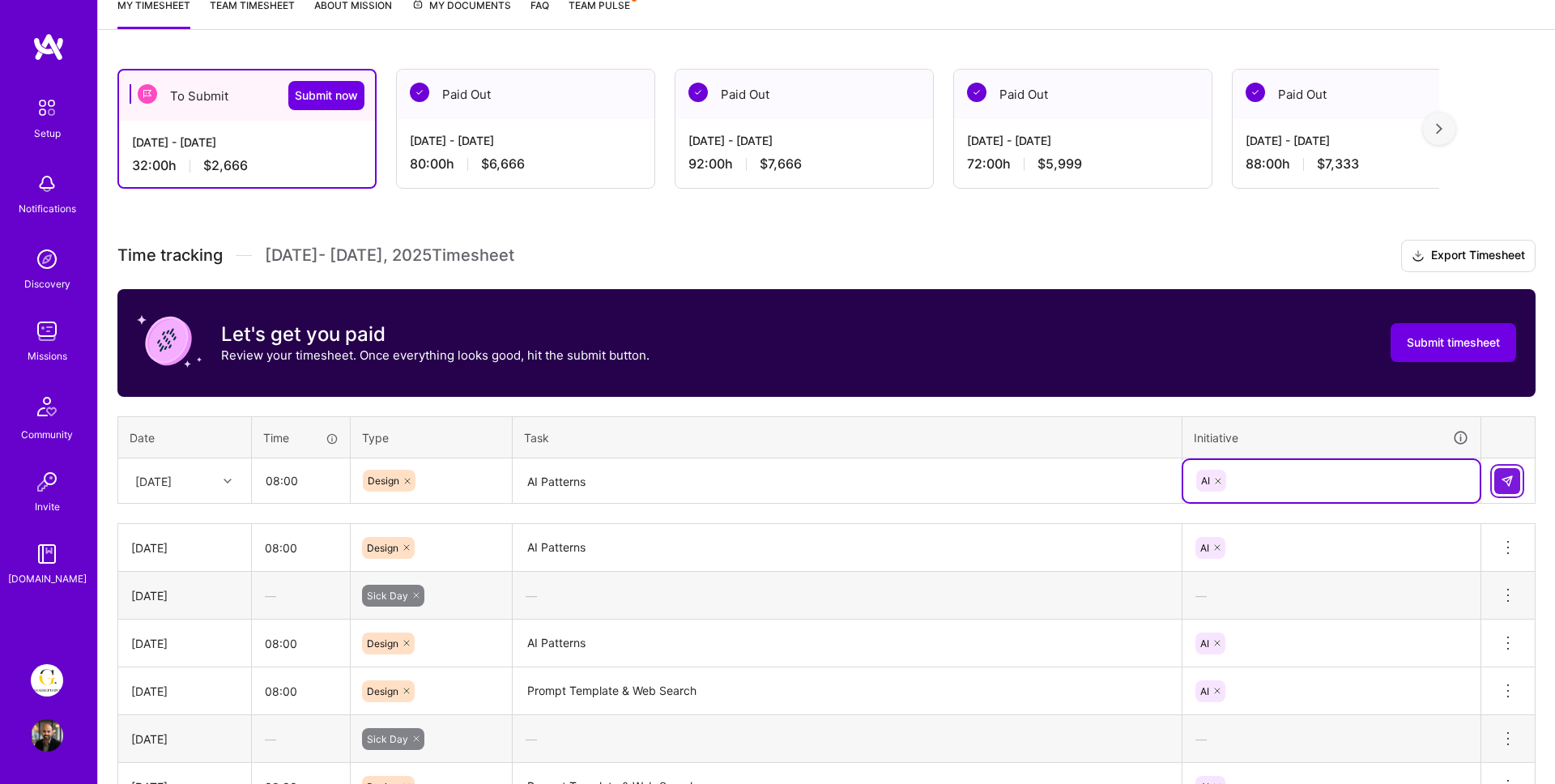
click at [1503, 482] on img at bounding box center [1506, 481] width 13 height 13
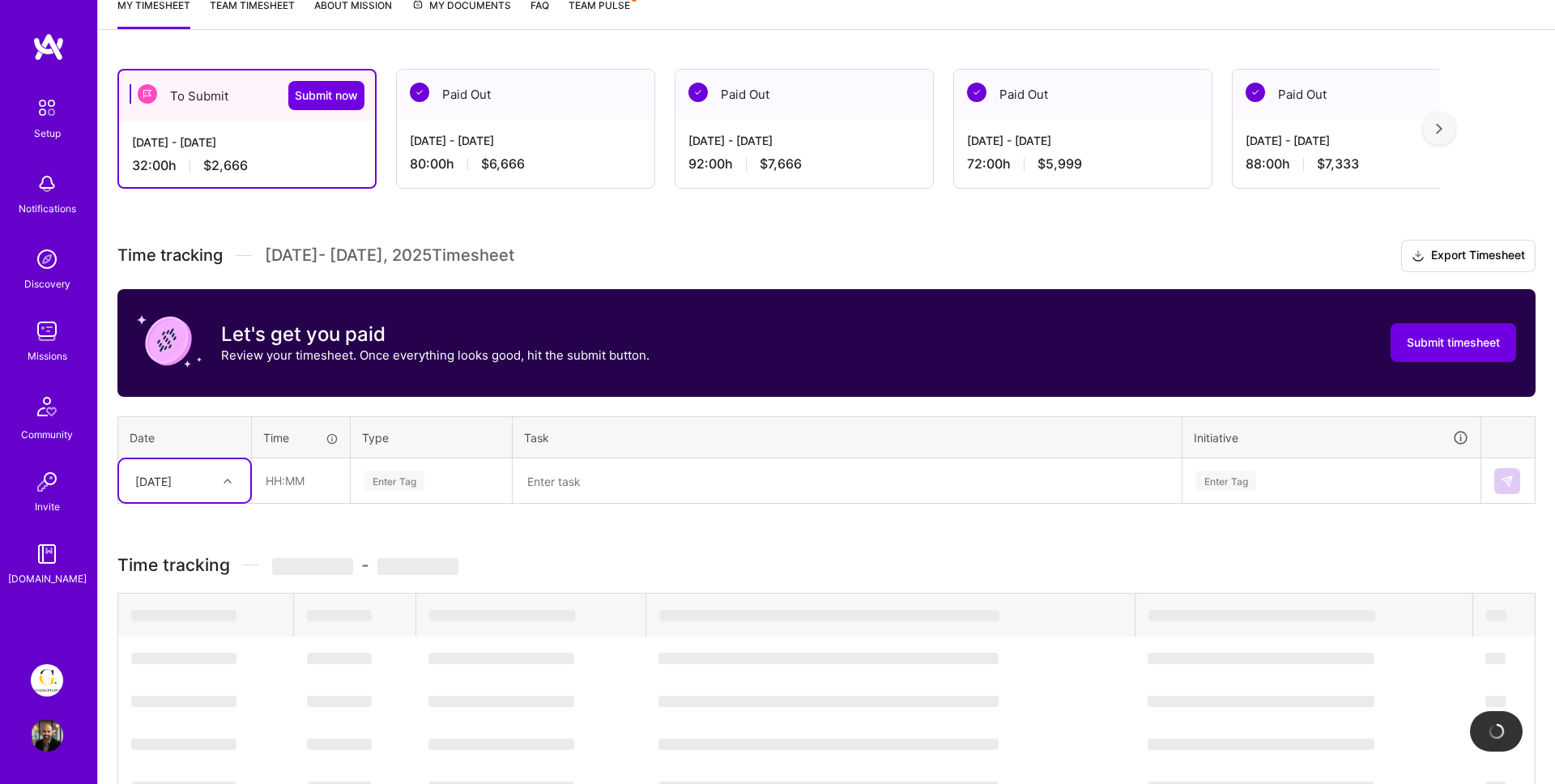
click at [210, 484] on div "[DATE]" at bounding box center [172, 481] width 90 height 26
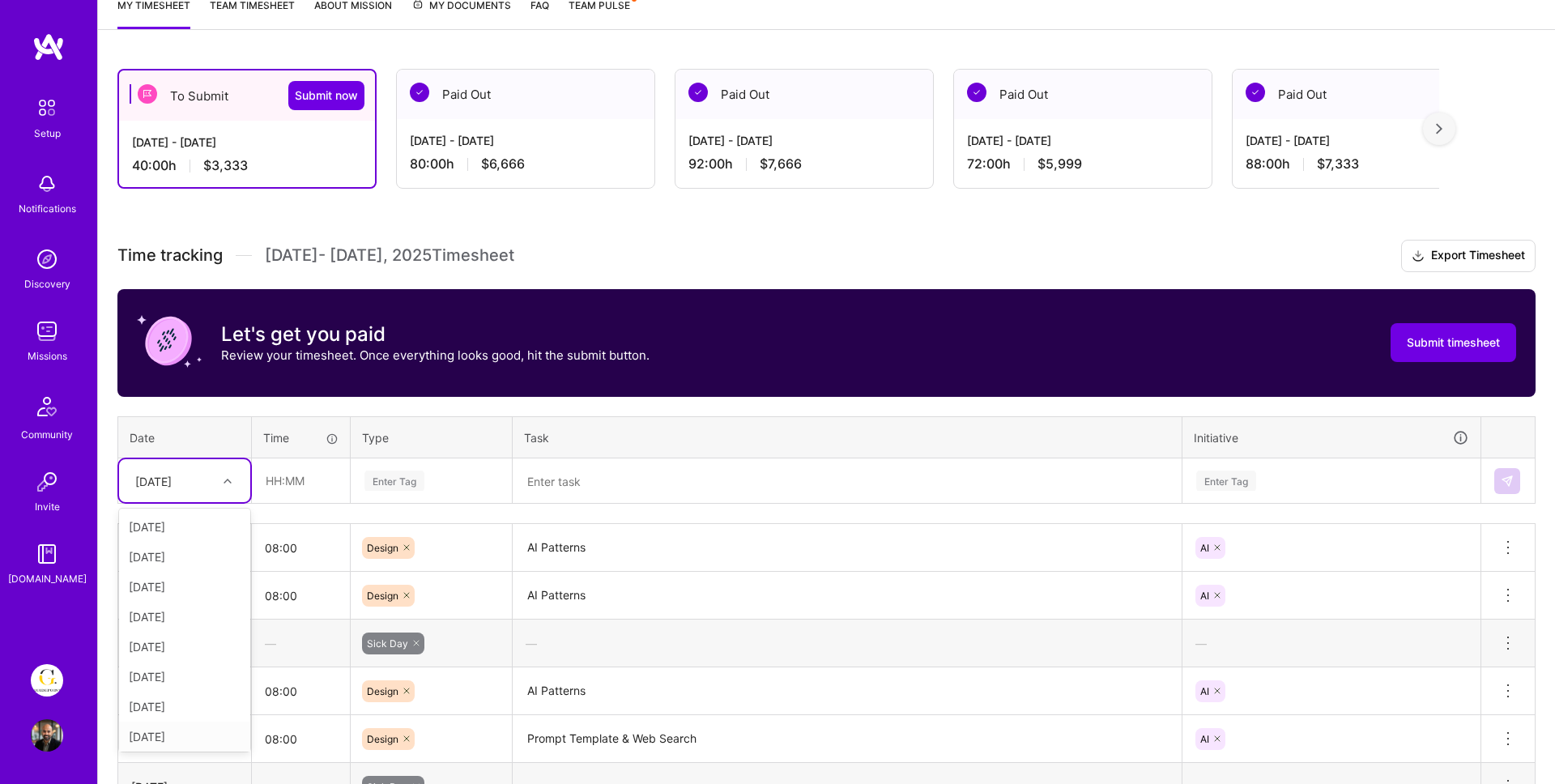
click at [168, 734] on div "[DATE]" at bounding box center [184, 736] width 131 height 30
click at [297, 485] on input "text" at bounding box center [300, 481] width 96 height 43
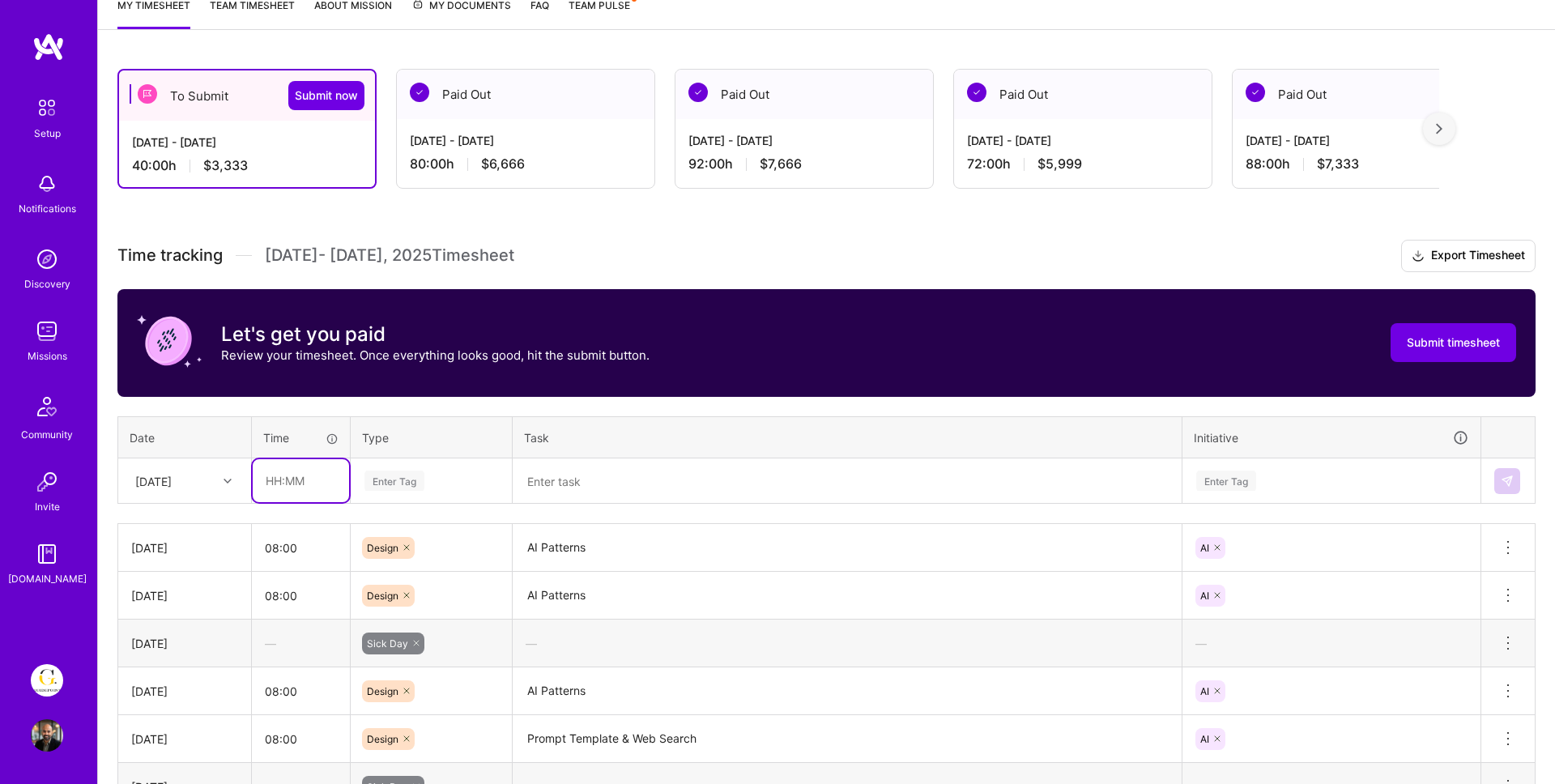
type input "08:00"
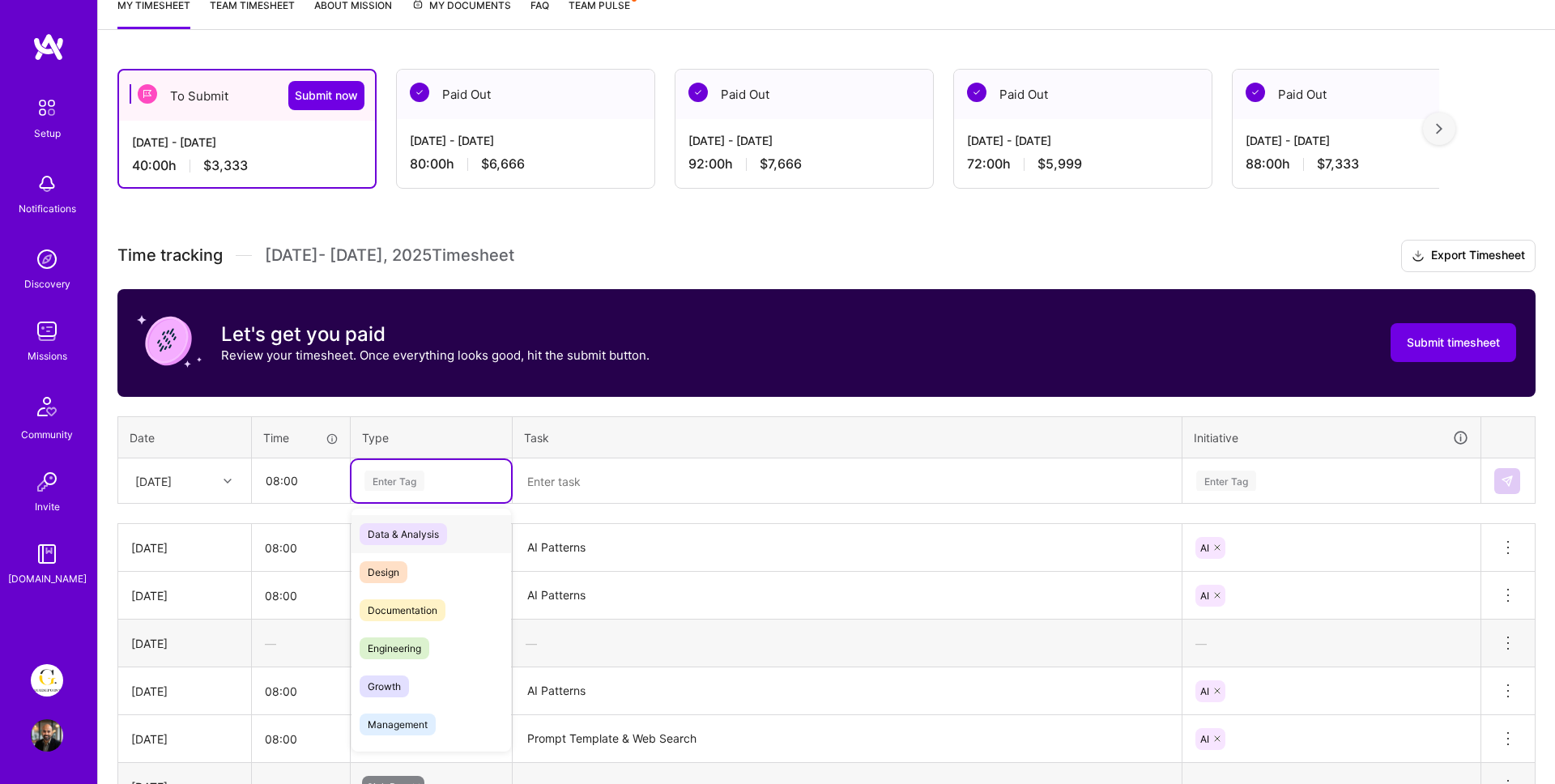
click at [371, 489] on div "Enter Tag" at bounding box center [394, 481] width 60 height 25
click at [378, 553] on div "Design" at bounding box center [430, 571] width 160 height 38
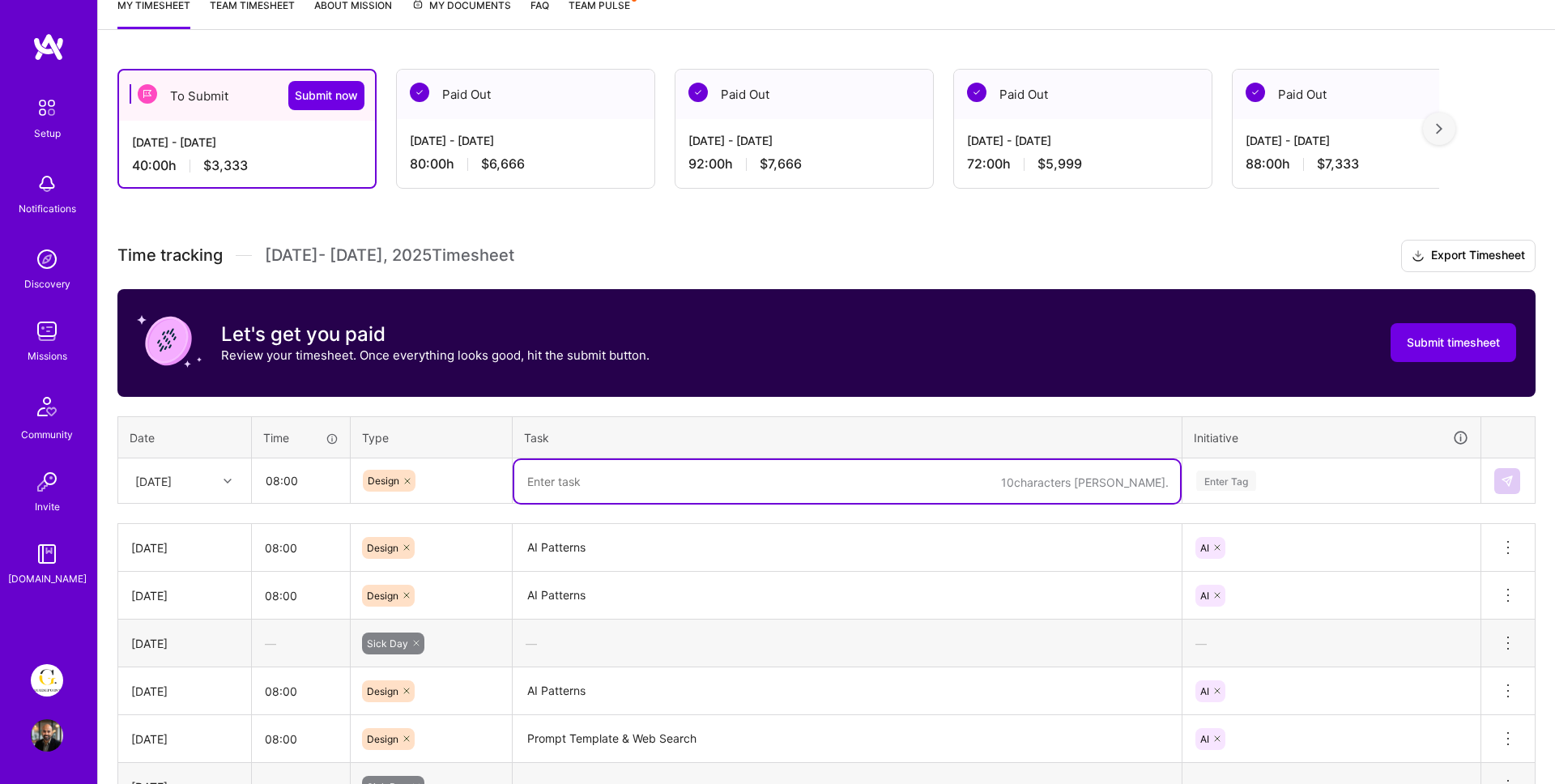
click at [548, 481] on textarea at bounding box center [847, 481] width 666 height 43
type textarea "Research Reports & Deep Research"
click at [1295, 485] on div "Enter Tag" at bounding box center [1331, 480] width 273 height 20
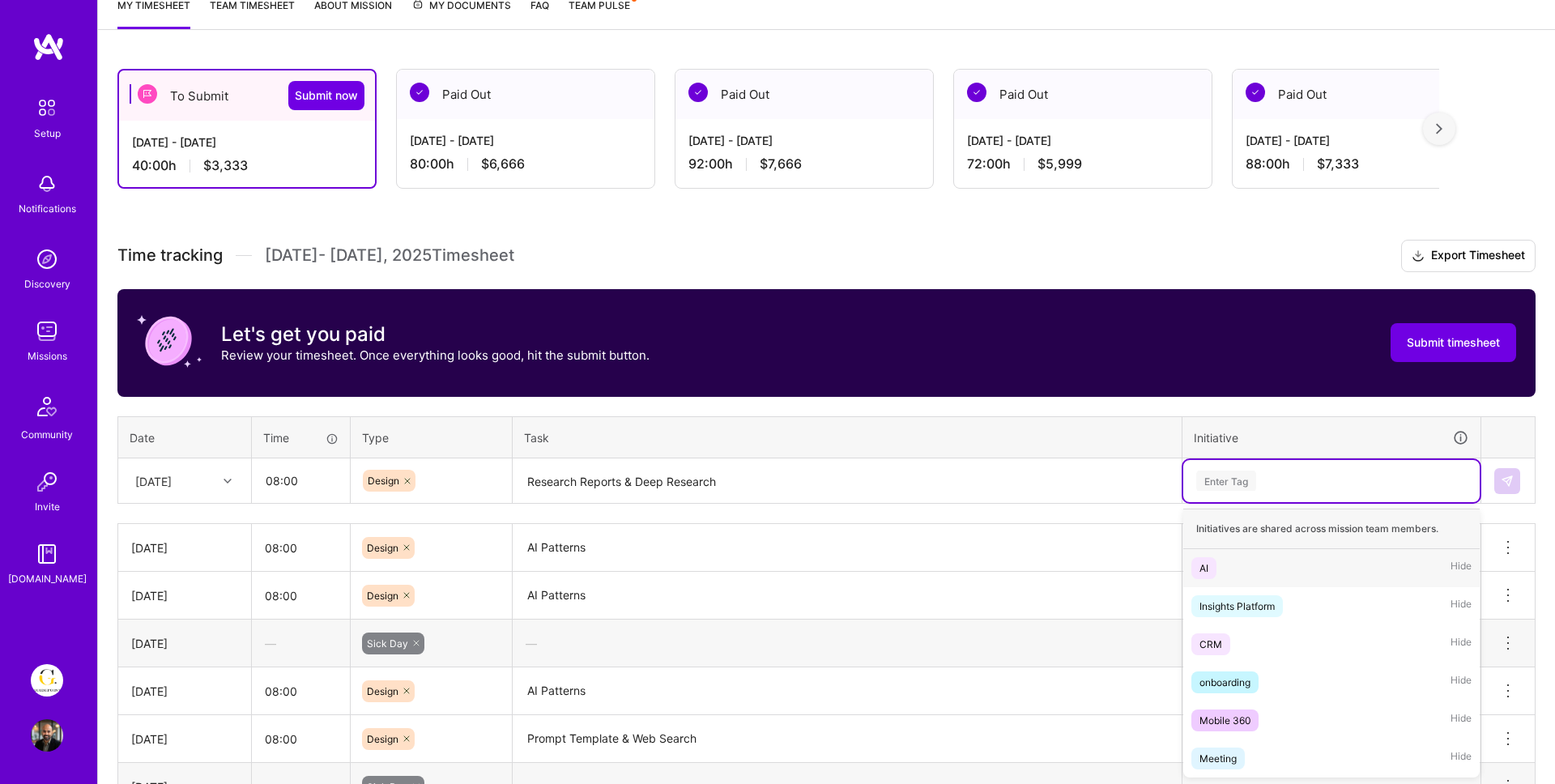
click at [1218, 567] on div "AI Hide" at bounding box center [1331, 567] width 296 height 38
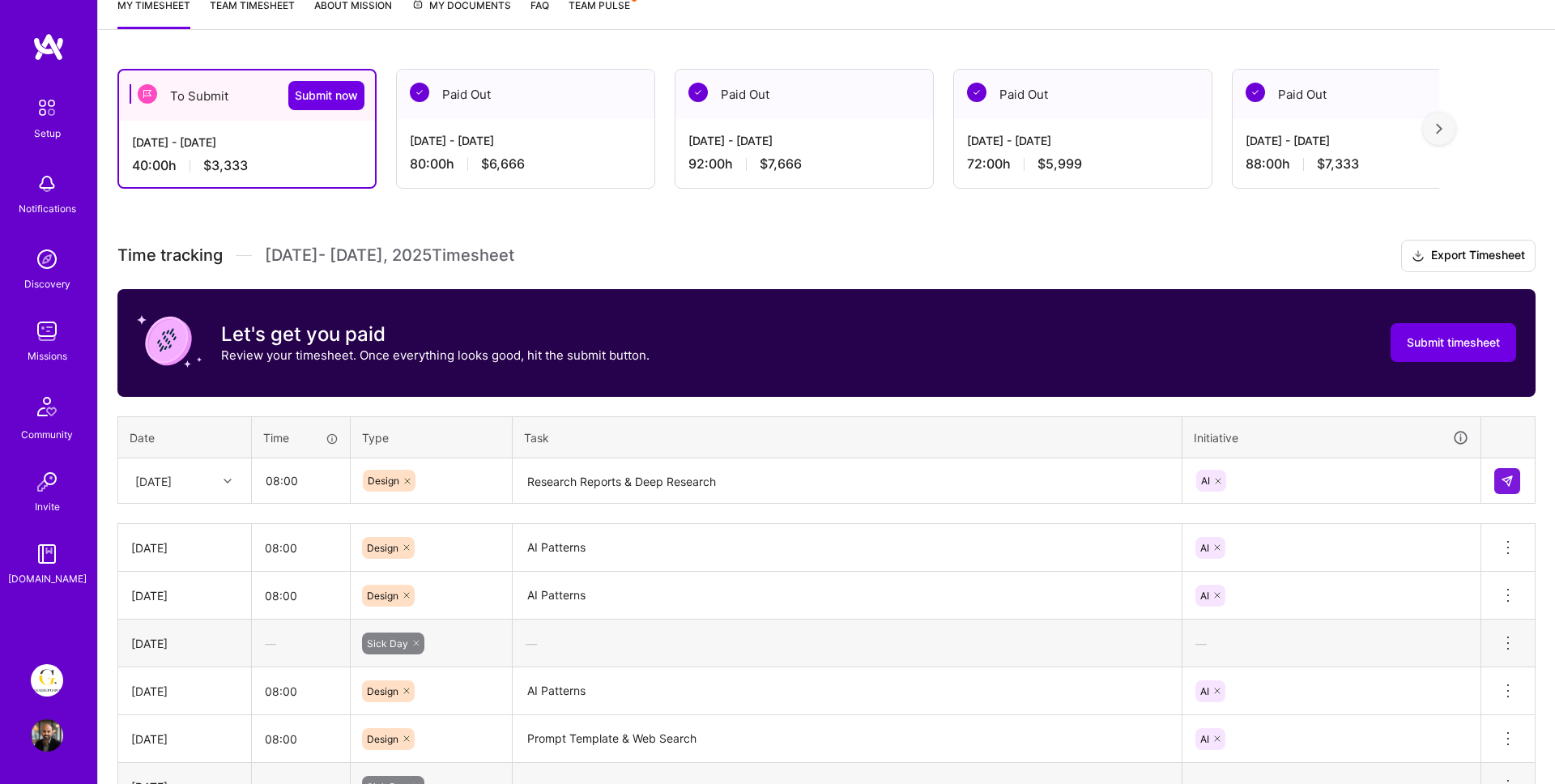
click at [1520, 483] on div at bounding box center [1507, 481] width 27 height 26
click at [1497, 482] on button at bounding box center [1506, 481] width 26 height 26
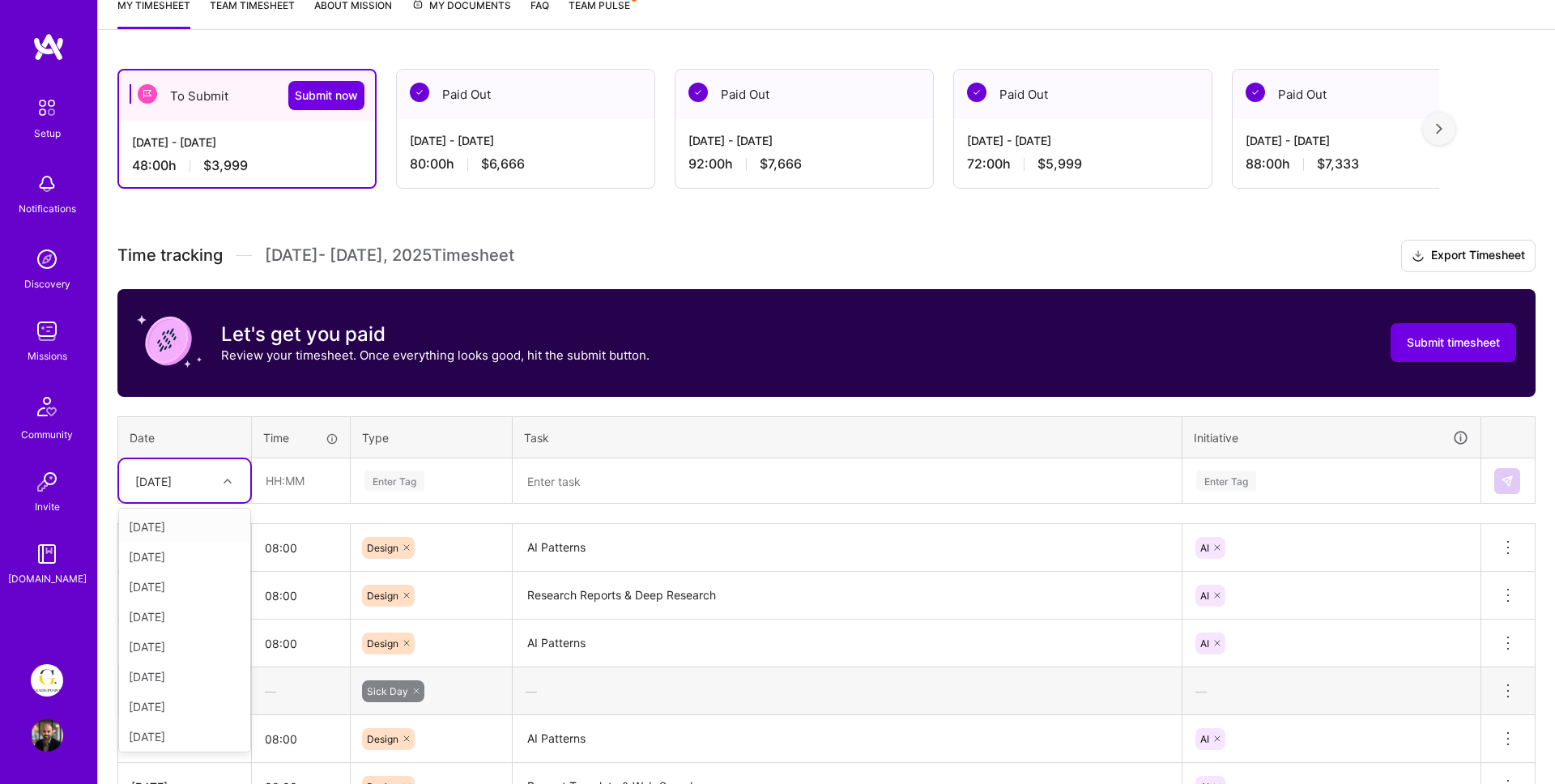
click at [172, 478] on div "[DATE]" at bounding box center [153, 480] width 36 height 17
click at [168, 623] on div "[DATE]" at bounding box center [184, 622] width 131 height 30
click at [277, 480] on input "text" at bounding box center [300, 481] width 96 height 43
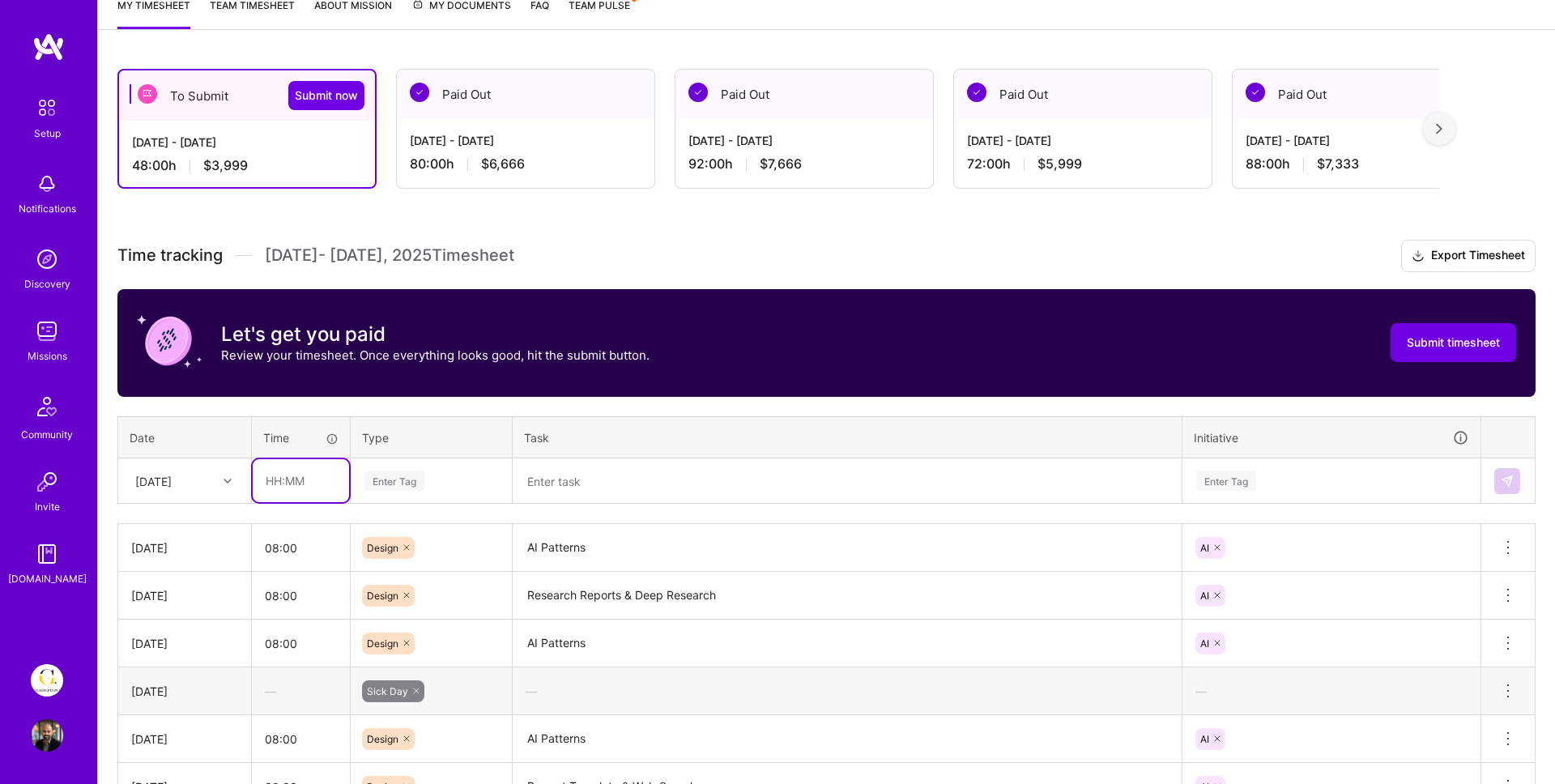
type input "08:00"
click at [371, 487] on div "Enter Tag" at bounding box center [394, 481] width 60 height 25
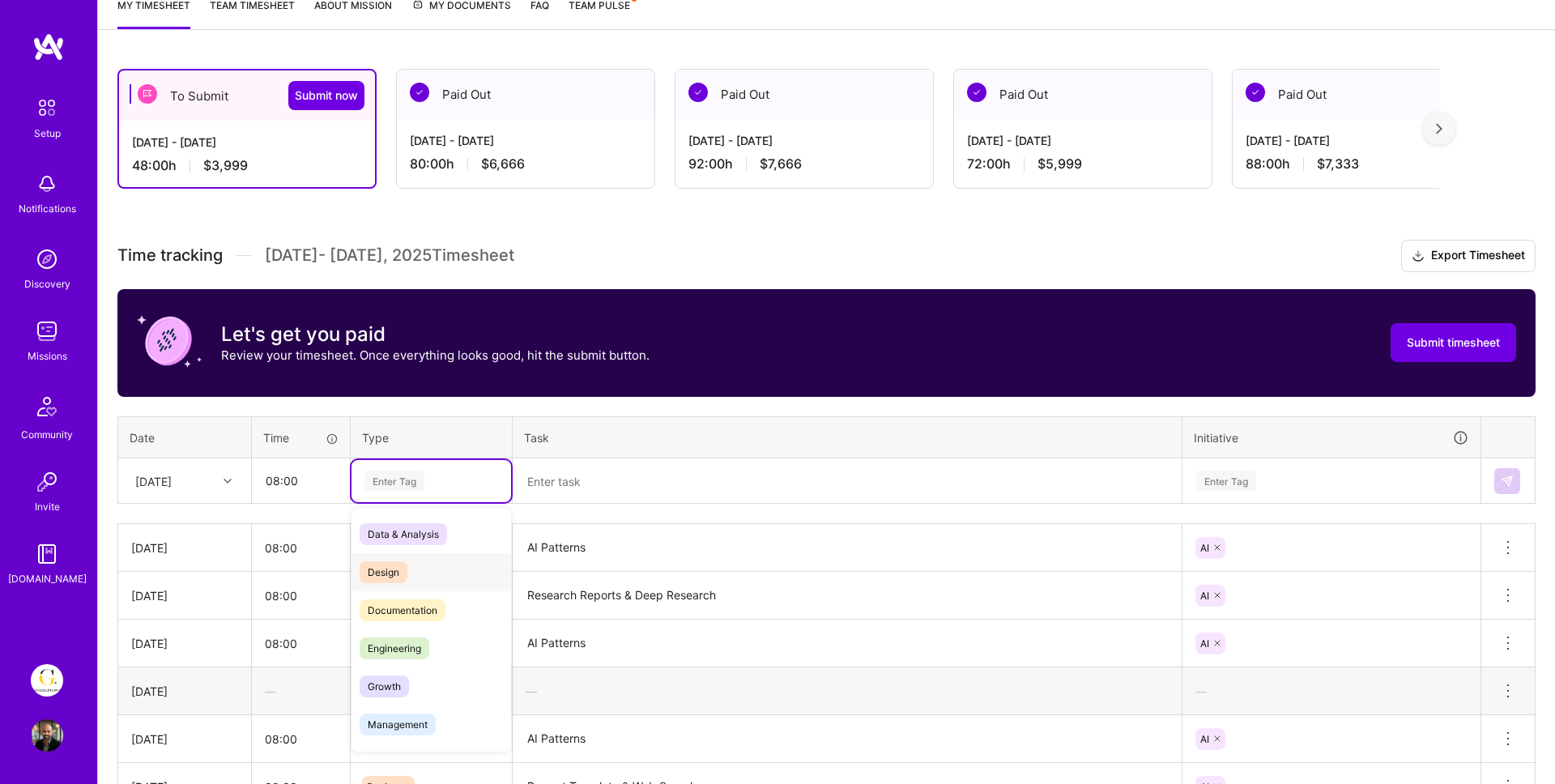
click at [396, 562] on span "Design" at bounding box center [384, 571] width 48 height 22
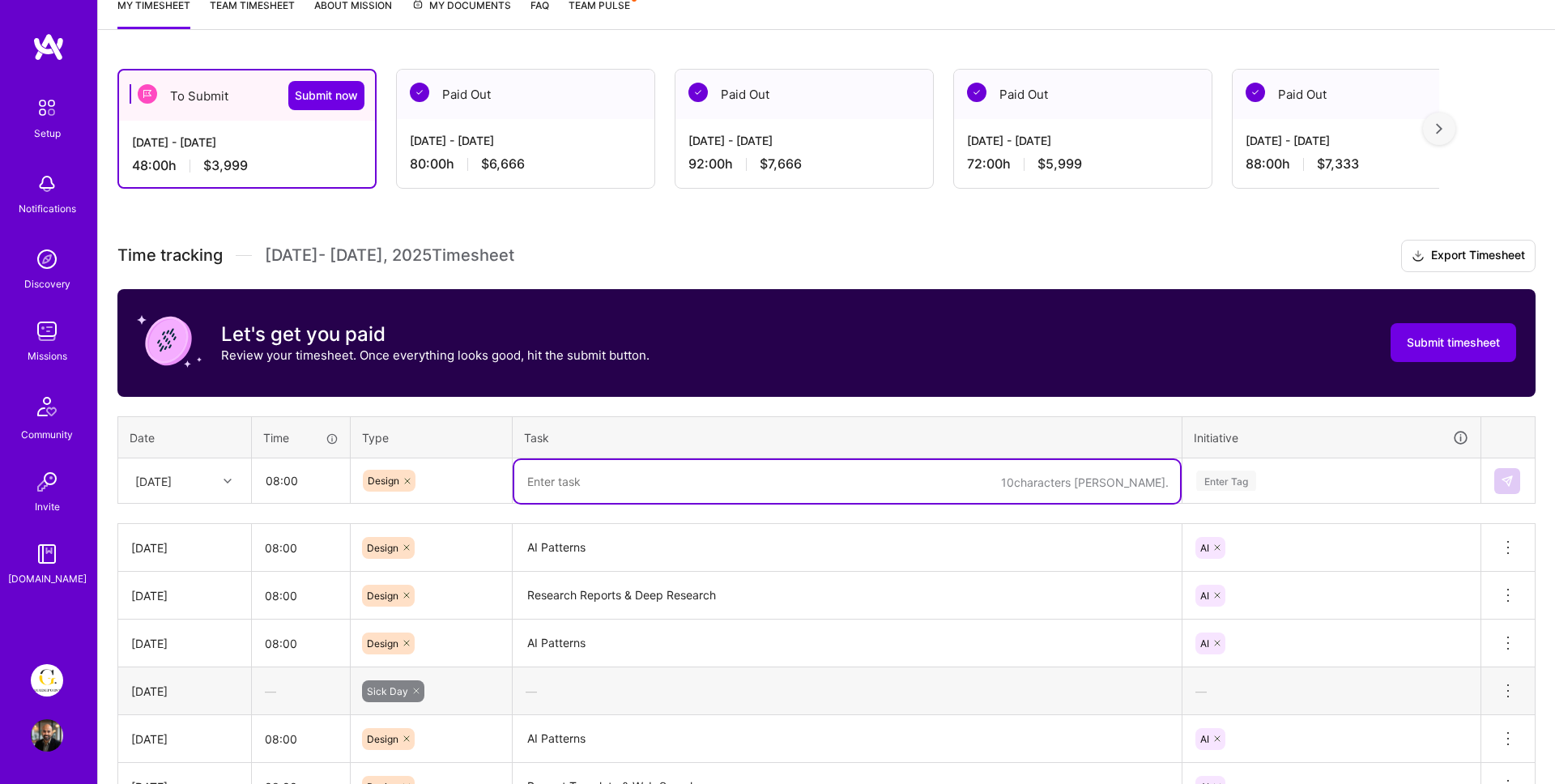
click at [613, 466] on textarea at bounding box center [847, 481] width 666 height 43
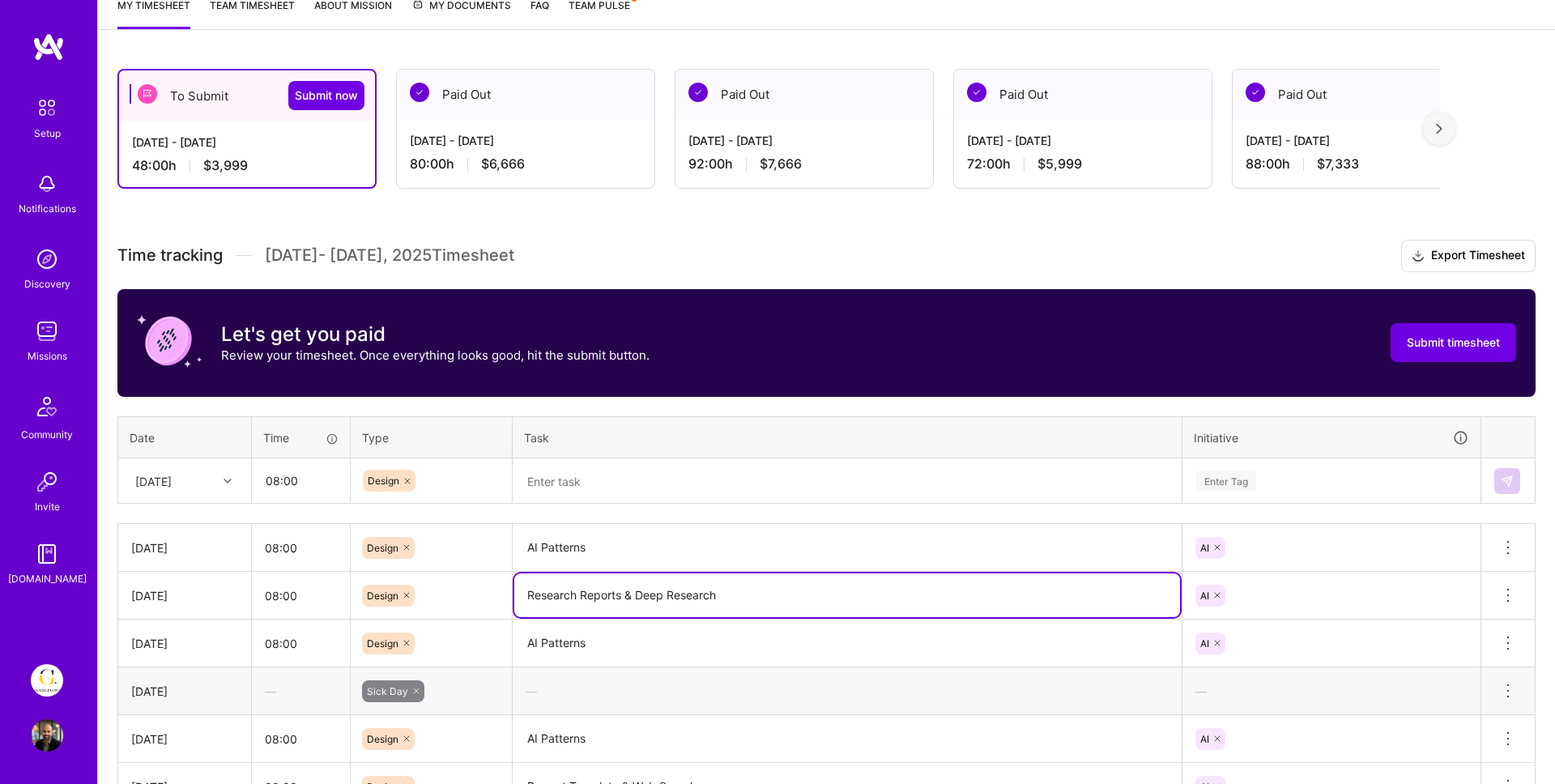
drag, startPoint x: 726, startPoint y: 599, endPoint x: 527, endPoint y: 586, distance: 199.4
click at [527, 586] on textarea "Research Reports & Deep Research" at bounding box center [847, 595] width 666 height 44
click at [556, 479] on textarea at bounding box center [847, 481] width 666 height 43
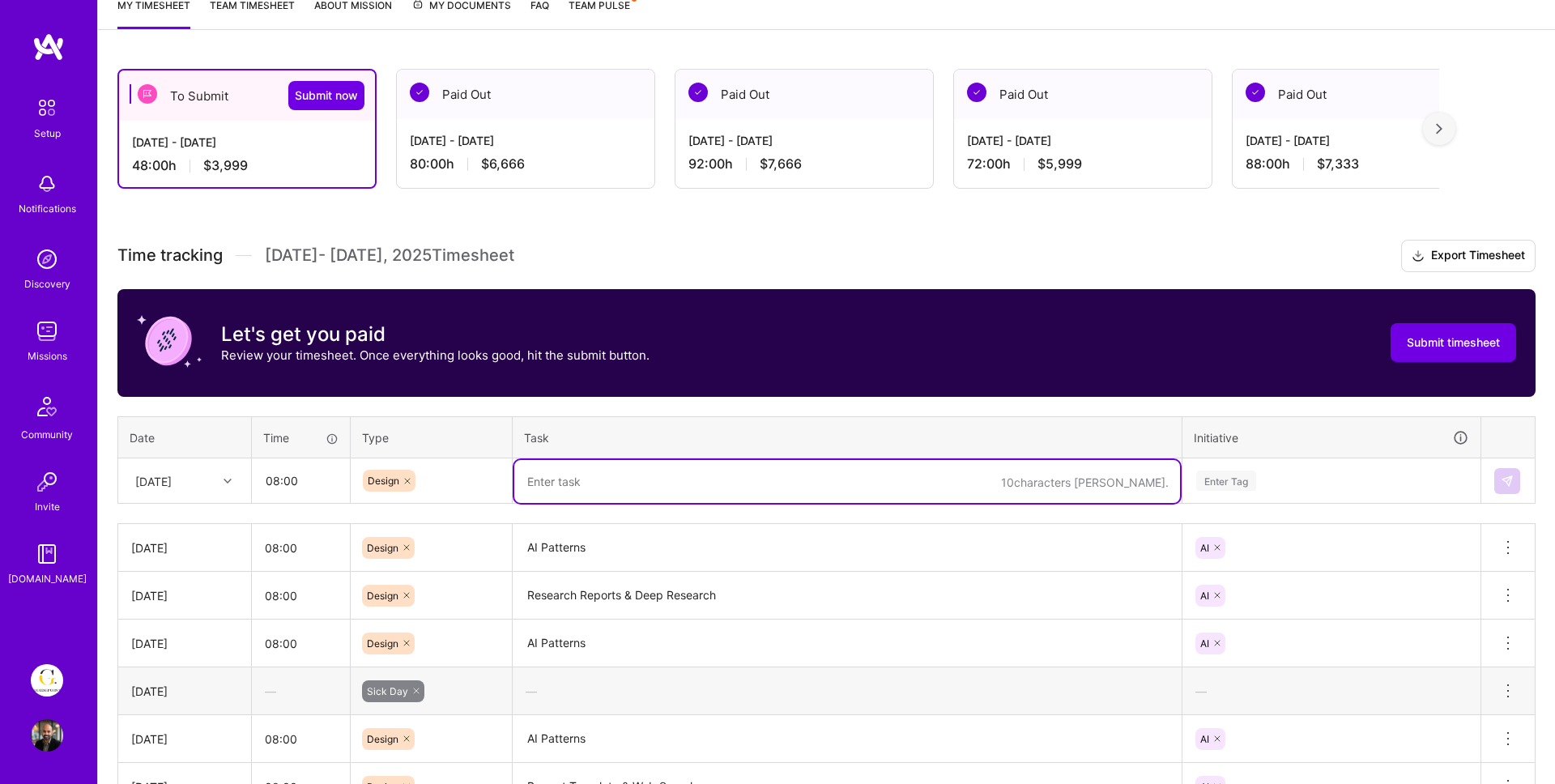
paste textarea "Research Reports & Deep Research"
type textarea "Research Reports & Deep Research"
click at [1223, 482] on div "Enter Tag" at bounding box center [1226, 481] width 60 height 25
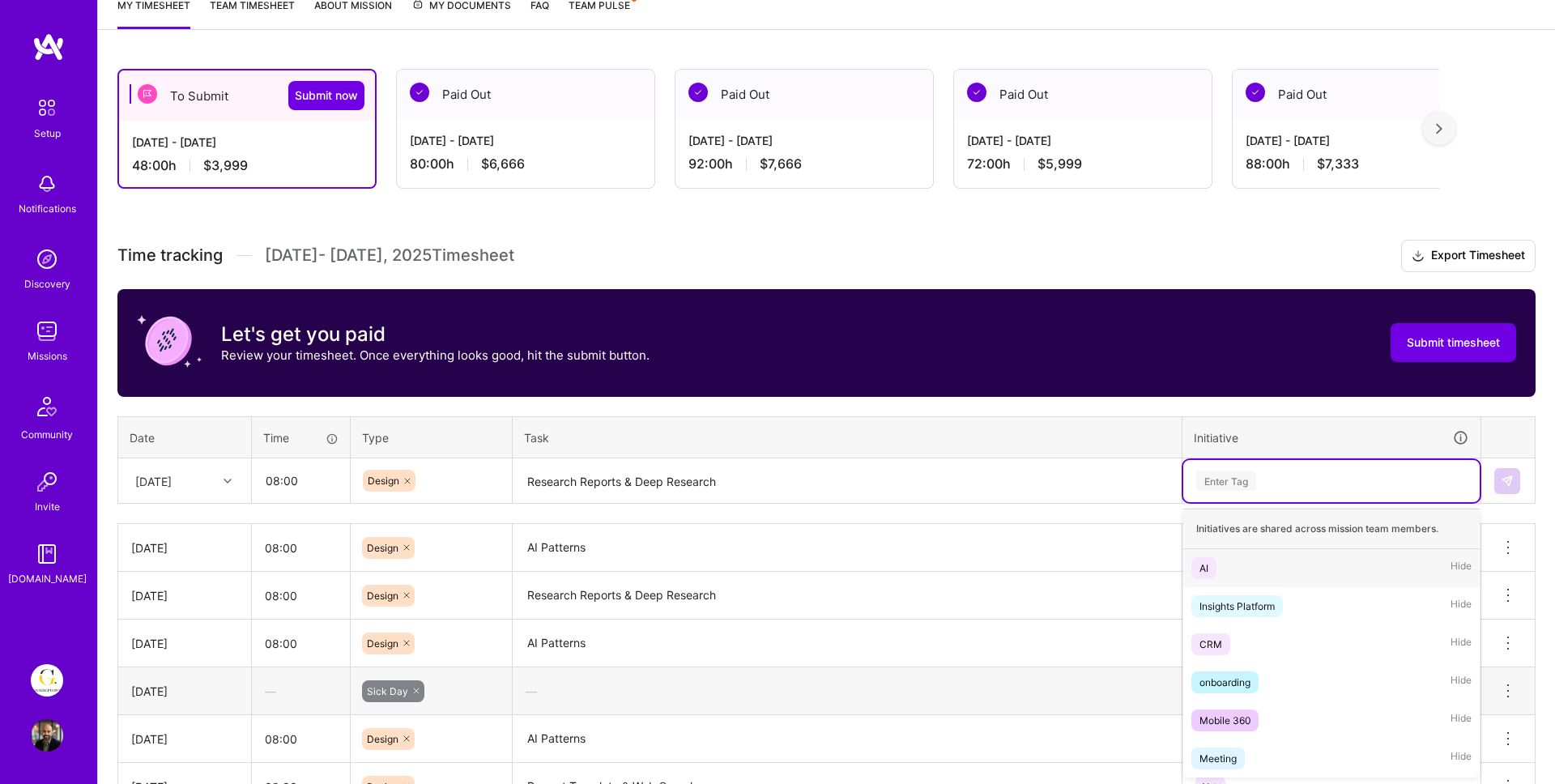
click at [1211, 569] on span "AI" at bounding box center [1203, 568] width 25 height 22
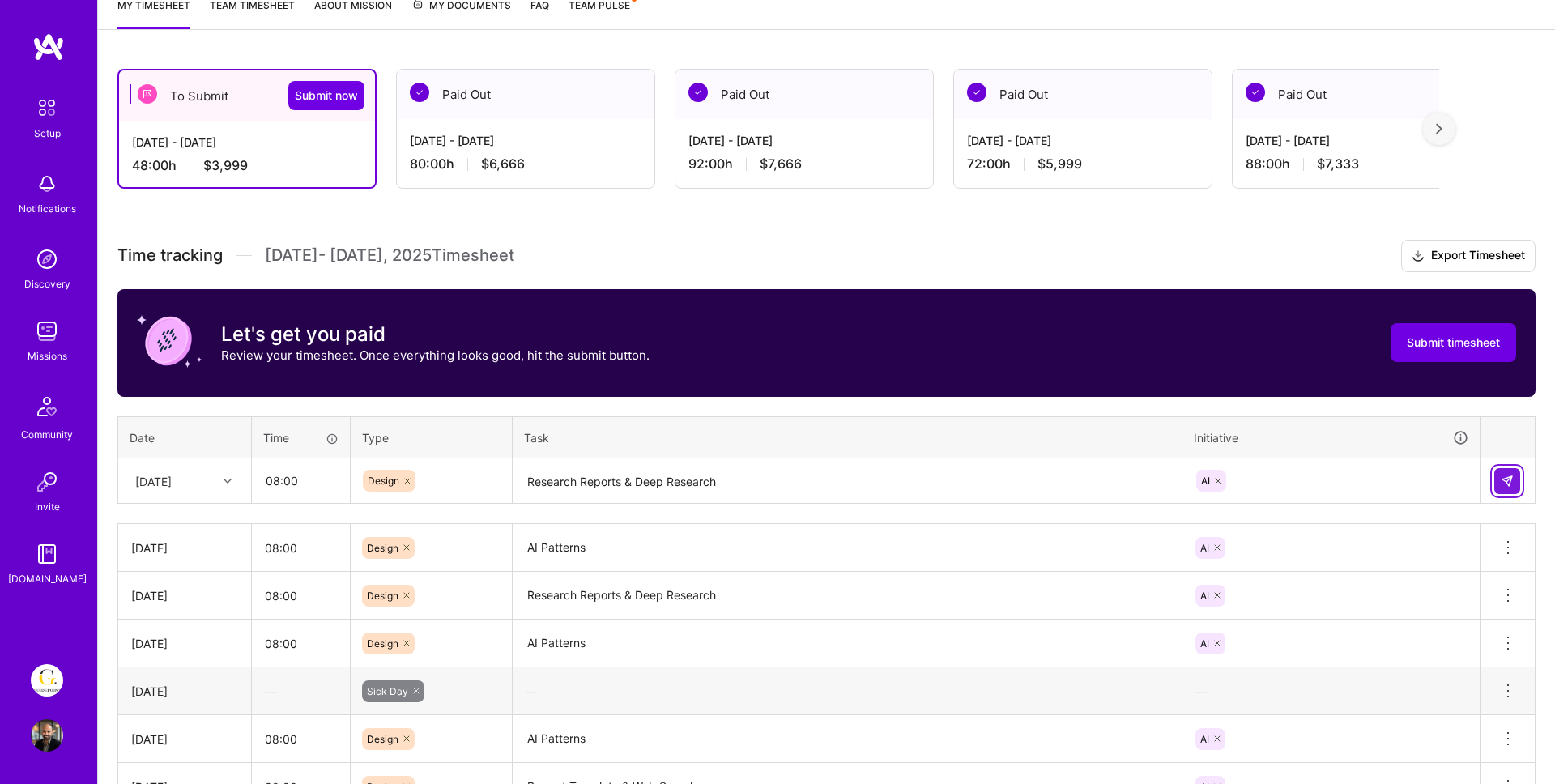
click at [1512, 481] on img at bounding box center [1506, 481] width 13 height 13
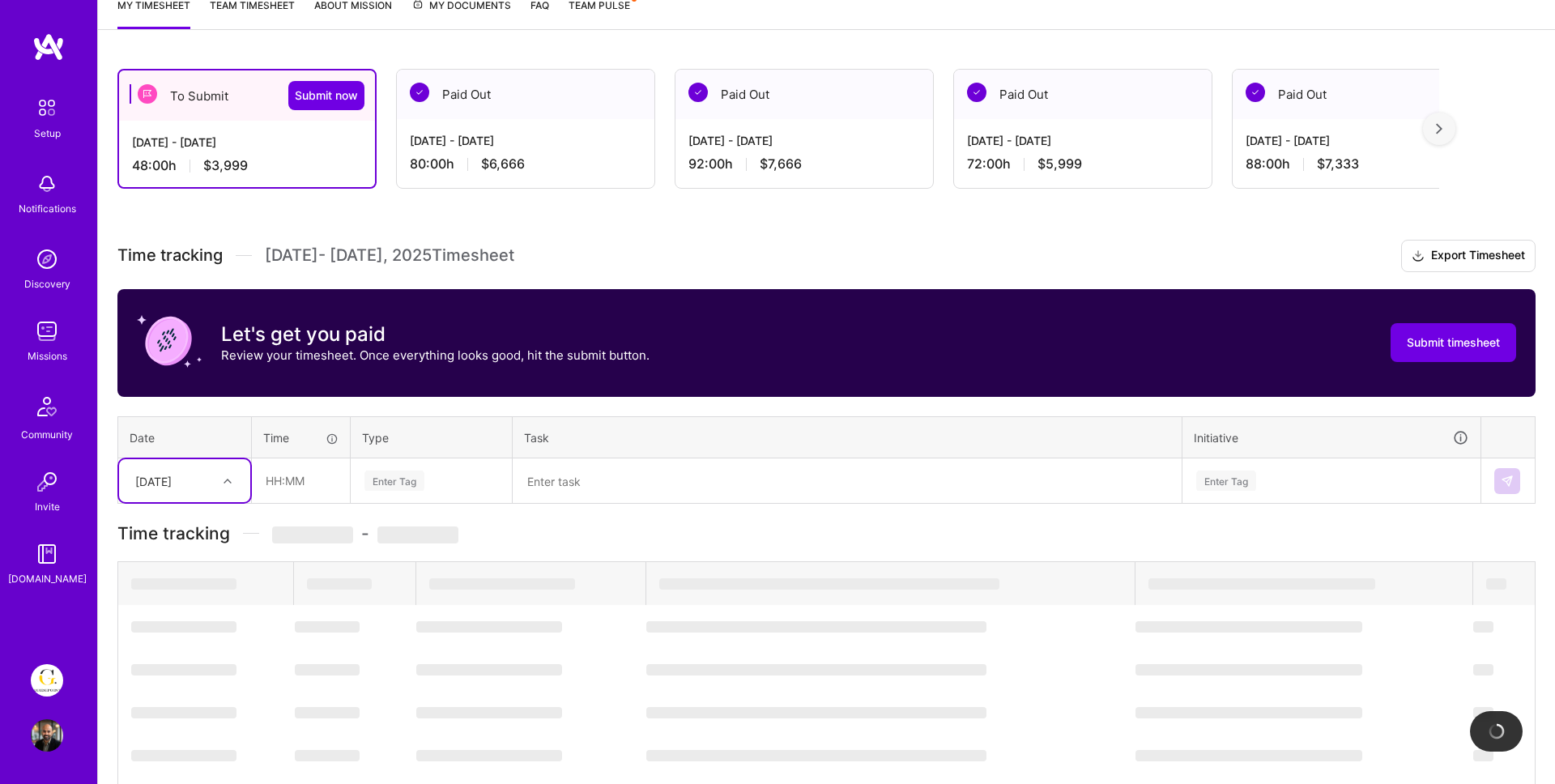
click at [179, 470] on div "[DATE]" at bounding box center [172, 481] width 90 height 26
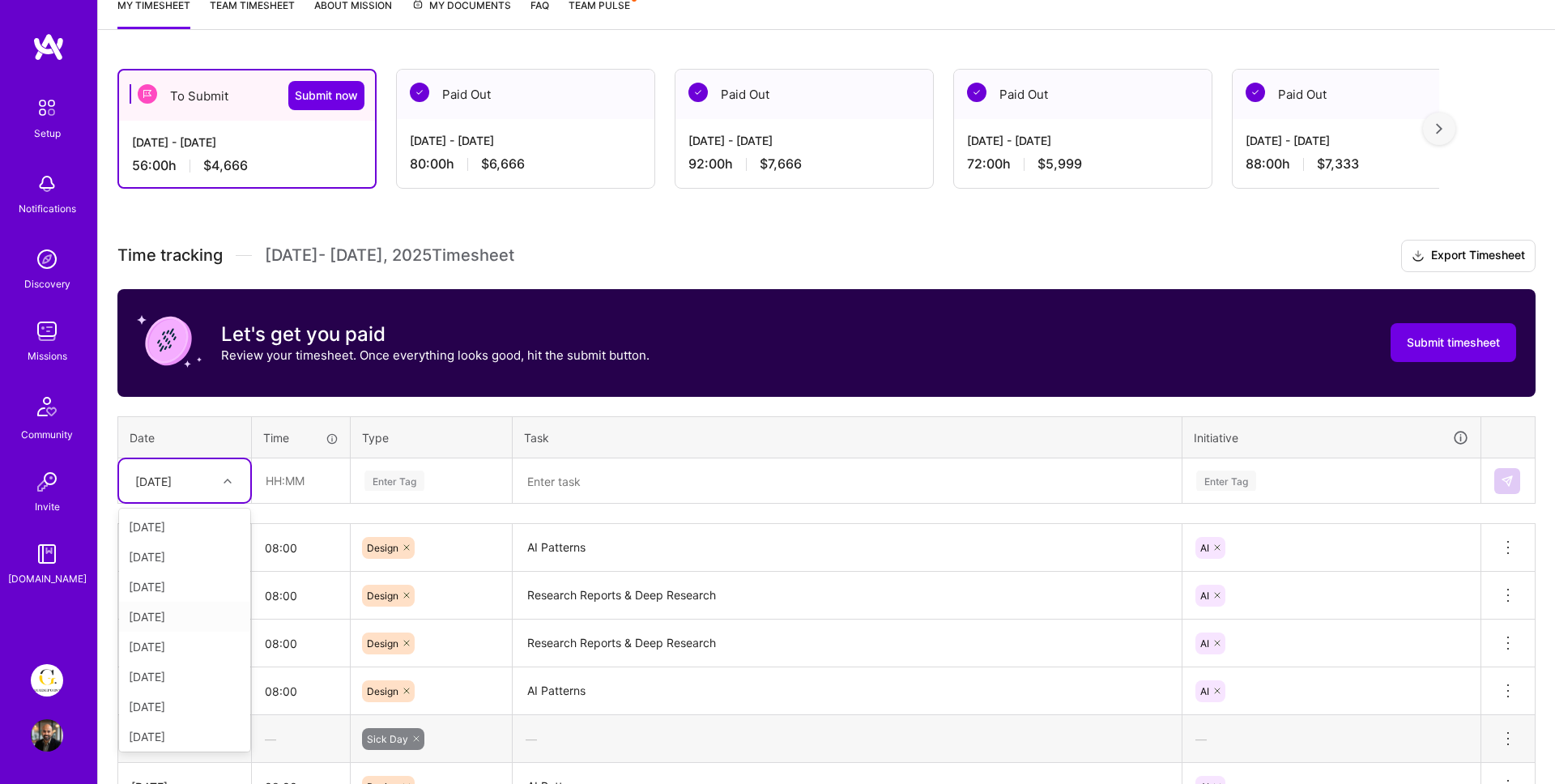
click at [165, 610] on div "[DATE]" at bounding box center [184, 616] width 131 height 30
click at [273, 504] on div "Time tracking [DATE] - [DATE] Timesheet Export Timesheet Let's get you paid Rev…" at bounding box center [826, 618] width 1417 height 758
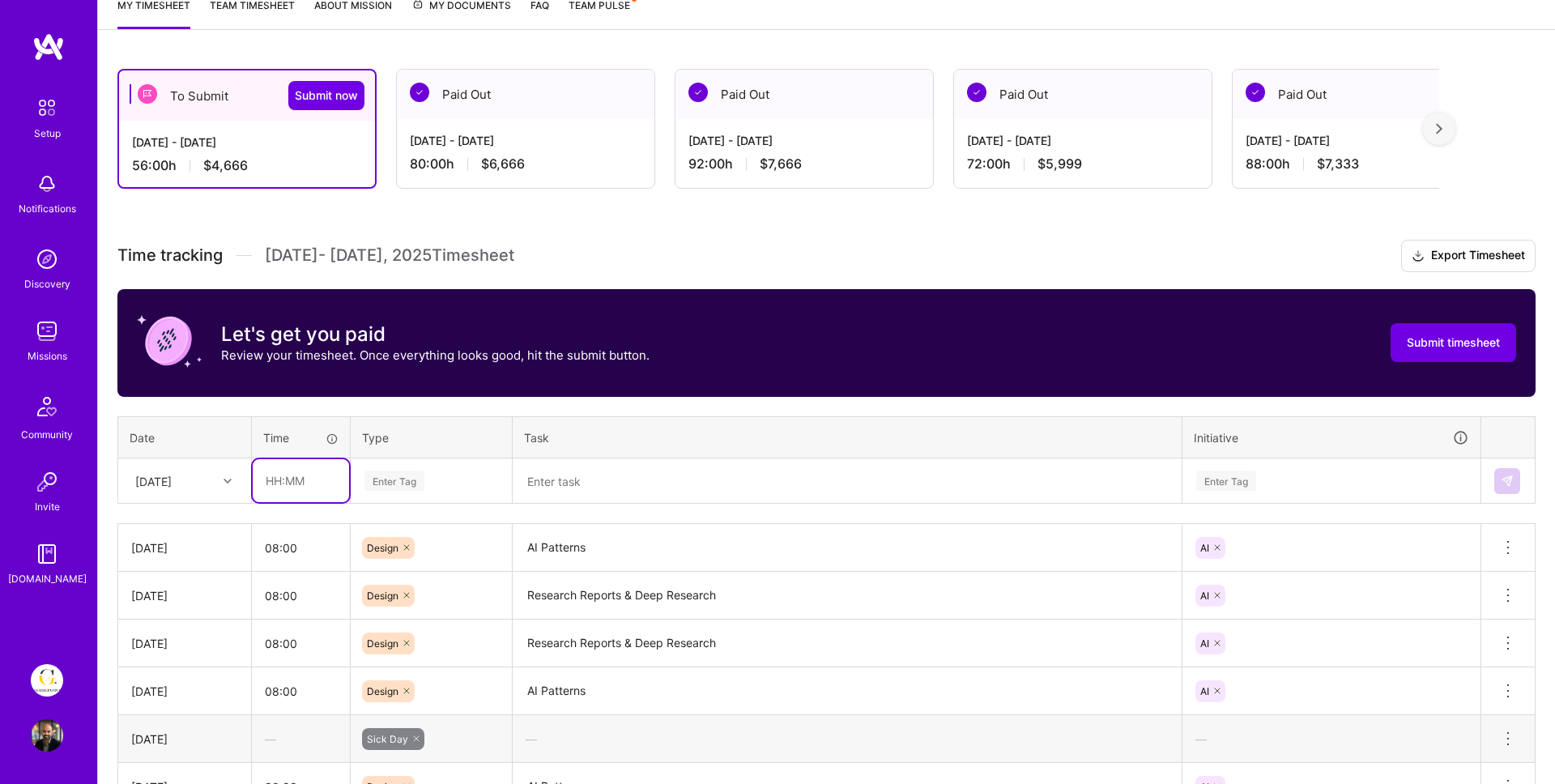
click at [284, 473] on input "text" at bounding box center [300, 481] width 96 height 43
type input "08:00"
click at [372, 489] on div "Enter Tag" at bounding box center [430, 481] width 160 height 42
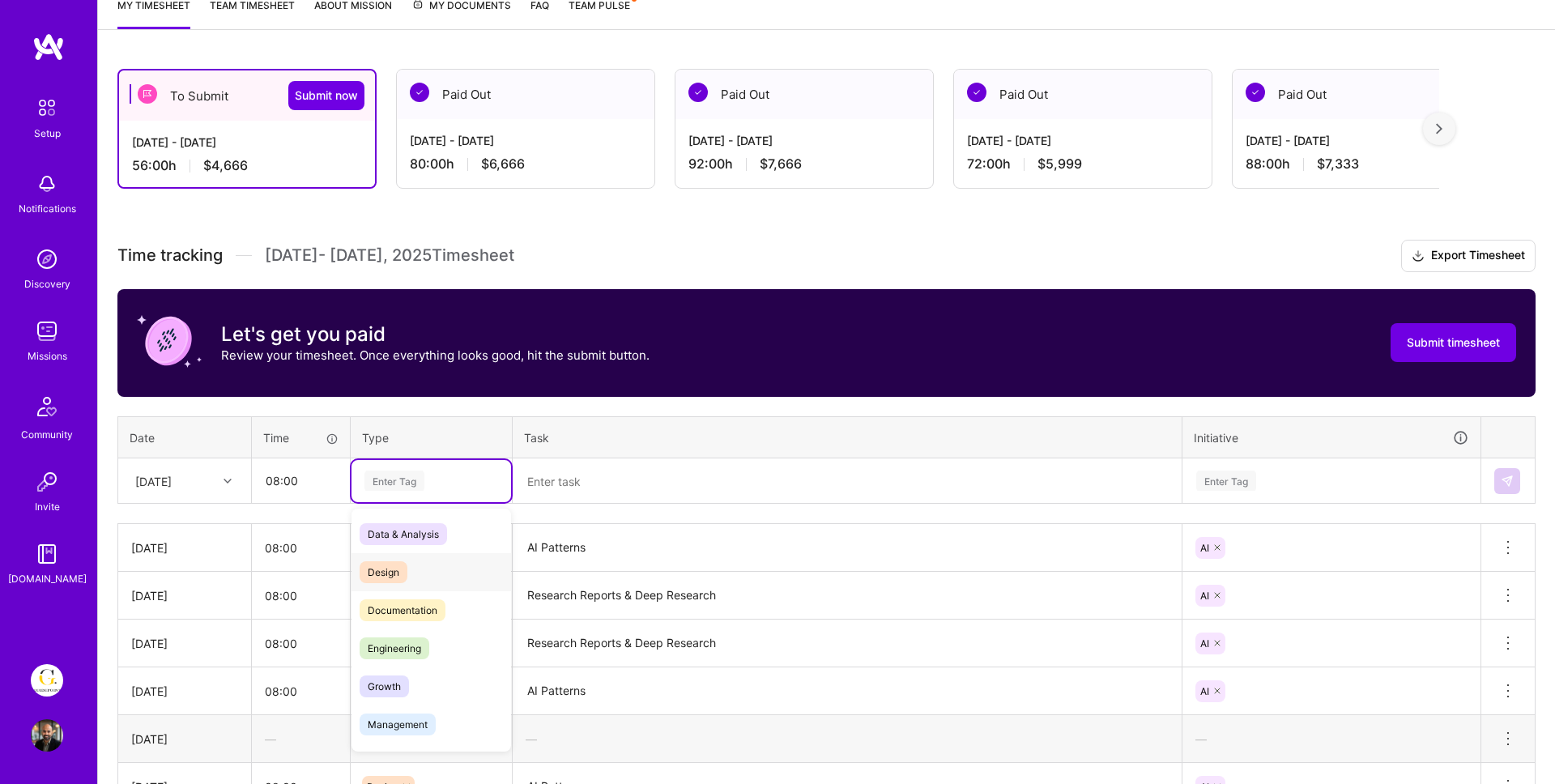
click at [361, 567] on span "Design" at bounding box center [384, 571] width 48 height 22
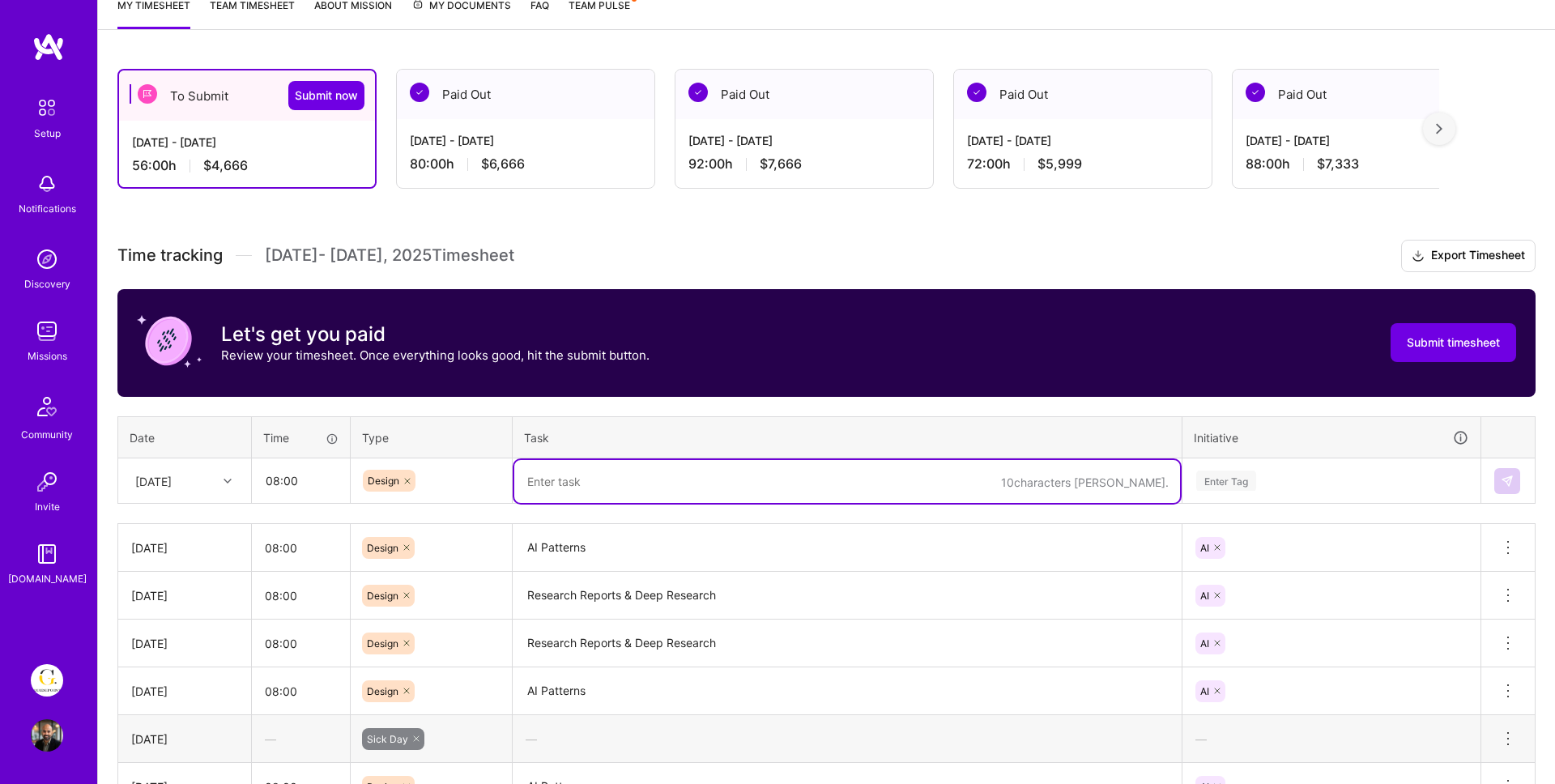
click at [569, 486] on textarea at bounding box center [847, 481] width 666 height 43
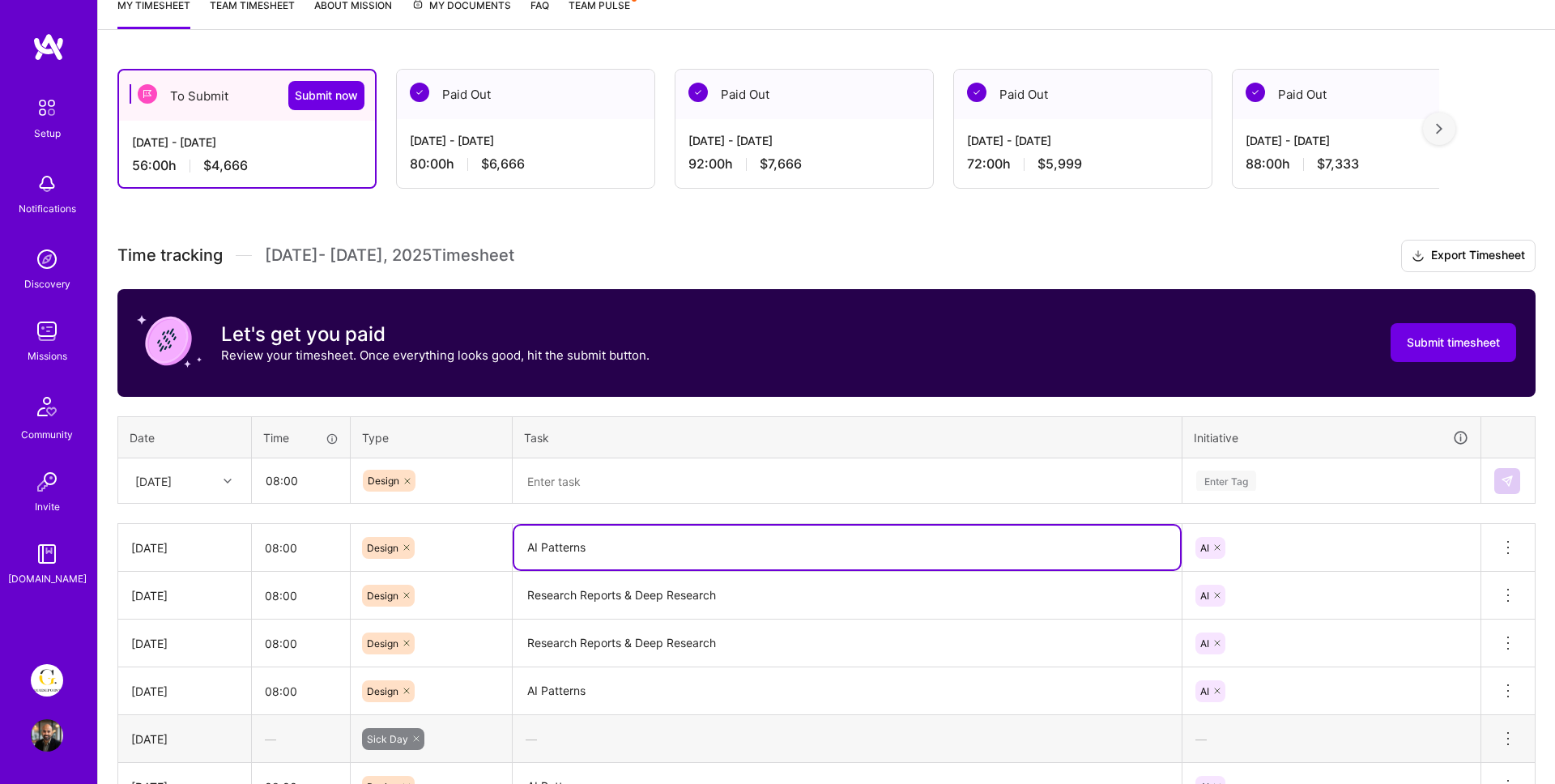
drag, startPoint x: 613, startPoint y: 553, endPoint x: 514, endPoint y: 544, distance: 99.4
click at [514, 544] on textarea "AI Patterns" at bounding box center [847, 548] width 666 height 44
click at [568, 483] on textarea at bounding box center [847, 481] width 666 height 43
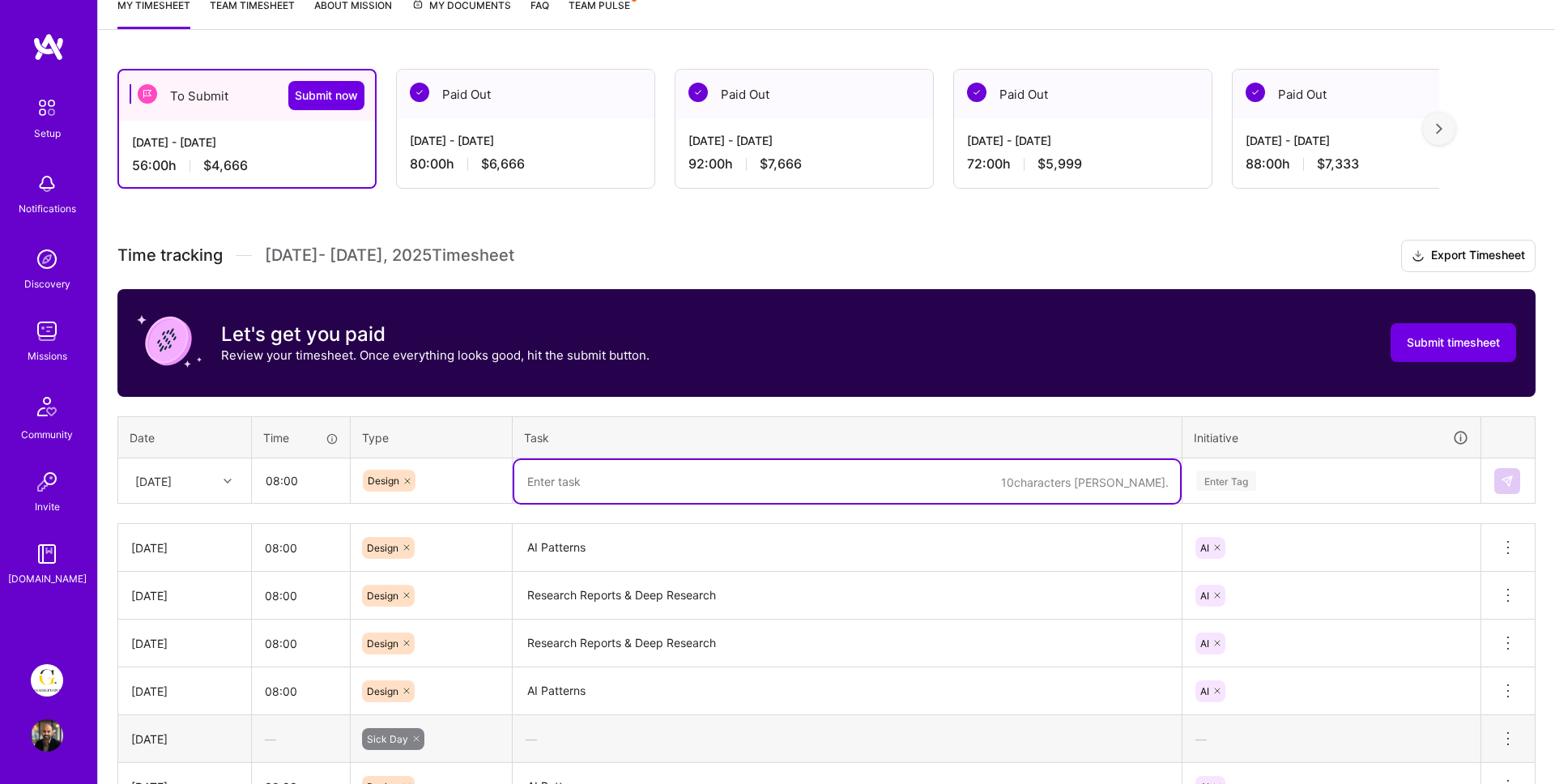
paste textarea "AI Patterns"
type textarea "AI Patterns"
click at [1234, 494] on div "Enter Tag" at bounding box center [1331, 481] width 296 height 42
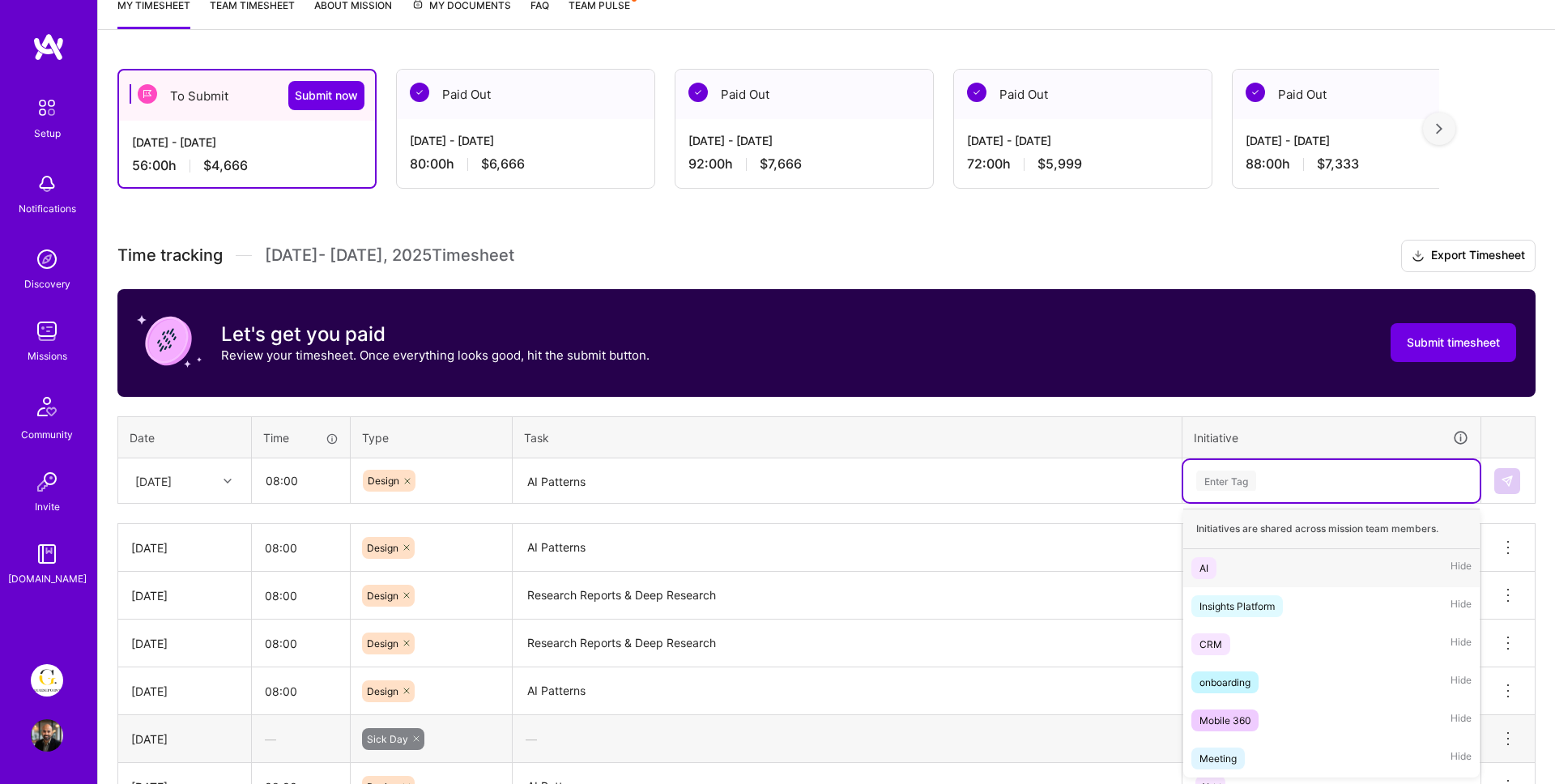
click at [1220, 548] on div "Initiatives are shared across mission team members." at bounding box center [1331, 529] width 296 height 41
click at [1212, 561] on span "AI" at bounding box center [1203, 568] width 25 height 22
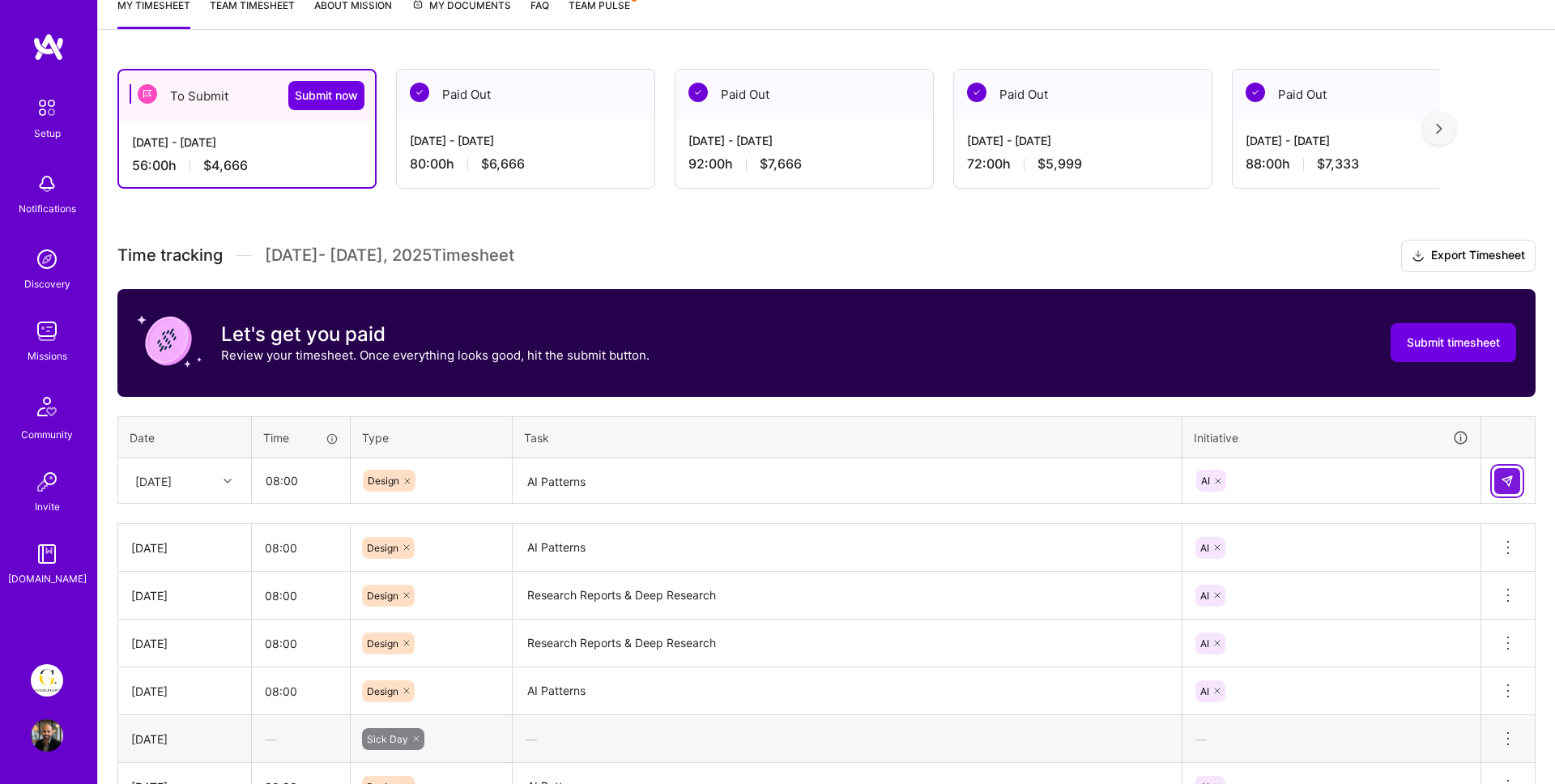
click at [1505, 479] on img at bounding box center [1506, 481] width 13 height 13
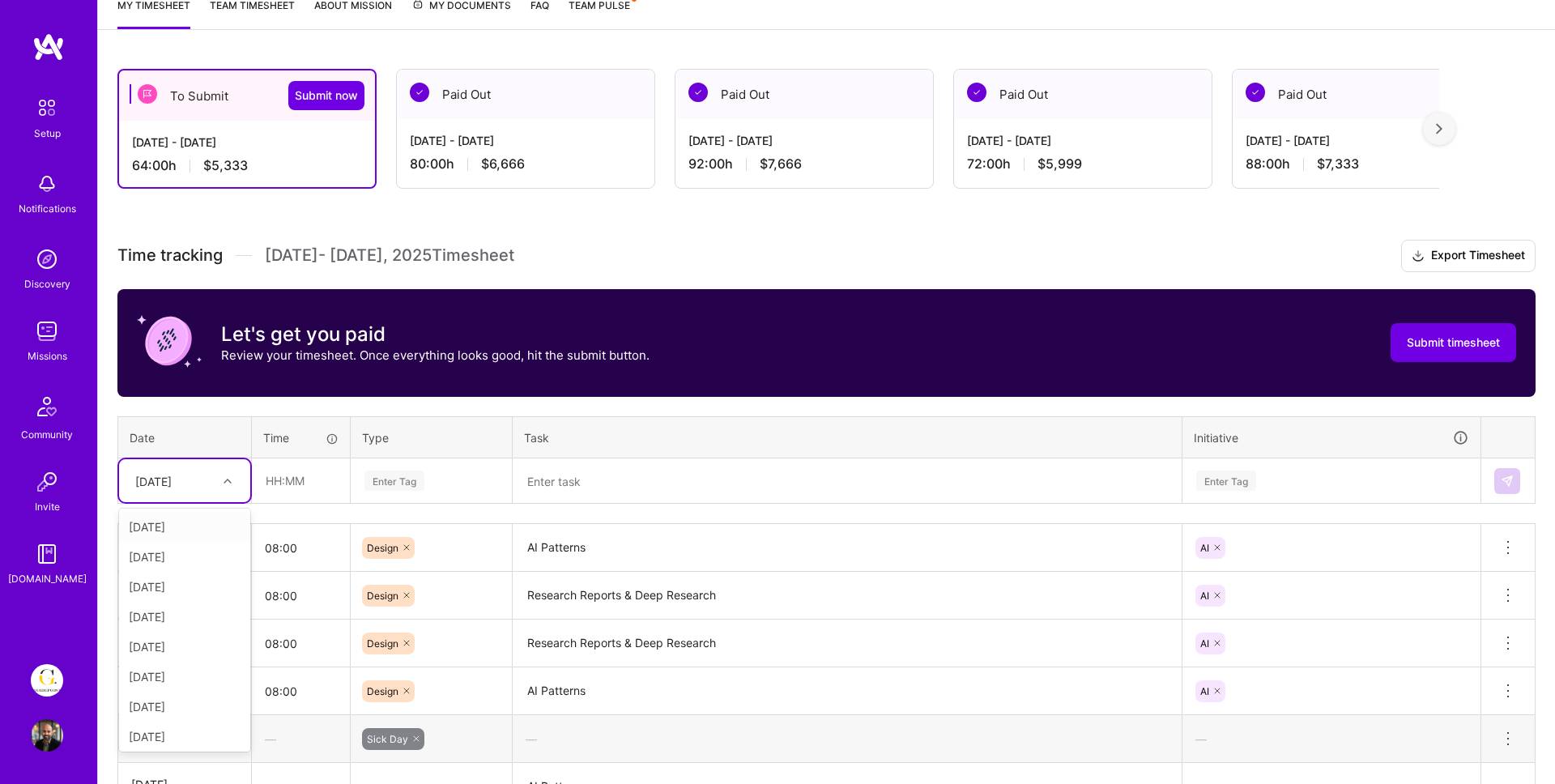
click at [228, 474] on div at bounding box center [229, 481] width 25 height 21
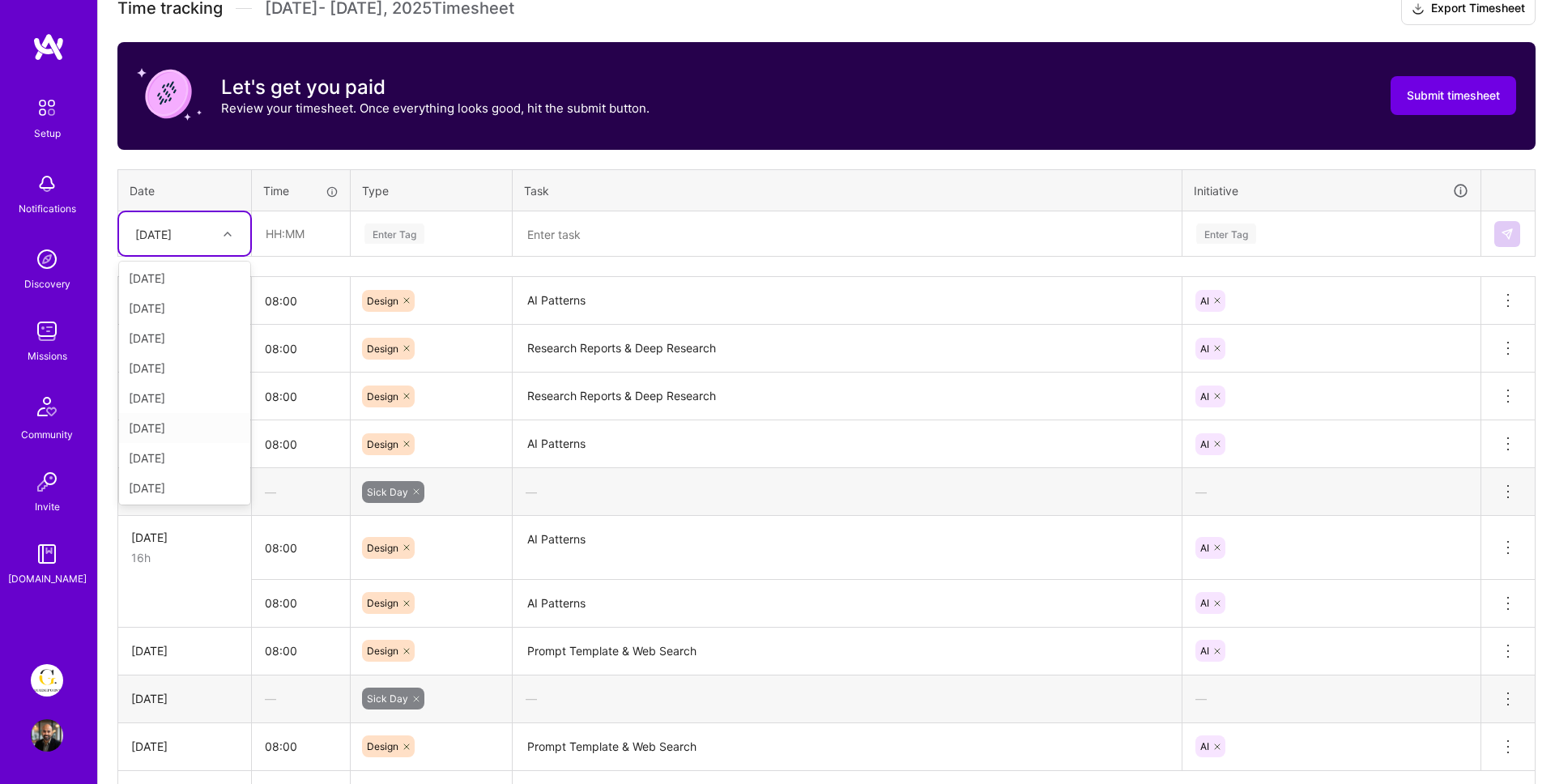
scroll to position [183, 0]
click at [179, 361] on div "[DATE]" at bounding box center [184, 366] width 131 height 30
click at [281, 236] on input "text" at bounding box center [300, 234] width 96 height 43
type input "08:00"
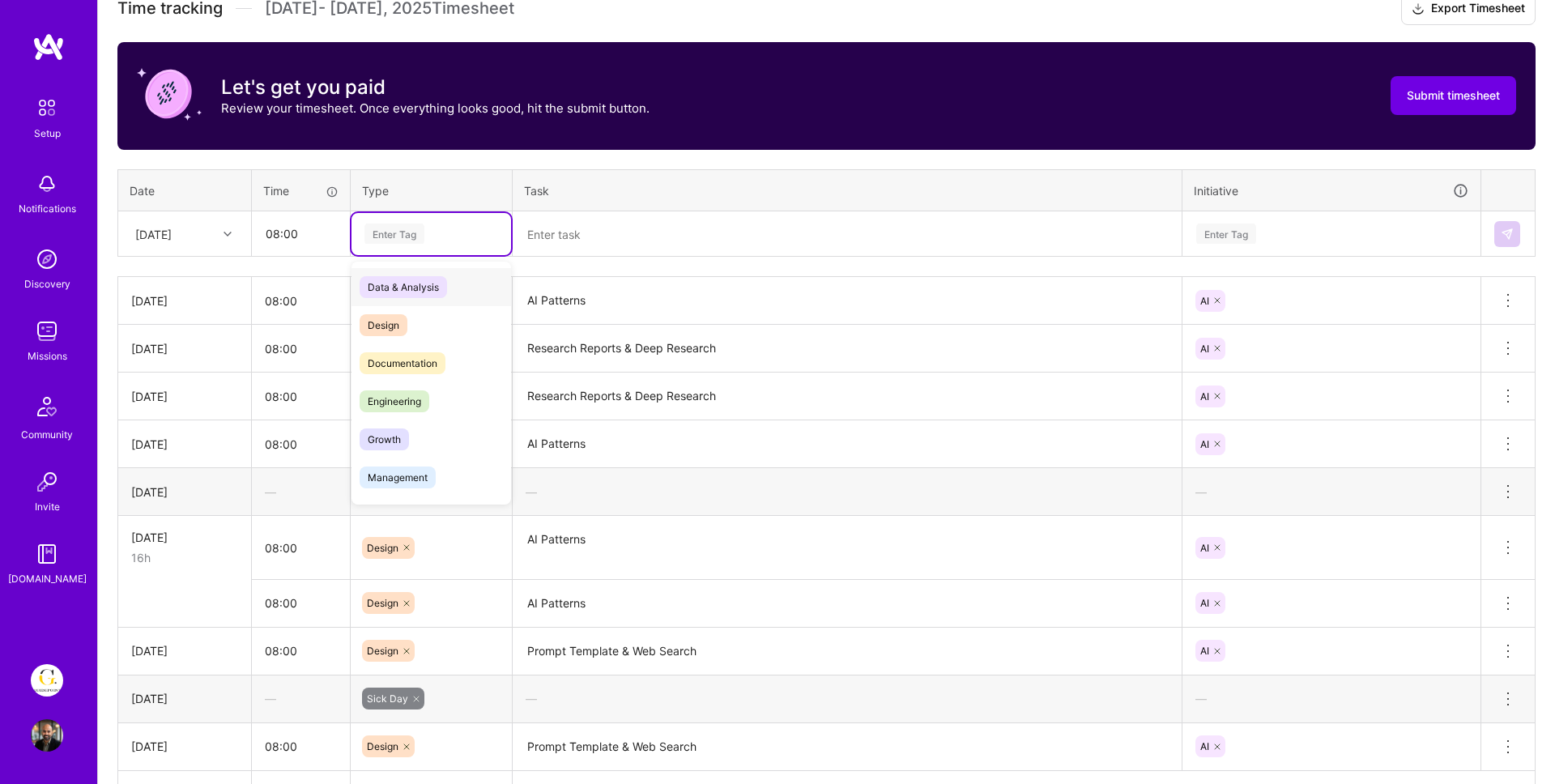
click at [393, 245] on div "Enter Tag" at bounding box center [430, 234] width 160 height 42
click at [404, 313] on div "Design" at bounding box center [430, 325] width 160 height 38
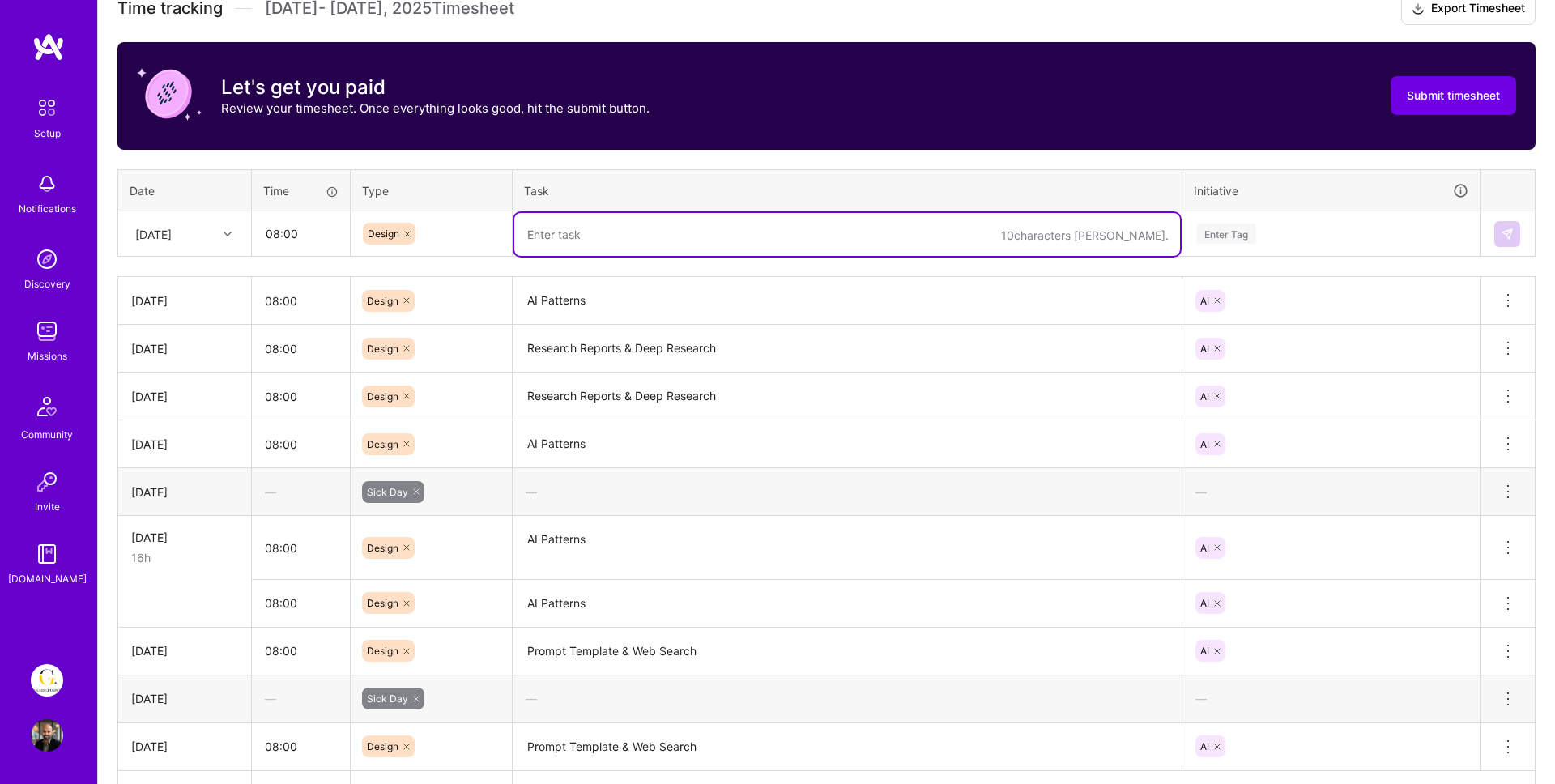
click at [569, 246] on textarea at bounding box center [847, 234] width 666 height 43
type textarea "A"
type textarea "E"
type textarea "Research Reports"
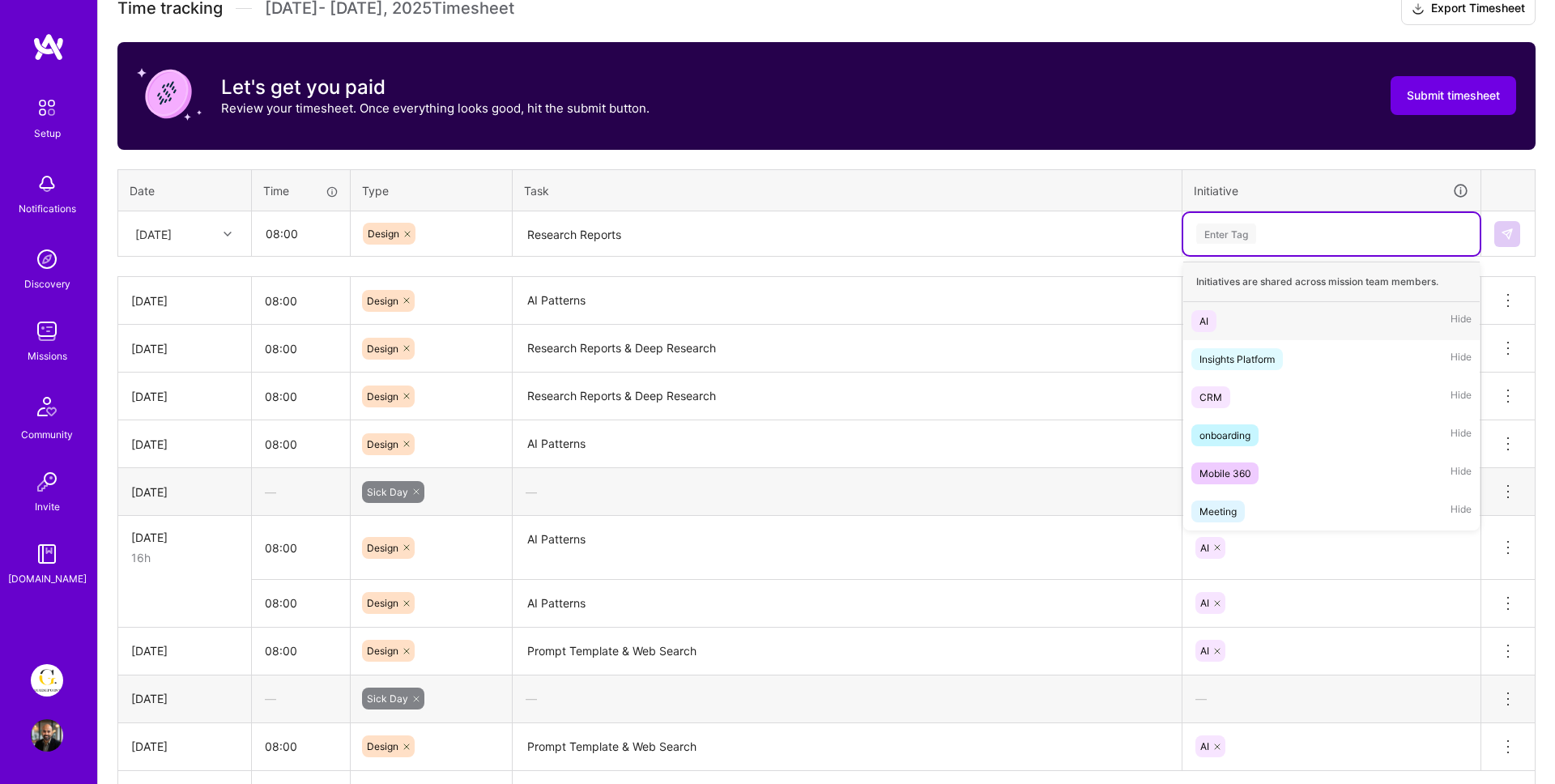
click at [1254, 232] on div "Enter Tag" at bounding box center [1226, 234] width 60 height 25
click at [1222, 317] on div "AI Hide" at bounding box center [1331, 320] width 296 height 38
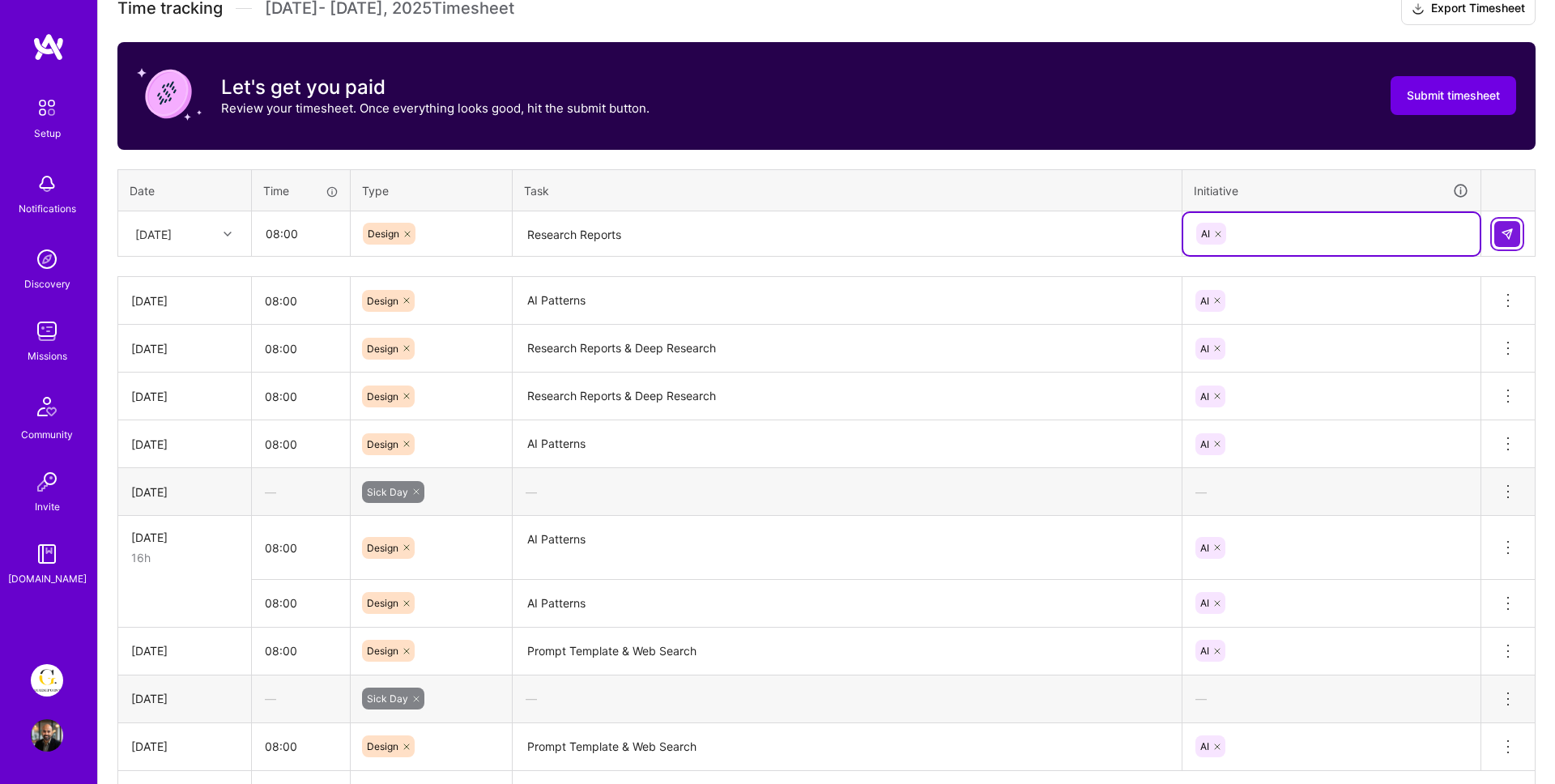
click at [1510, 236] on img at bounding box center [1506, 234] width 13 height 13
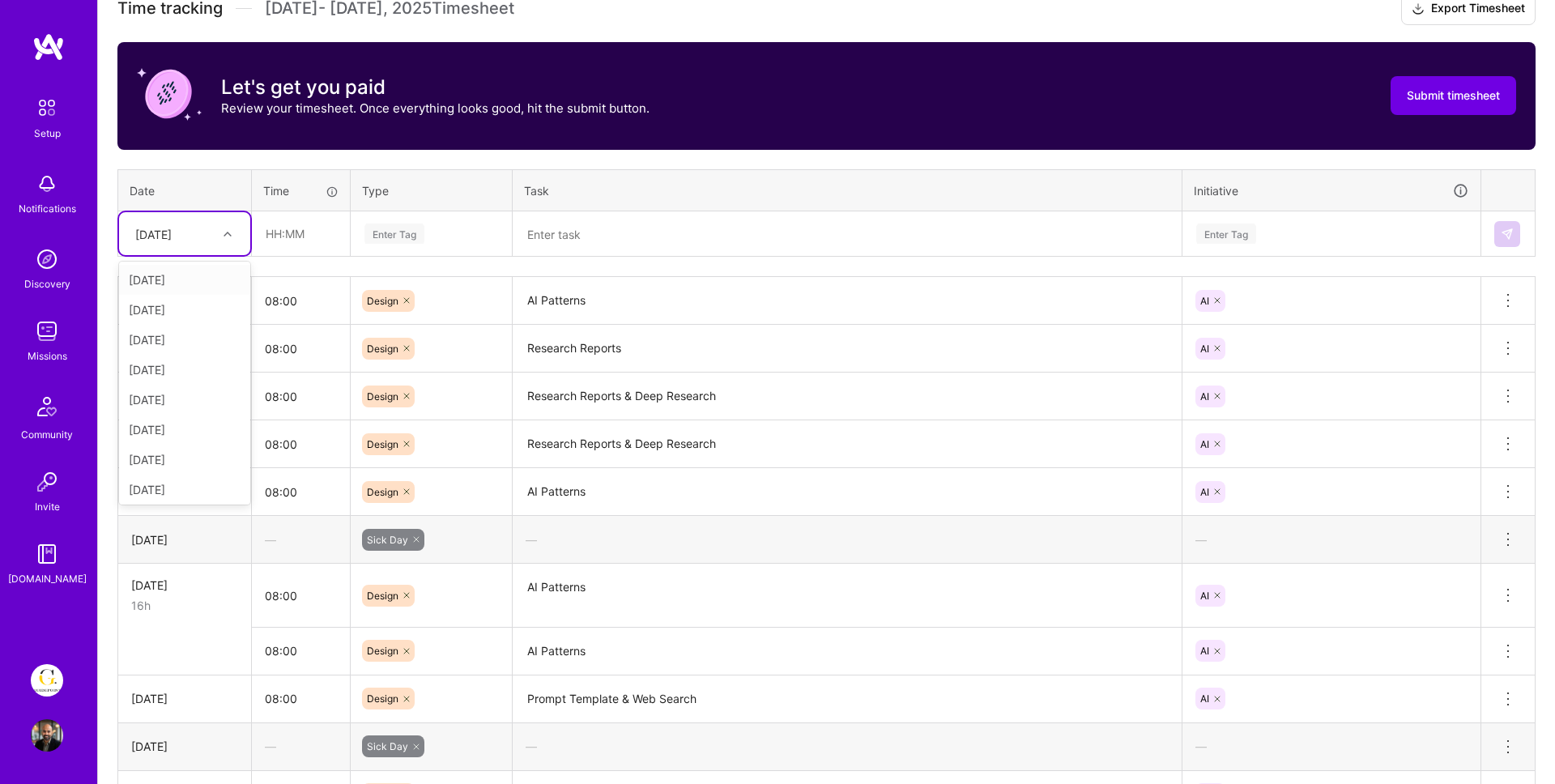
click at [158, 229] on div "[DATE]" at bounding box center [153, 233] width 36 height 17
drag, startPoint x: 163, startPoint y: 393, endPoint x: 161, endPoint y: 478, distance: 85.0
click at [161, 479] on div "[DATE] [DATE] [DATE] [DATE] [DATE] [DATE] [DATE] [DATE] [DATE] [DATE] [DATE] [D…" at bounding box center [184, 383] width 131 height 243
click at [171, 417] on div "[DATE]" at bounding box center [184, 405] width 131 height 30
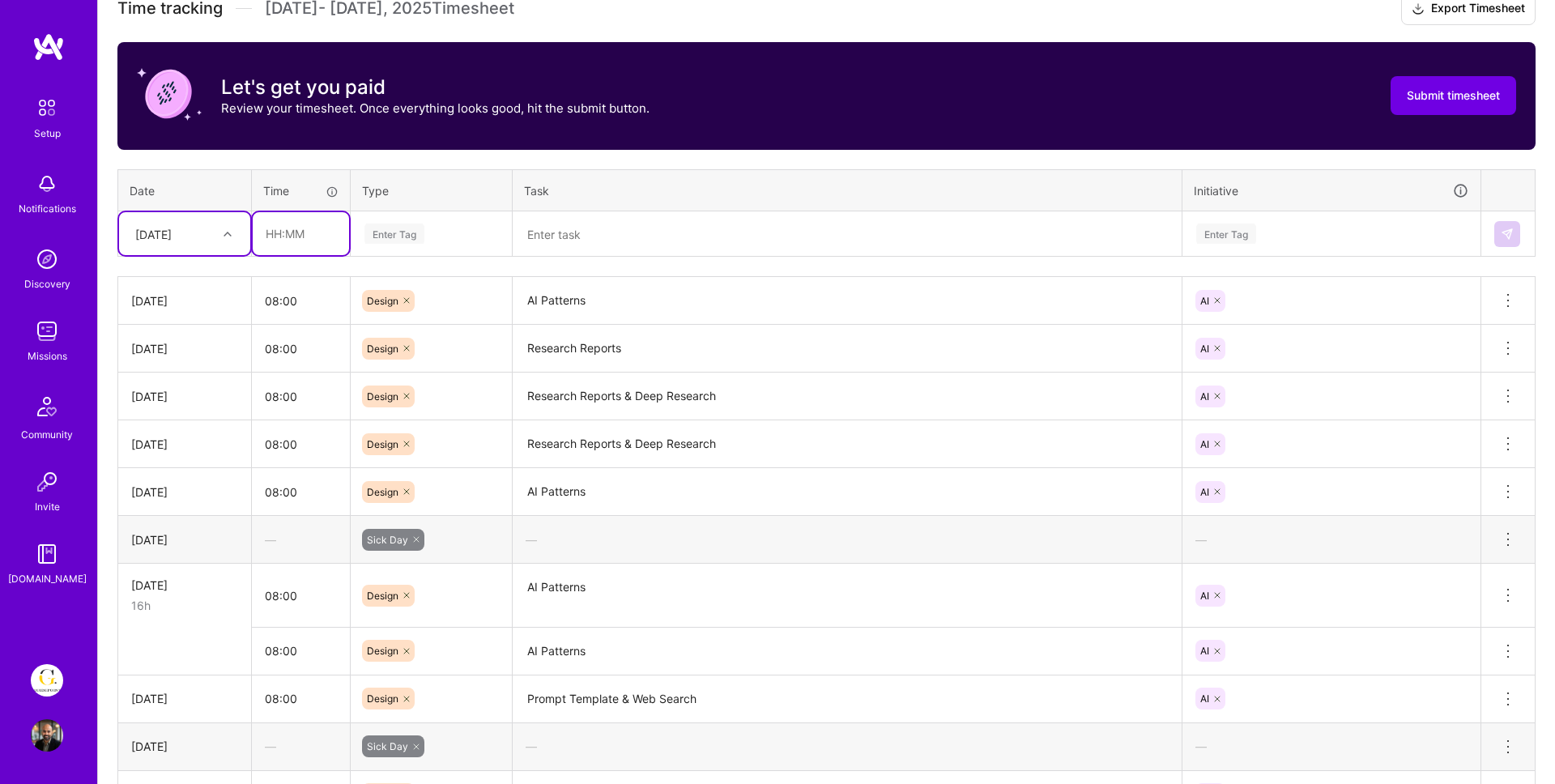
click at [312, 236] on input "text" at bounding box center [300, 234] width 96 height 43
type input "08:00"
click at [380, 241] on div "Enter Tag" at bounding box center [394, 234] width 60 height 25
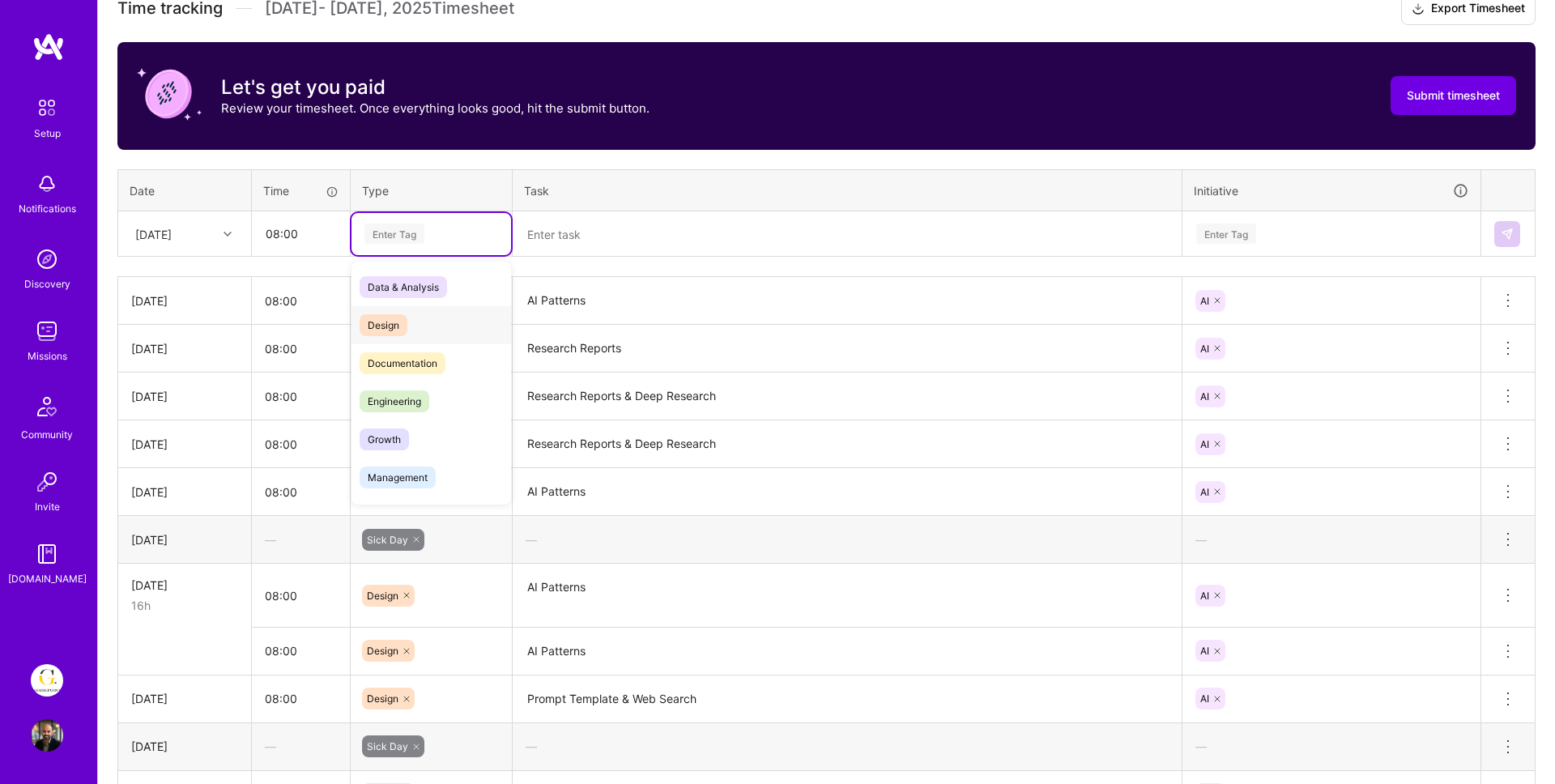
click at [390, 321] on span "Design" at bounding box center [384, 325] width 48 height 22
click at [556, 229] on textarea at bounding box center [847, 234] width 666 height 43
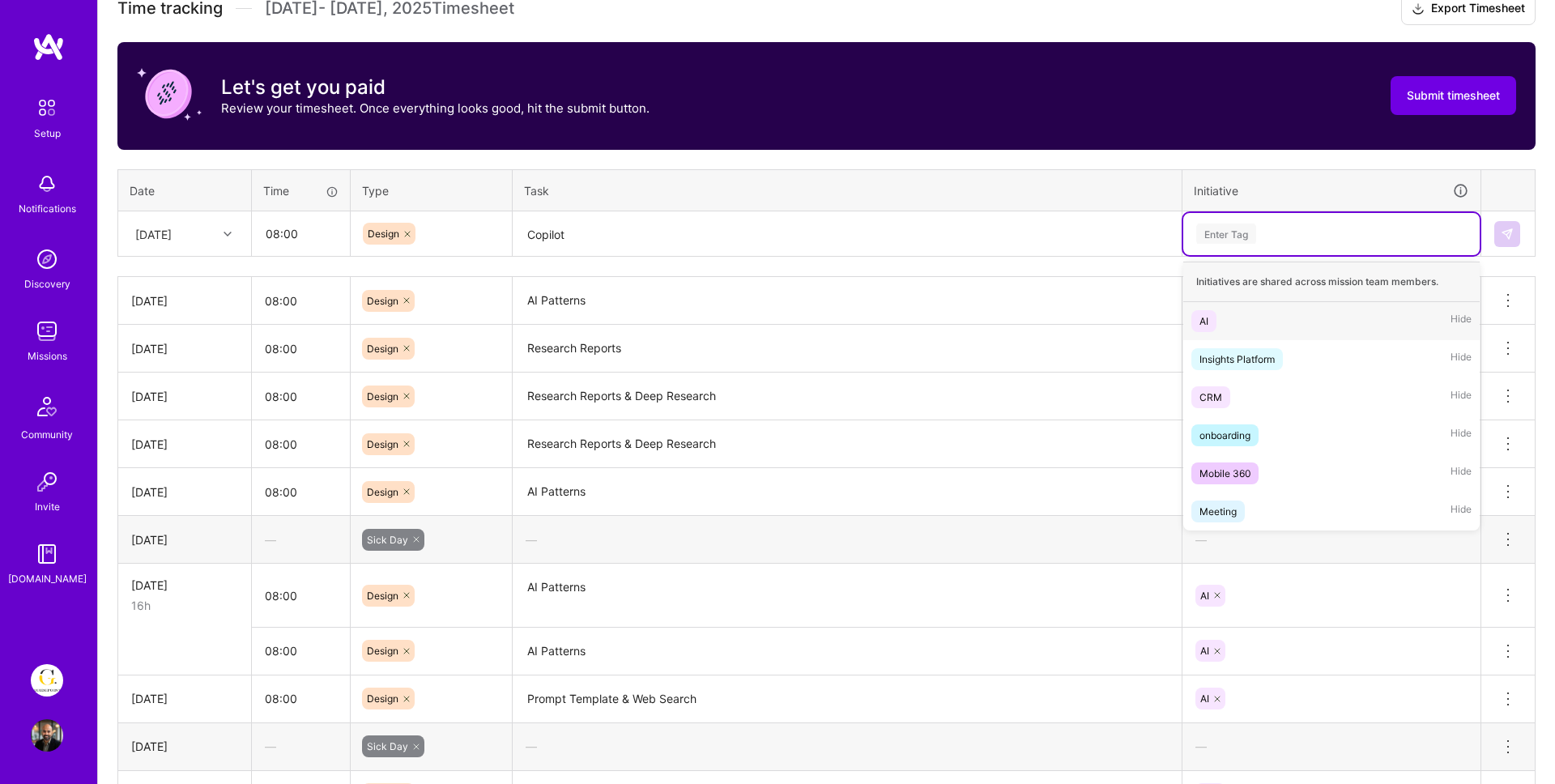
click at [1256, 237] on div "Enter Tag" at bounding box center [1331, 233] width 273 height 20
click at [1229, 302] on div "AI Hide" at bounding box center [1331, 320] width 296 height 38
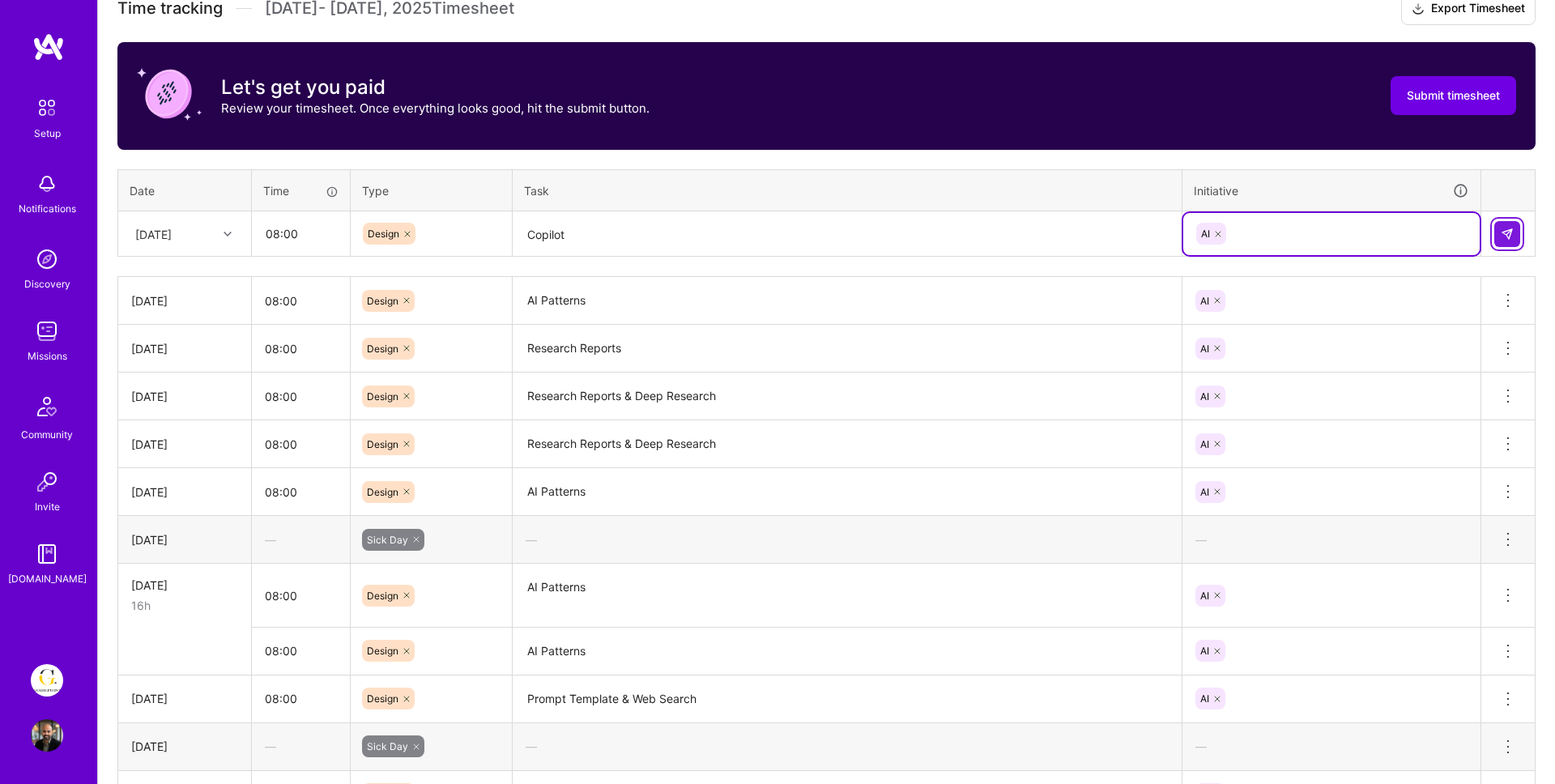
click at [1506, 228] on img at bounding box center [1506, 234] width 13 height 13
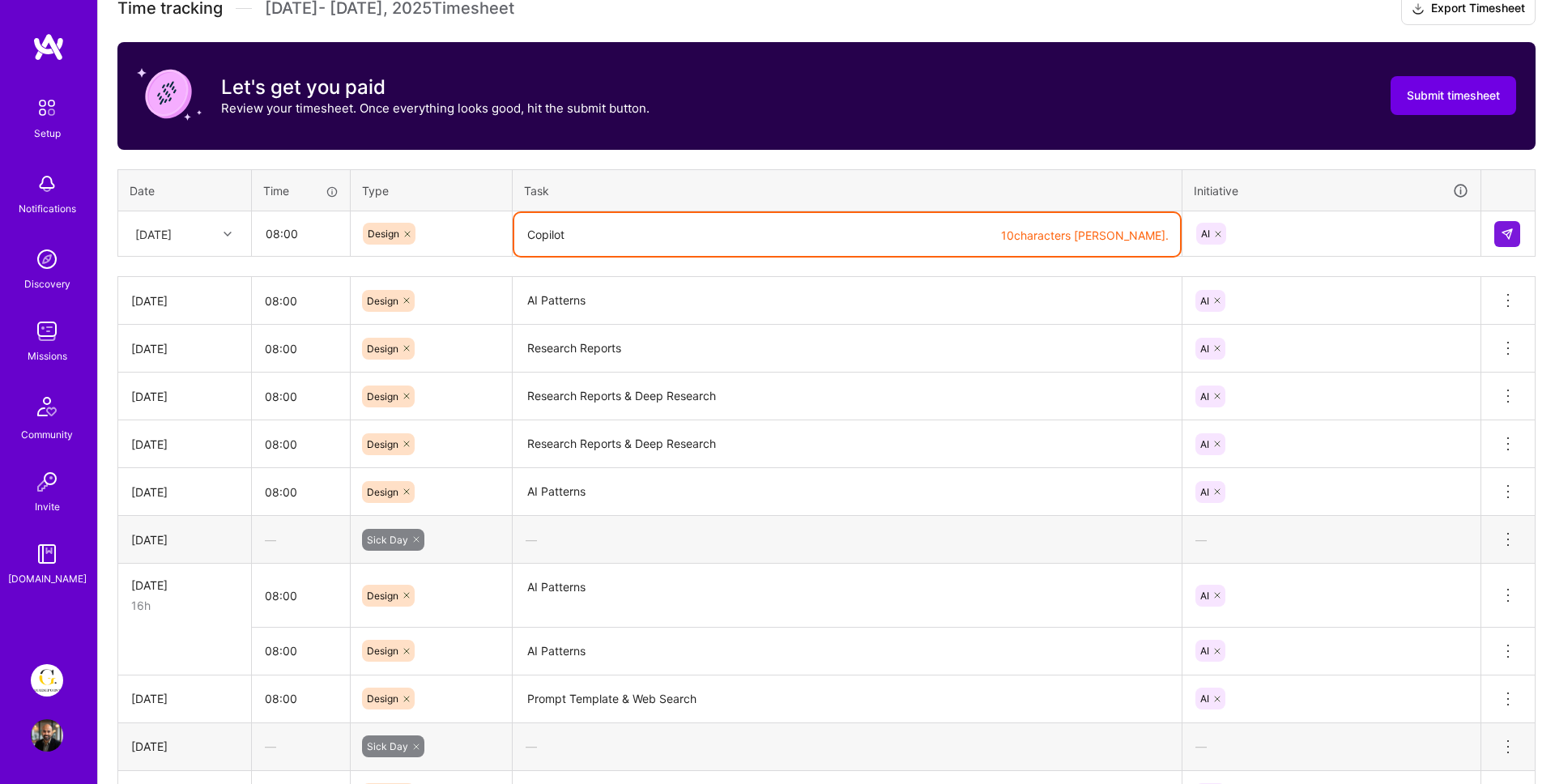
click at [934, 242] on textarea "Copilot" at bounding box center [847, 234] width 666 height 43
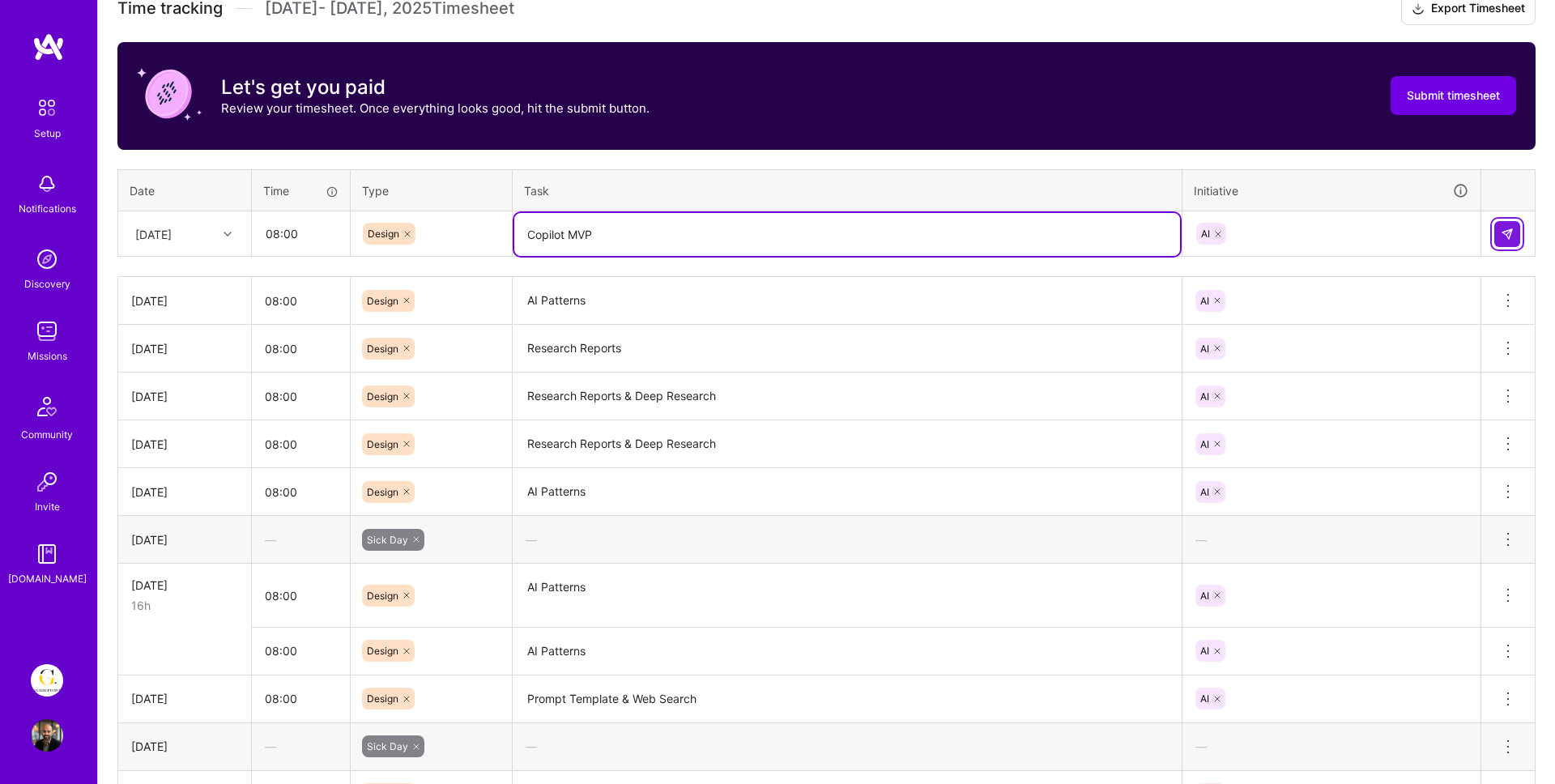
type textarea "Copilot MVP"
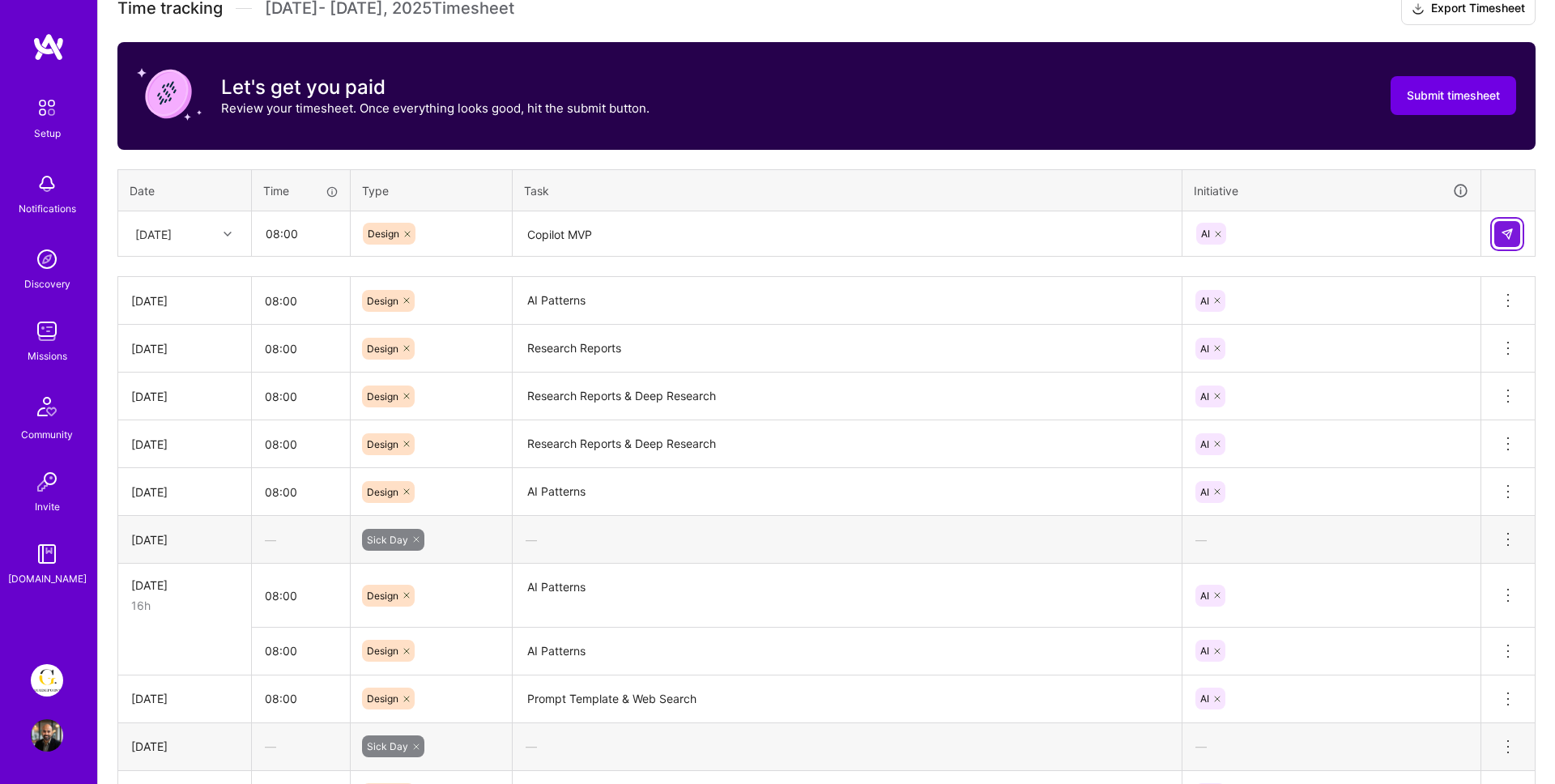
click at [1513, 239] on img at bounding box center [1506, 234] width 13 height 13
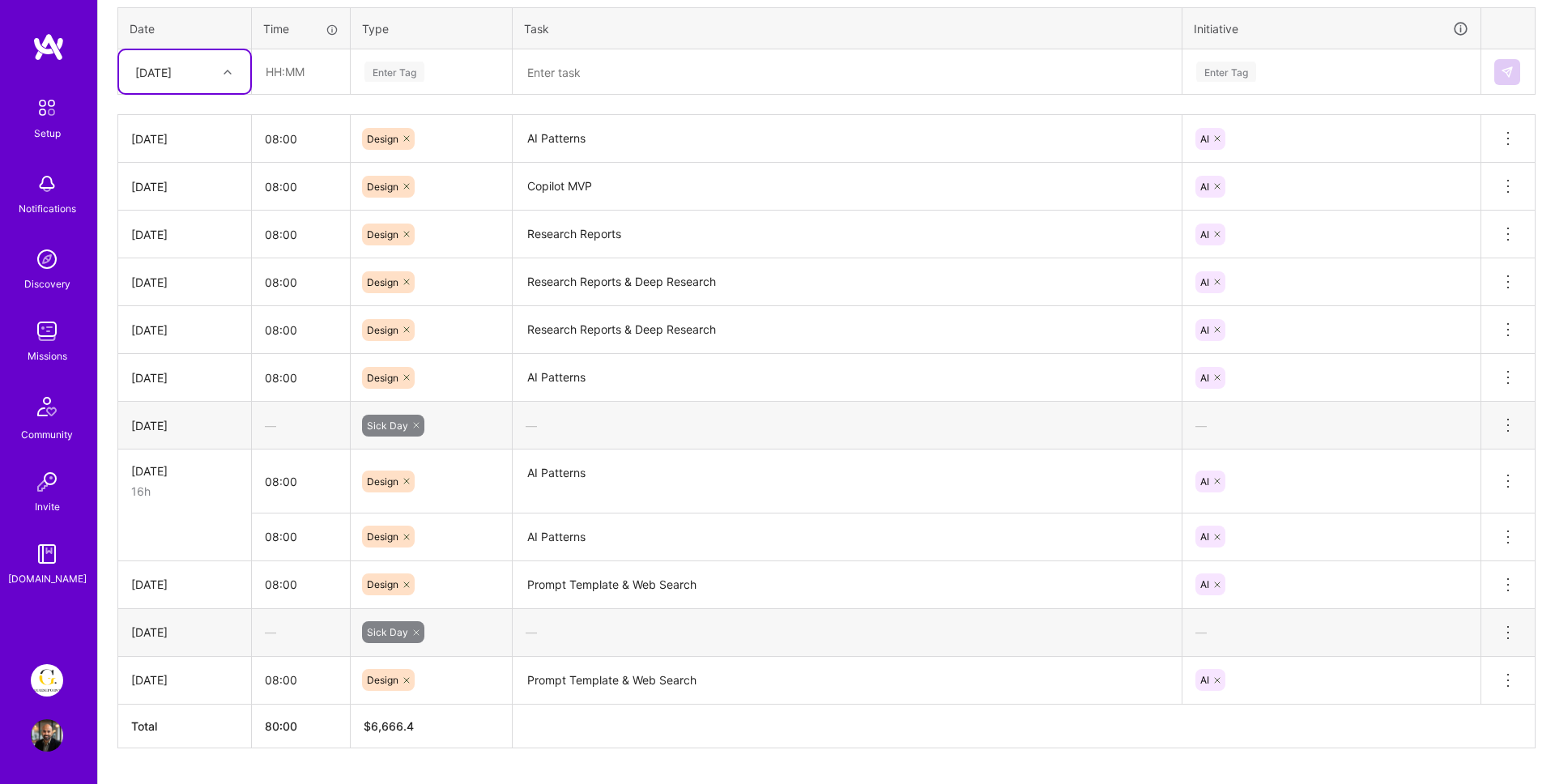
scroll to position [637, 0]
click at [1506, 536] on icon at bounding box center [1507, 538] width 19 height 19
click at [1480, 567] on button "Delete row" at bounding box center [1468, 565] width 84 height 40
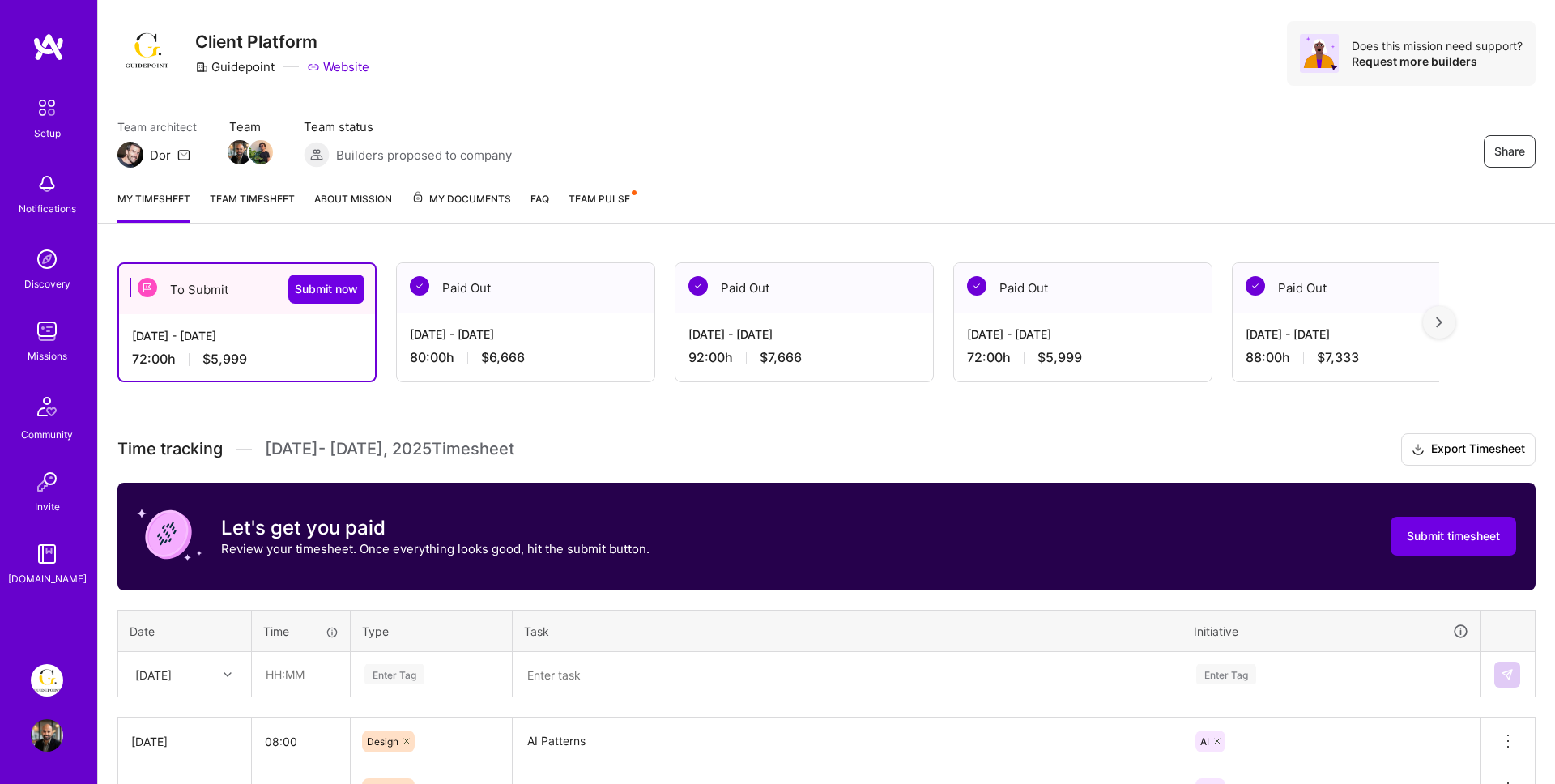
scroll to position [0, 0]
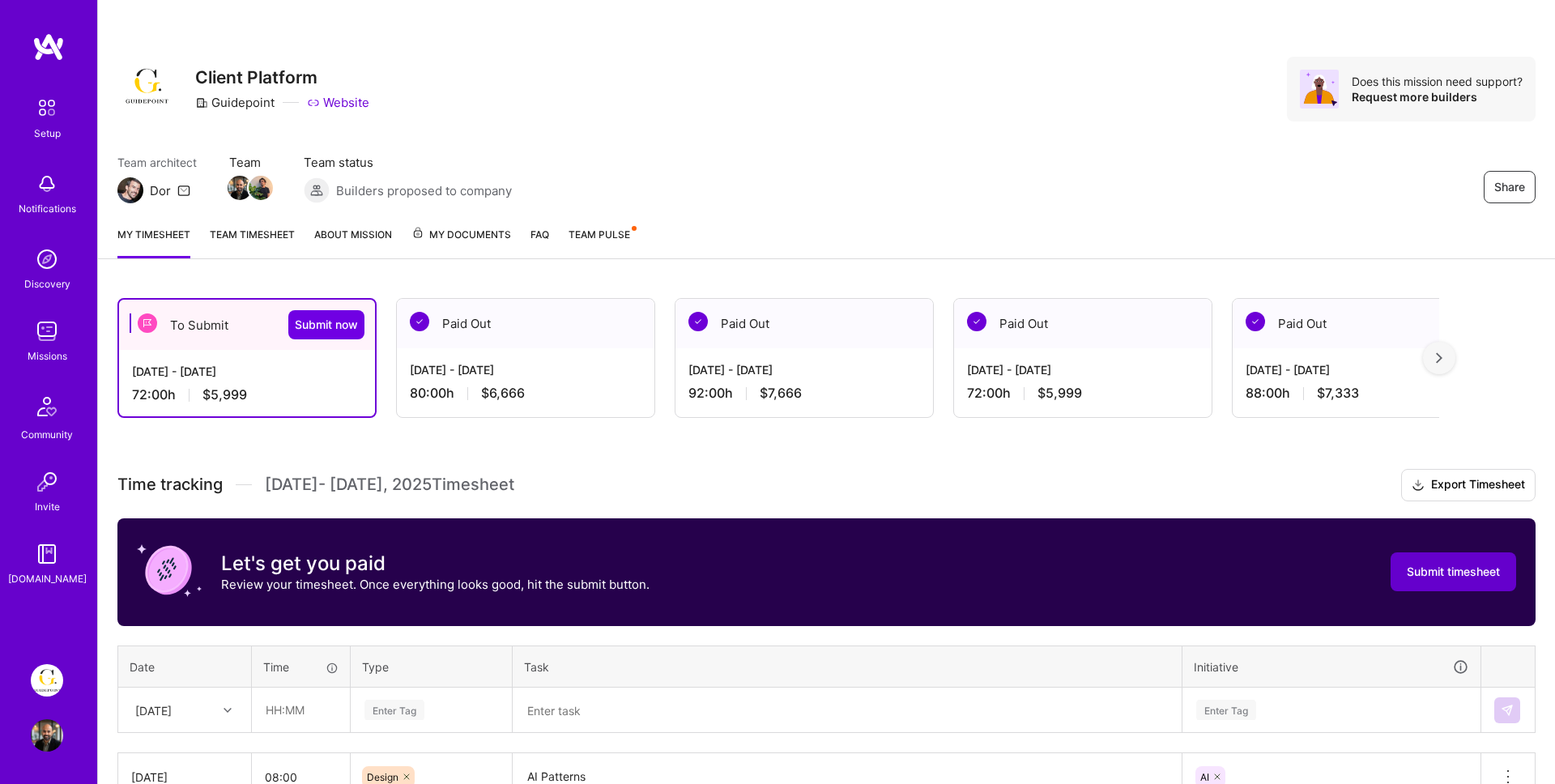
click at [1475, 569] on span "Submit timesheet" at bounding box center [1454, 571] width 93 height 16
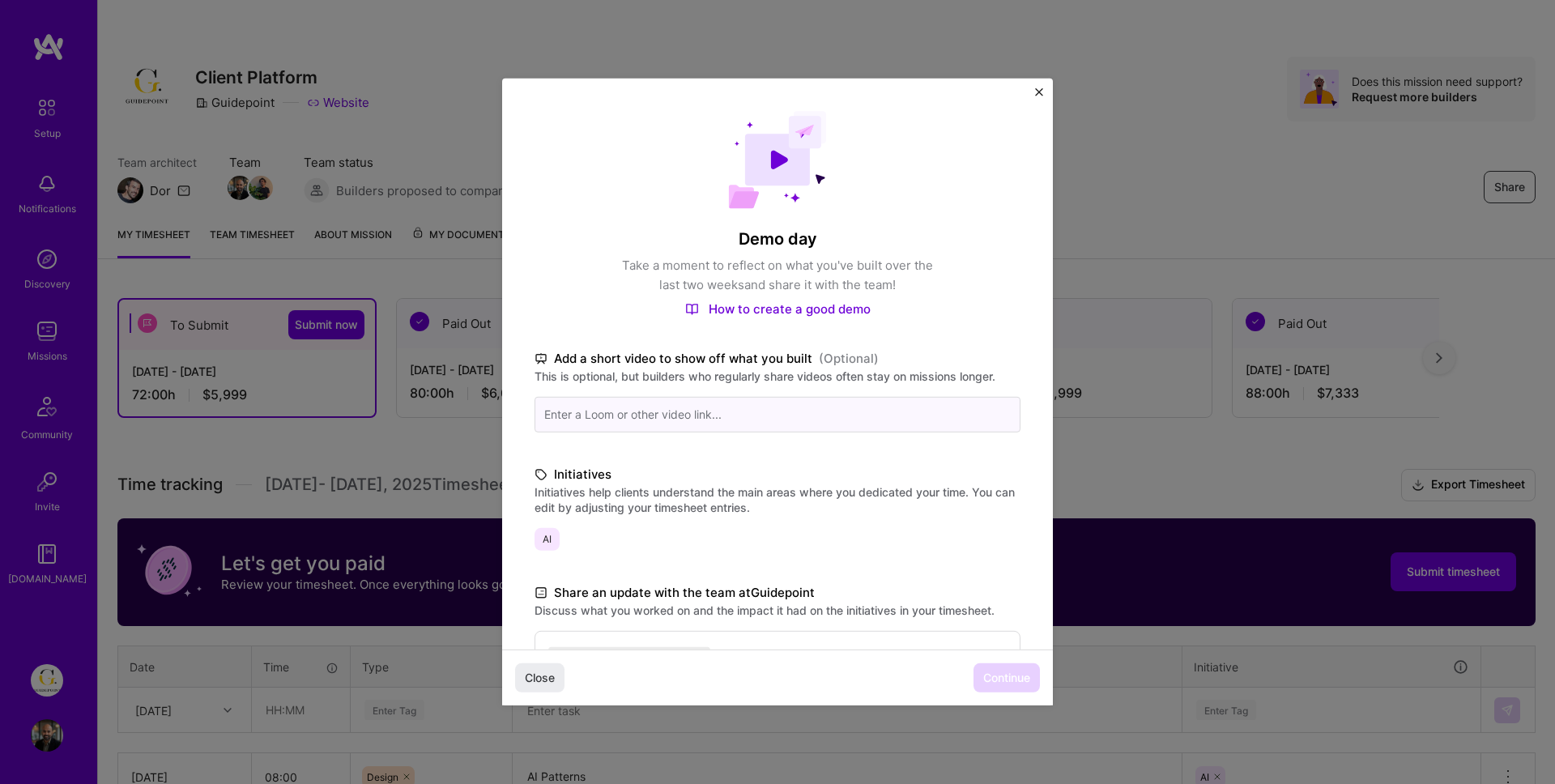
click at [711, 414] on input at bounding box center [777, 414] width 486 height 35
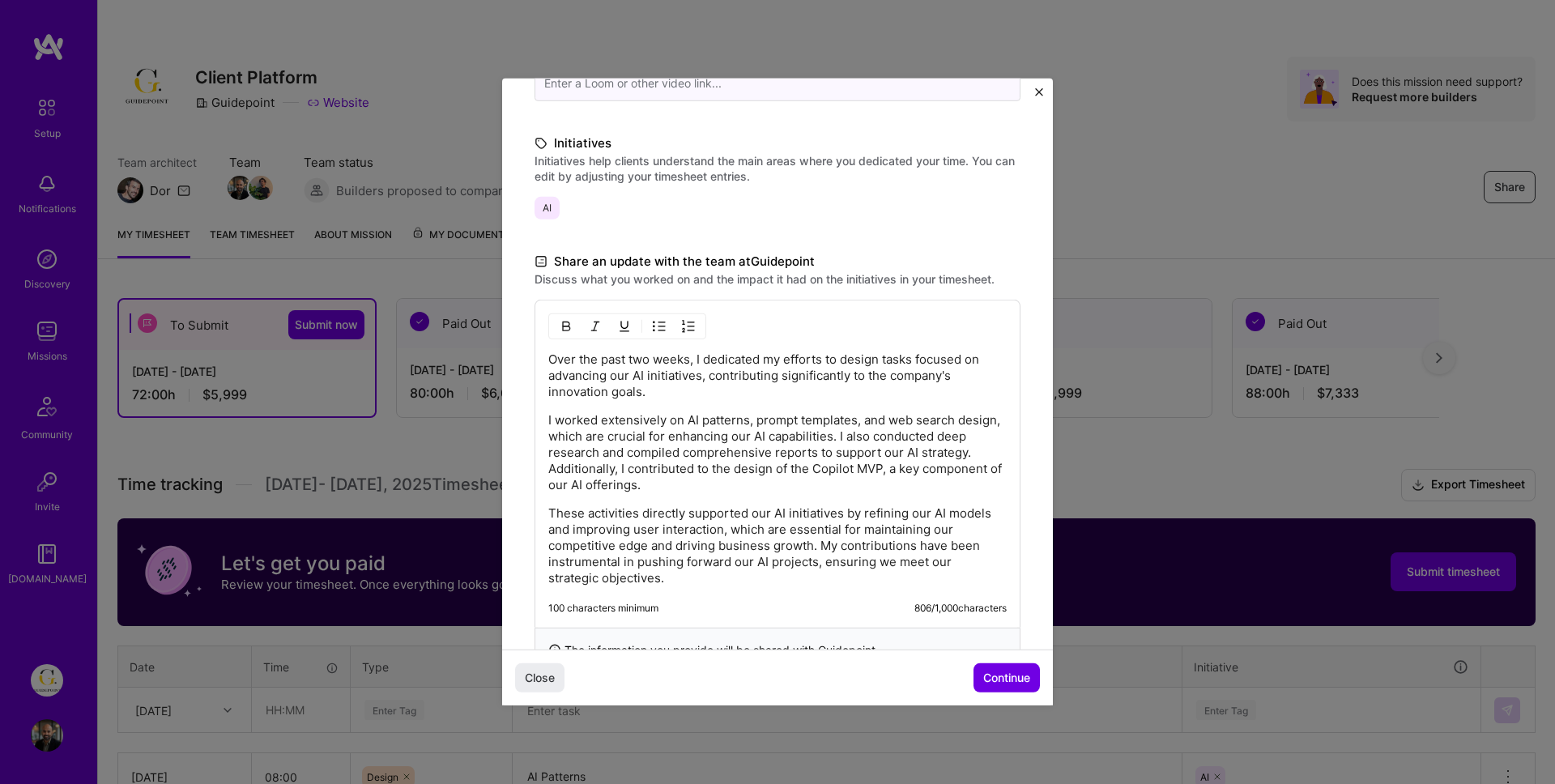
scroll to position [387, 0]
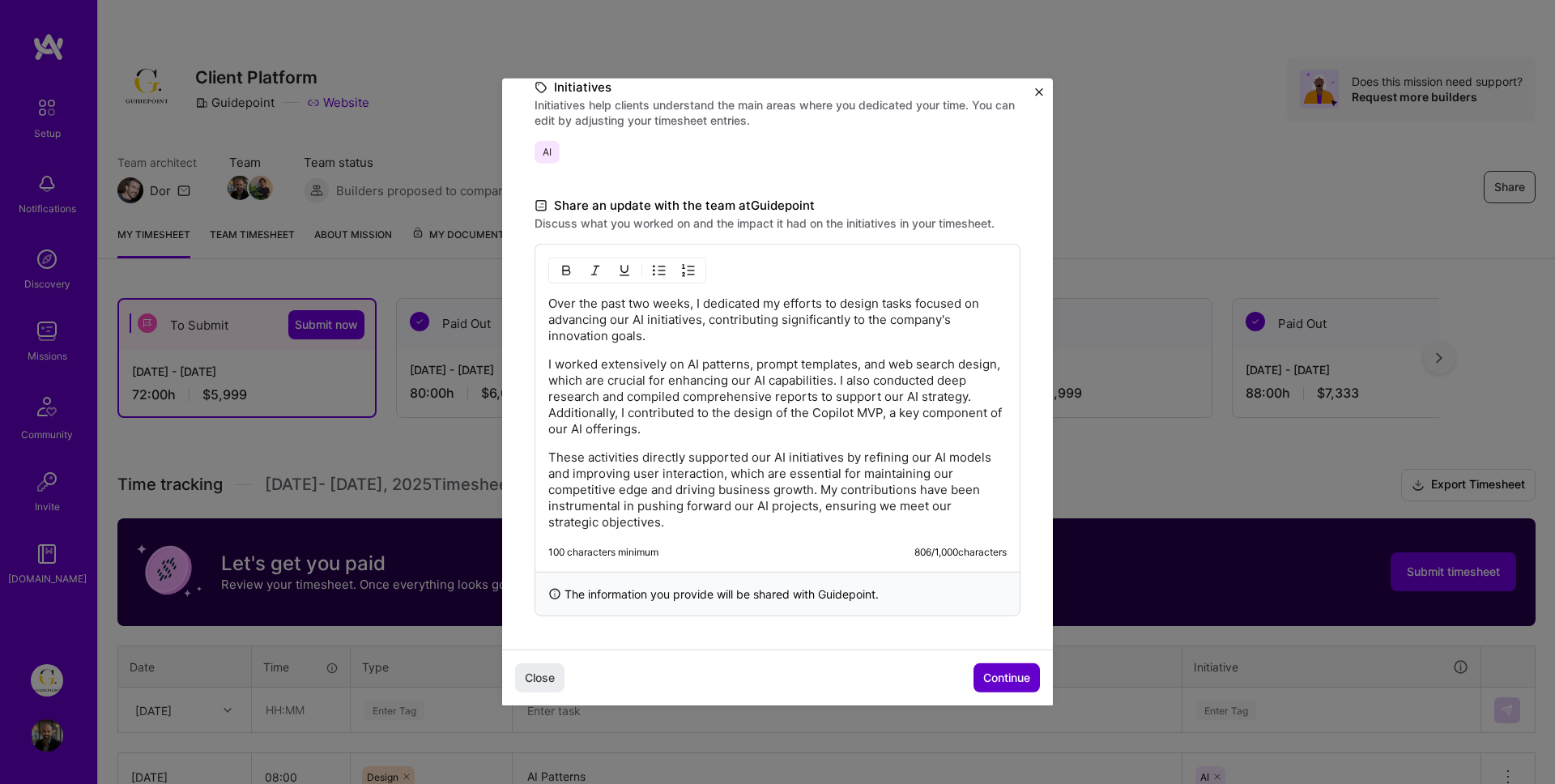
click at [987, 680] on span "Continue" at bounding box center [1006, 677] width 47 height 16
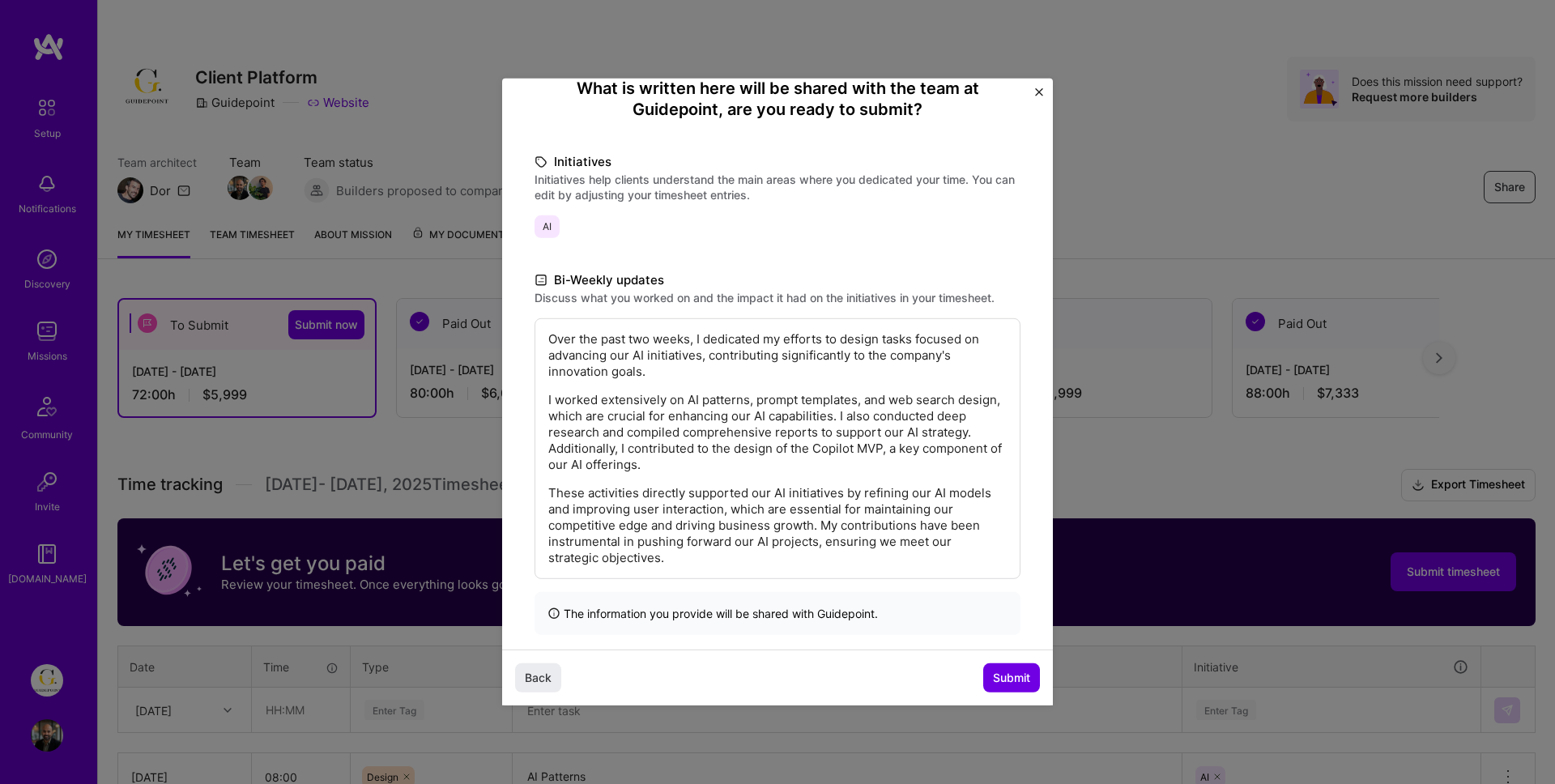
scroll to position [155, 0]
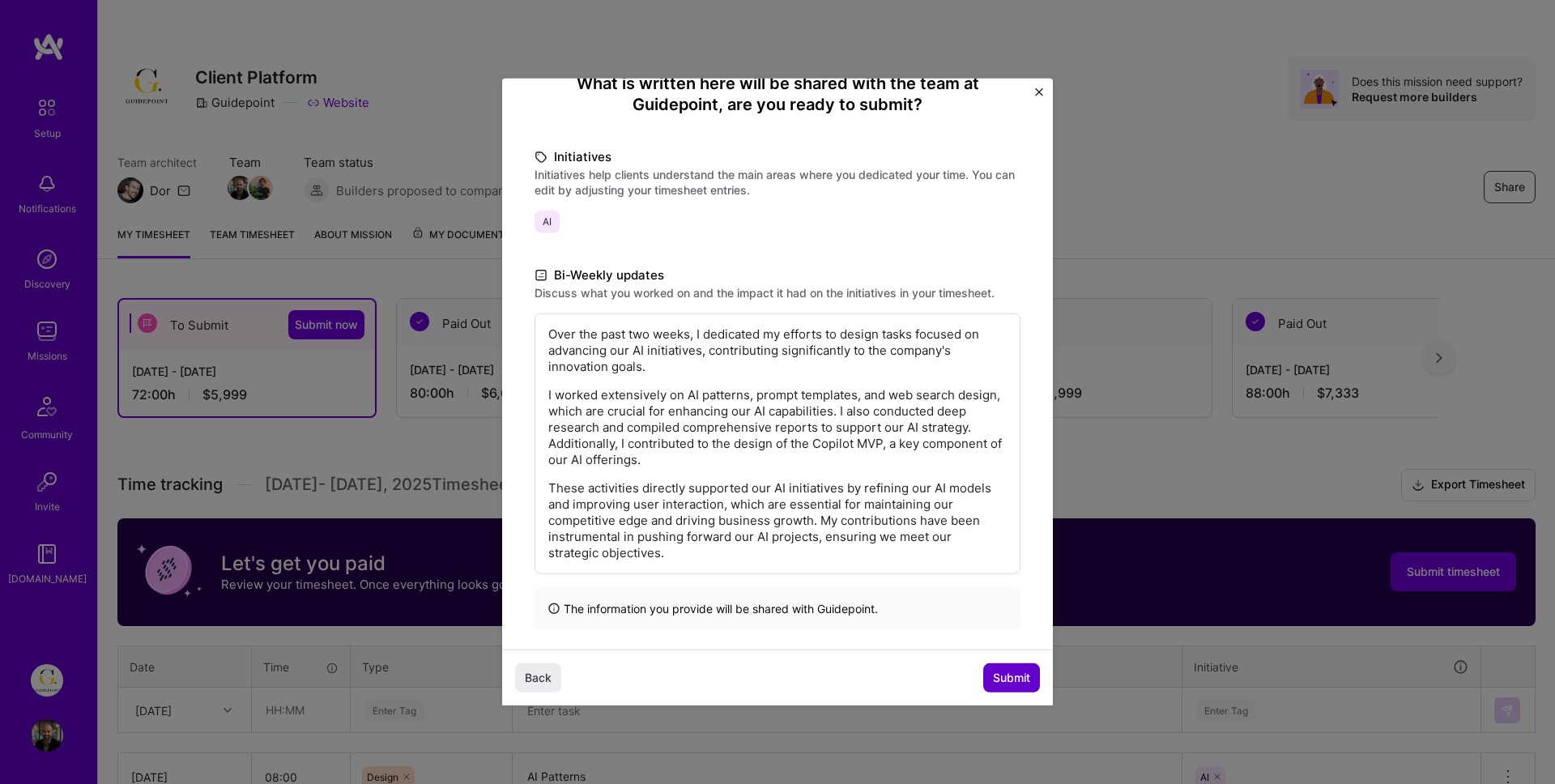
click at [1006, 682] on span "Submit" at bounding box center [1012, 677] width 37 height 16
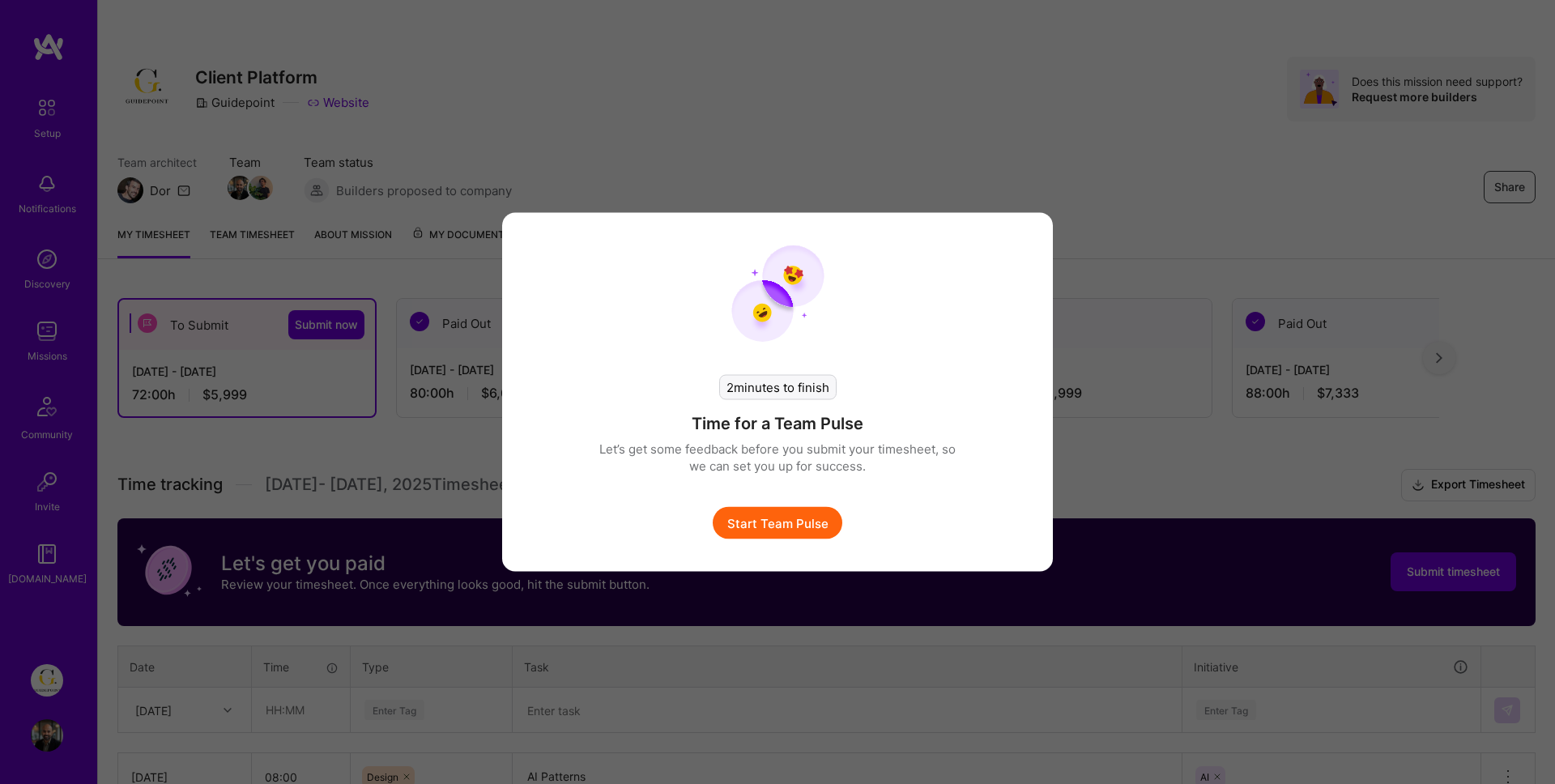
click at [788, 528] on button "Start Team Pulse" at bounding box center [777, 523] width 130 height 33
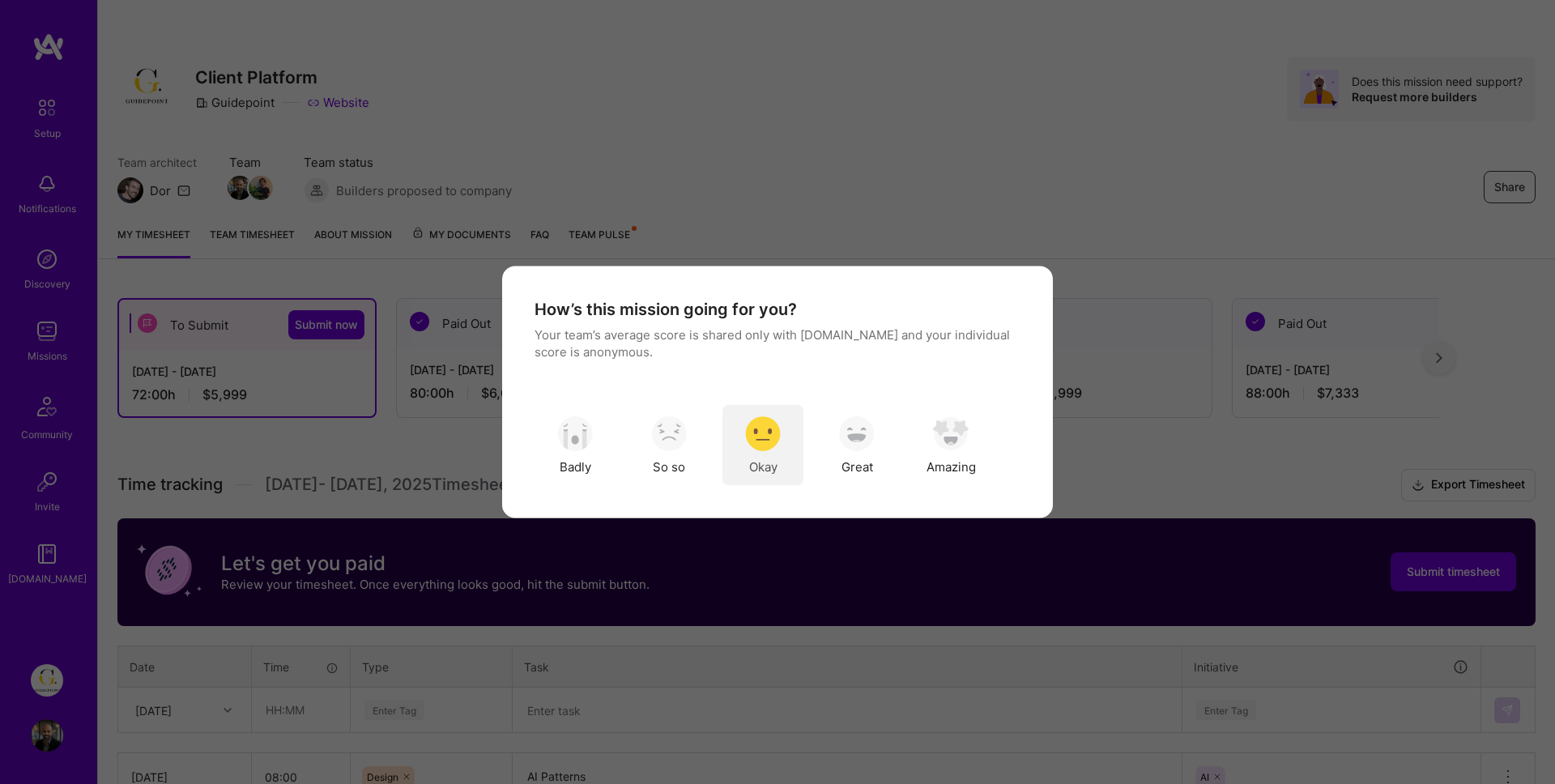
click at [770, 439] on img "modal" at bounding box center [763, 433] width 35 height 35
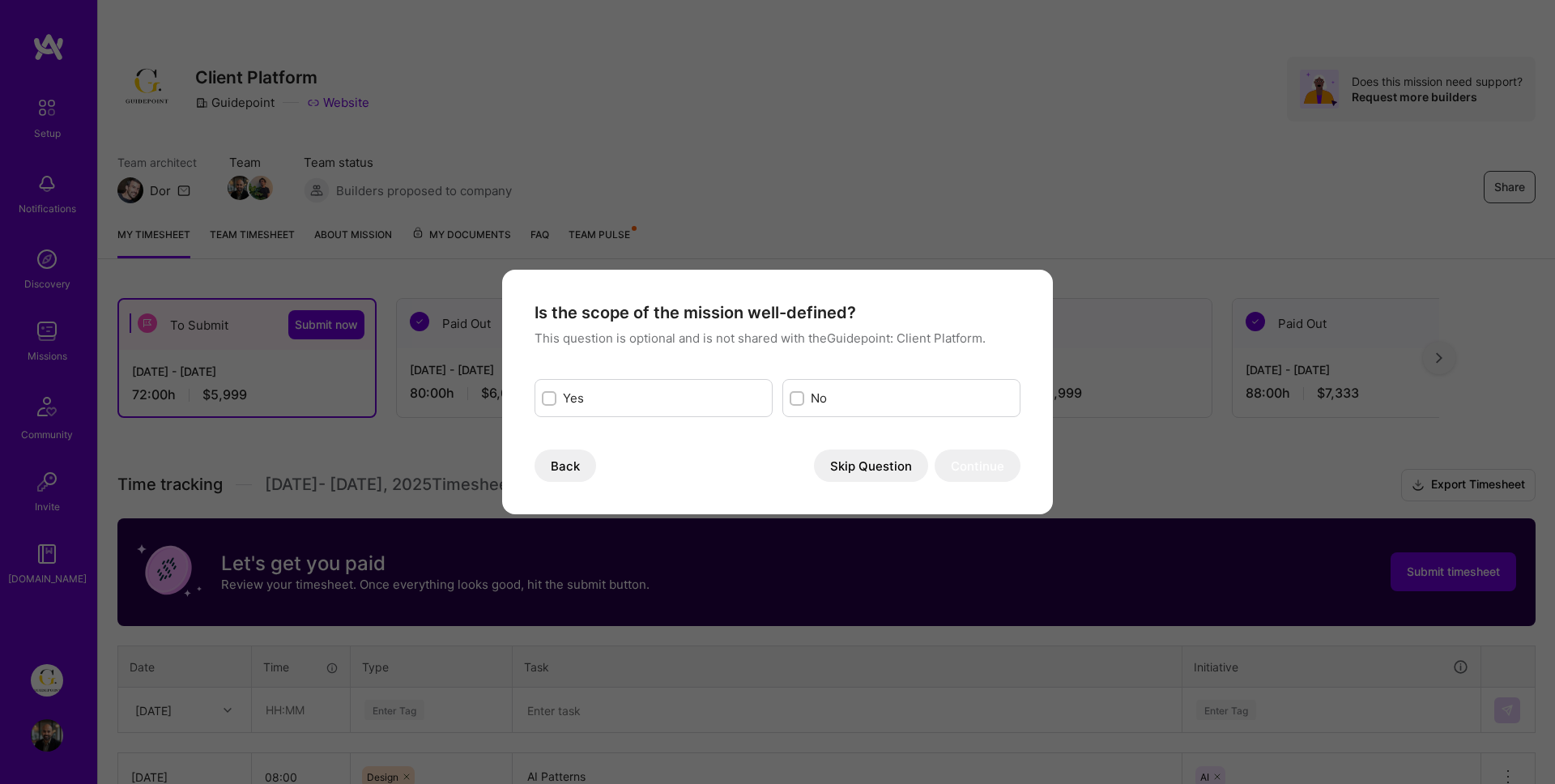
click at [569, 470] on button "Back" at bounding box center [565, 466] width 62 height 33
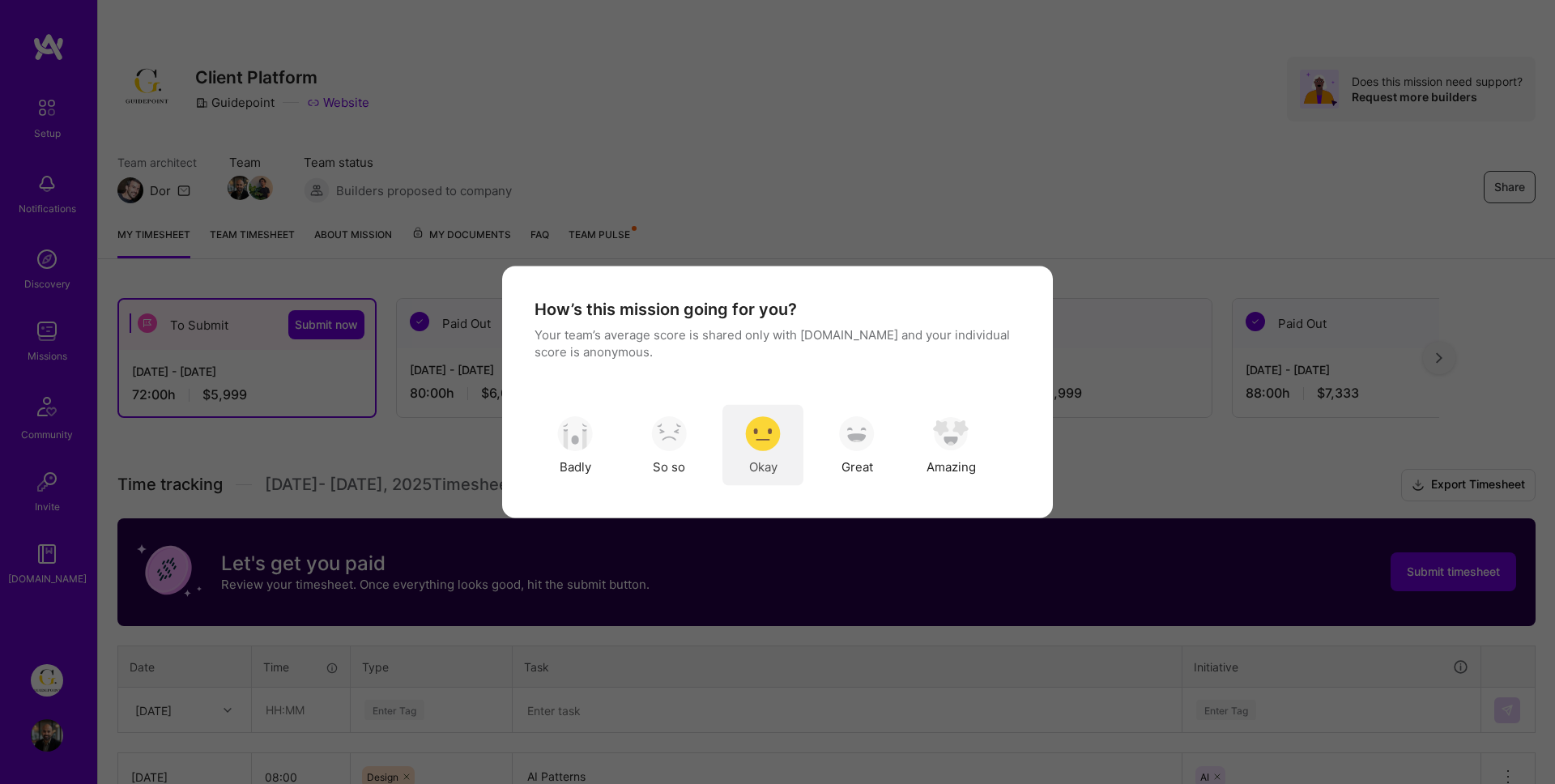
click at [766, 450] on div "Okay" at bounding box center [763, 445] width 81 height 81
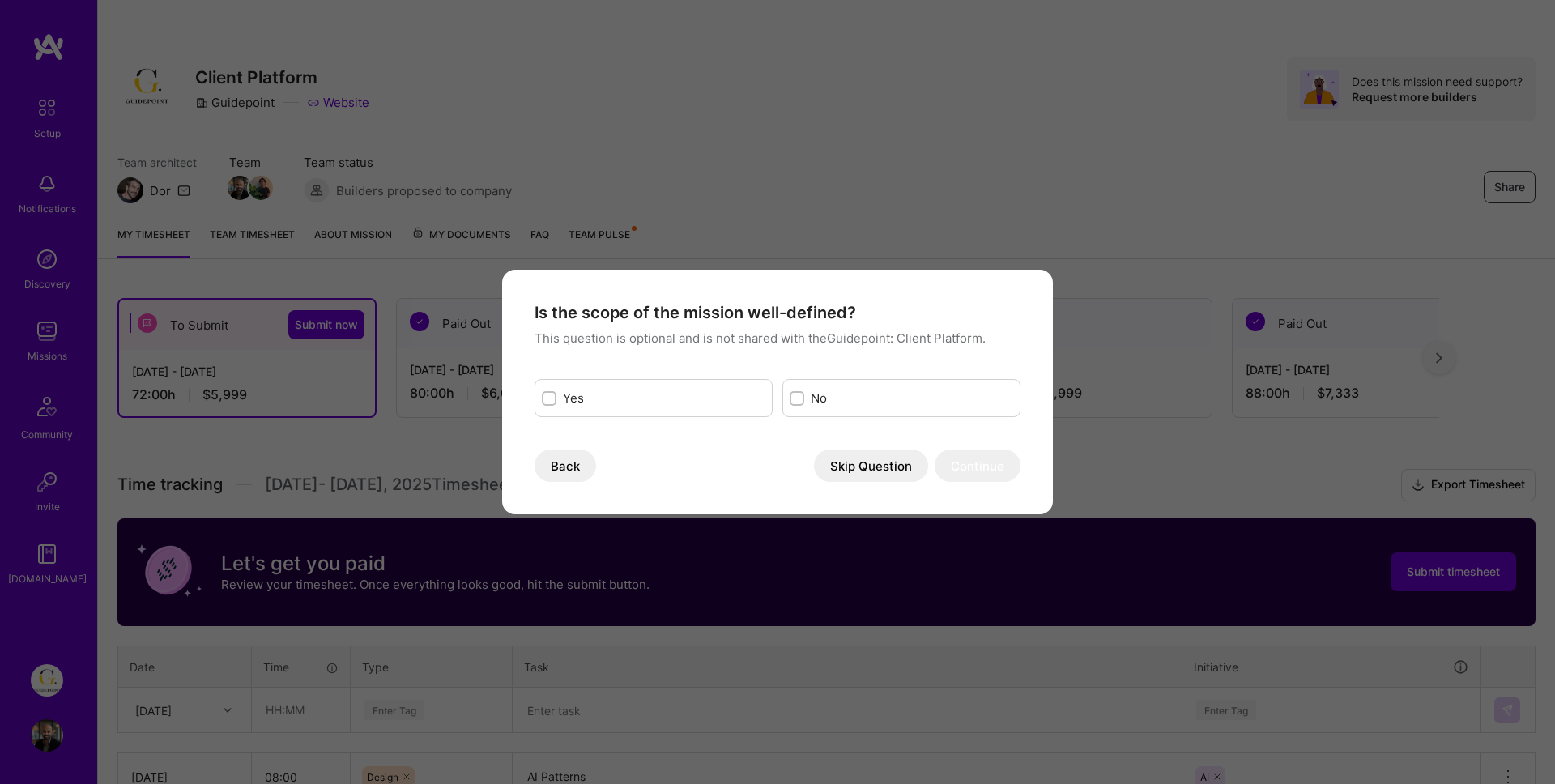
click at [694, 403] on label "Yes" at bounding box center [664, 398] width 203 height 17
click at [557, 403] on input "modal" at bounding box center [550, 399] width 11 height 11
checkbox input "true"
click at [826, 392] on label "No" at bounding box center [912, 398] width 203 height 17
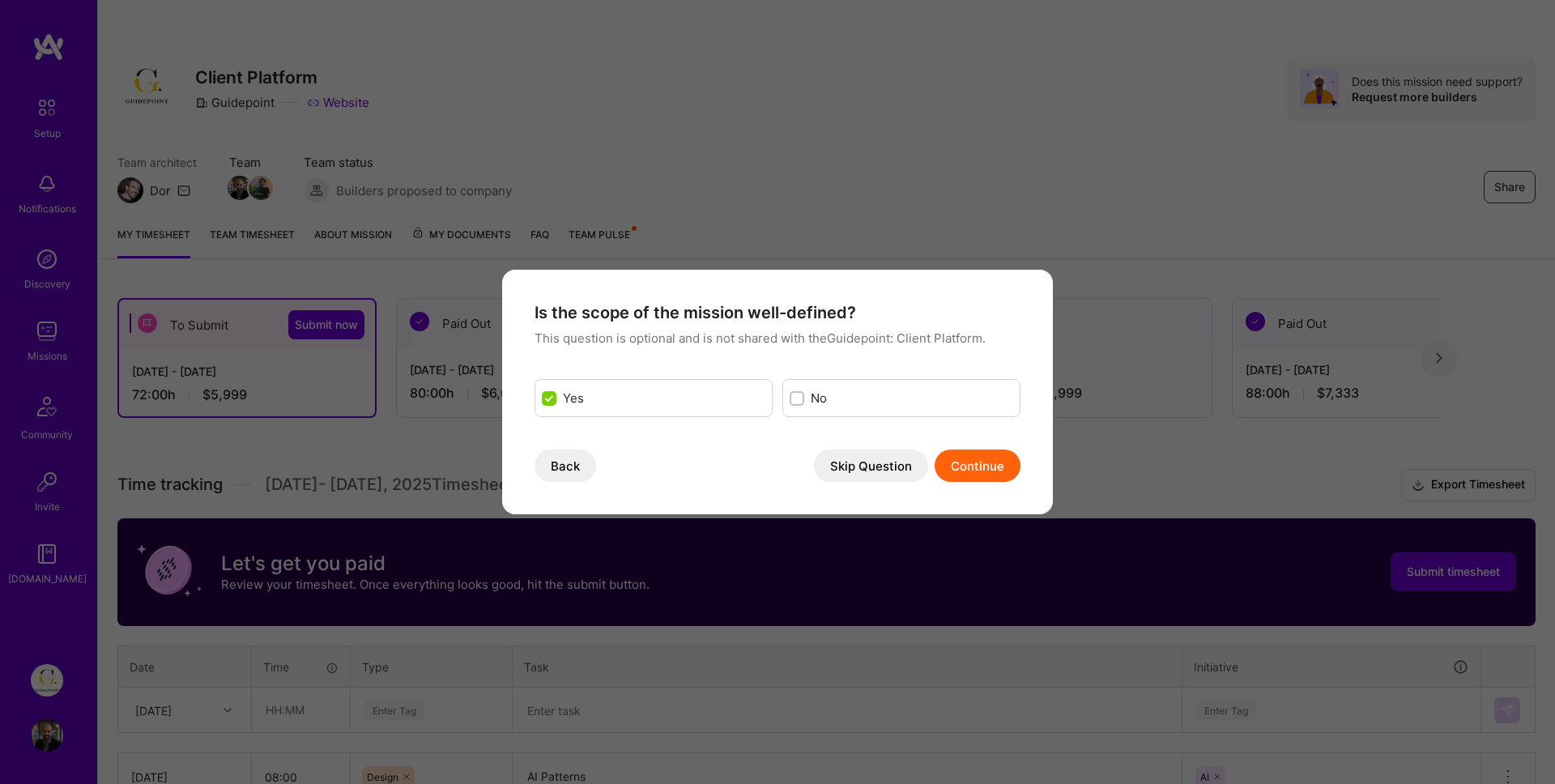
click at [804, 393] on input "modal" at bounding box center [798, 399] width 11 height 11
checkbox input "true"
click at [667, 400] on label "Yes" at bounding box center [664, 398] width 203 height 17
click at [557, 400] on input "modal" at bounding box center [550, 399] width 11 height 11
checkbox input "true"
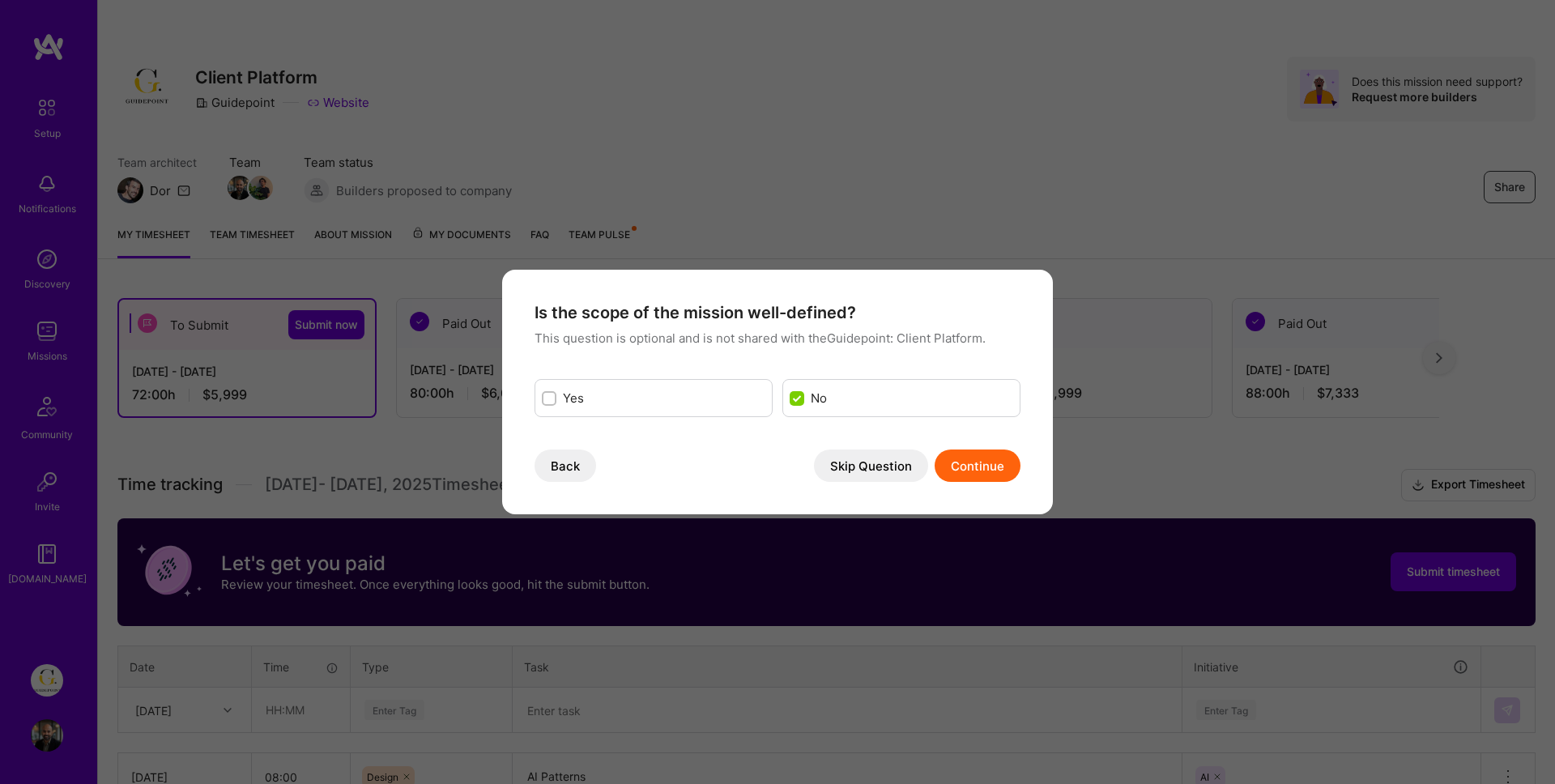
checkbox input "false"
click at [833, 465] on button "Skip Question" at bounding box center [871, 466] width 114 height 33
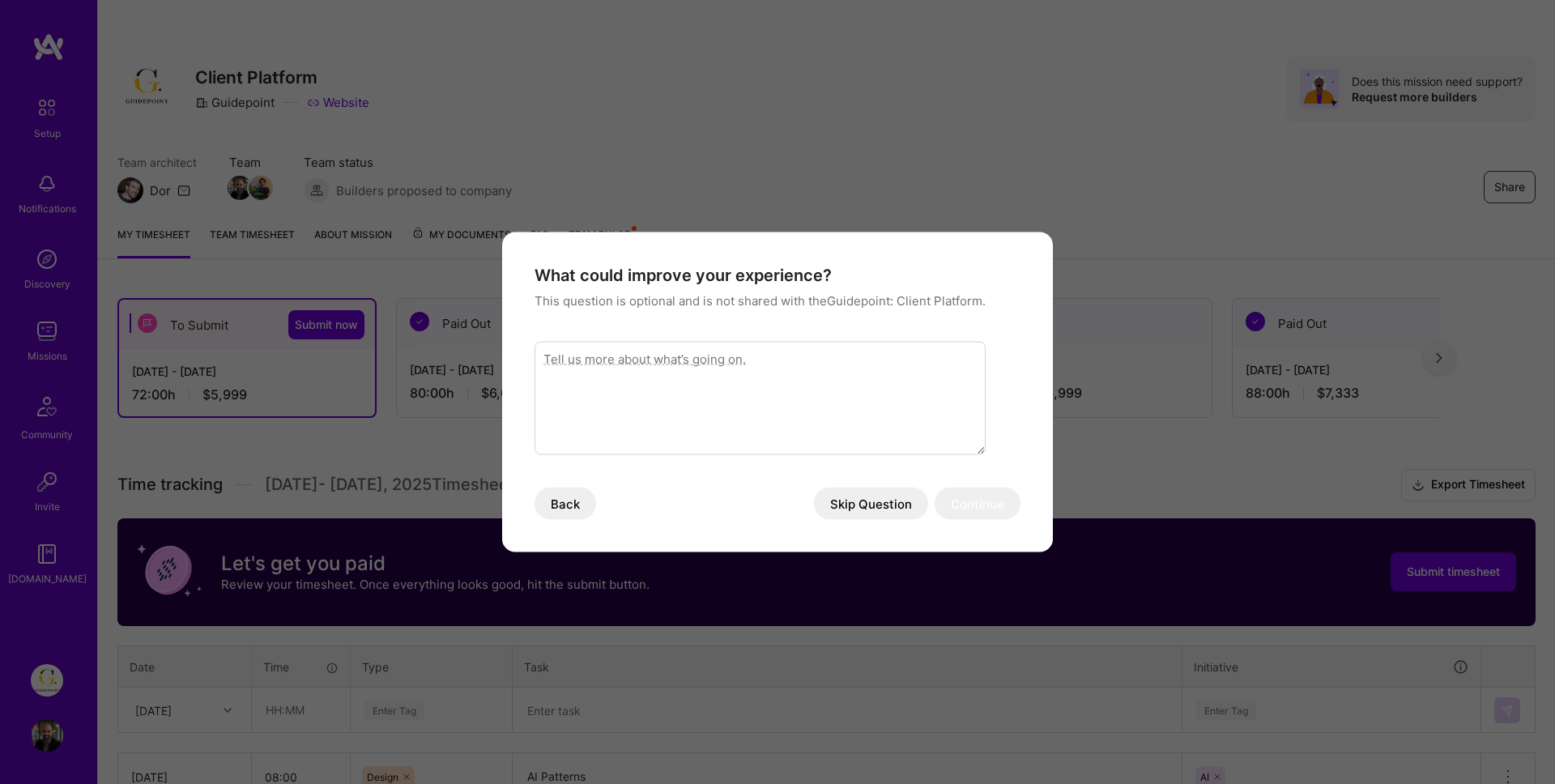
click at [859, 504] on button "Skip Question" at bounding box center [871, 504] width 114 height 33
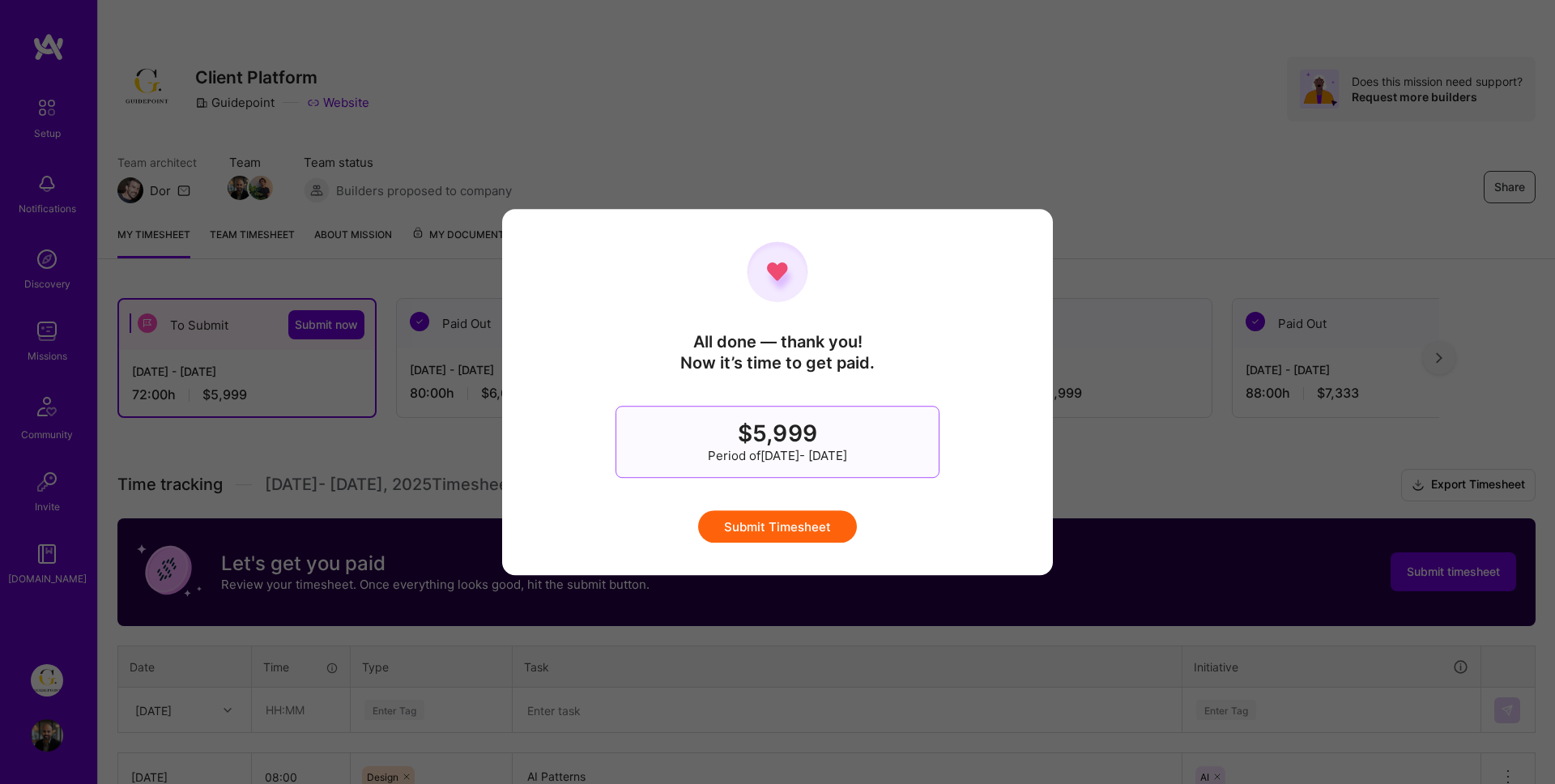
click at [779, 526] on button "Submit Timesheet" at bounding box center [777, 526] width 159 height 33
